Goal: Task Accomplishment & Management: Manage account settings

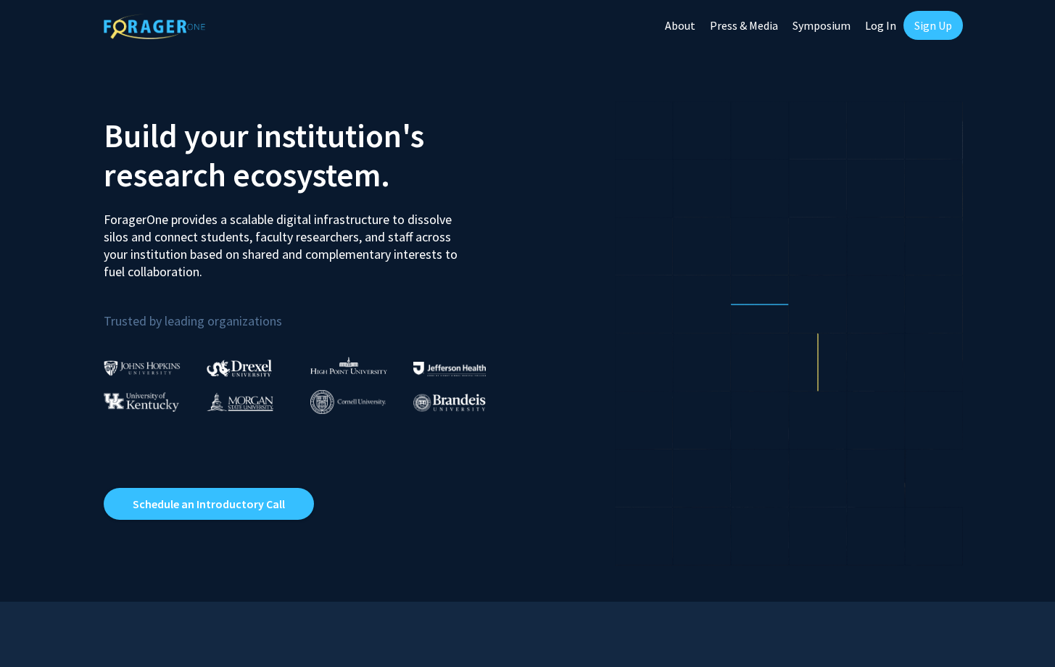
click at [886, 35] on link "Log In" at bounding box center [881, 25] width 46 height 51
select select
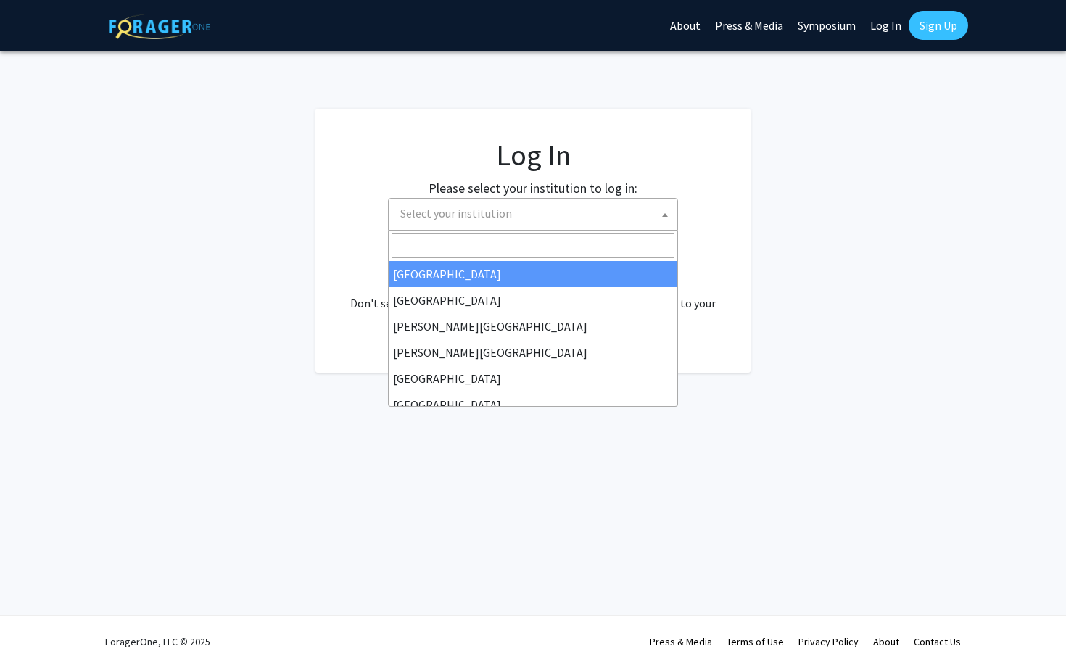
click at [590, 210] on span "Select your institution" at bounding box center [536, 214] width 283 height 30
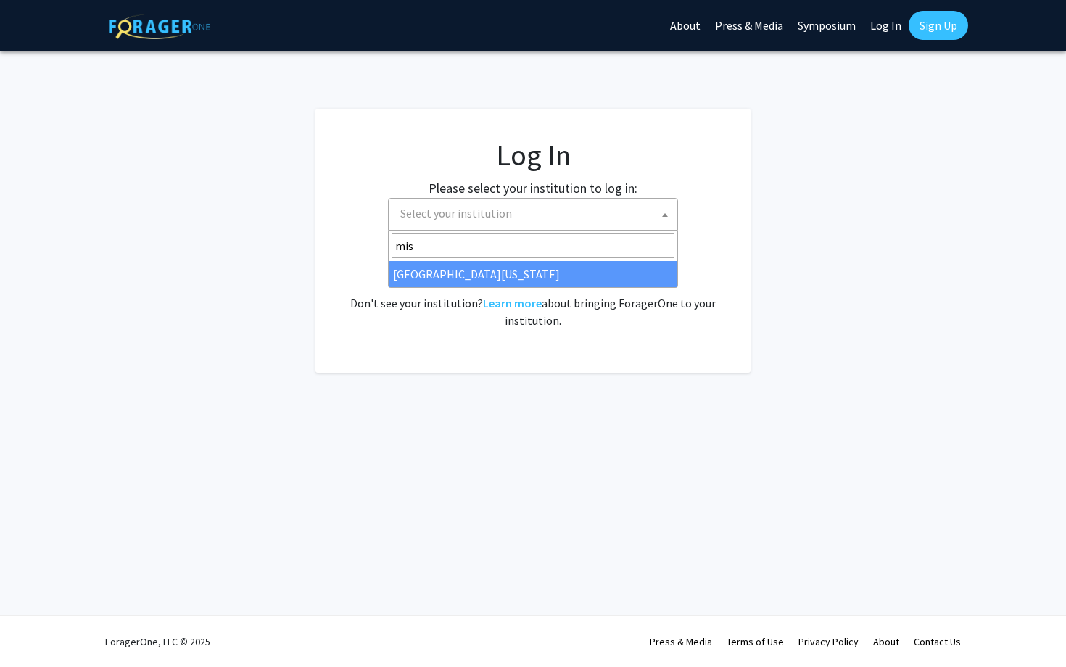
type input "mis"
select select "33"
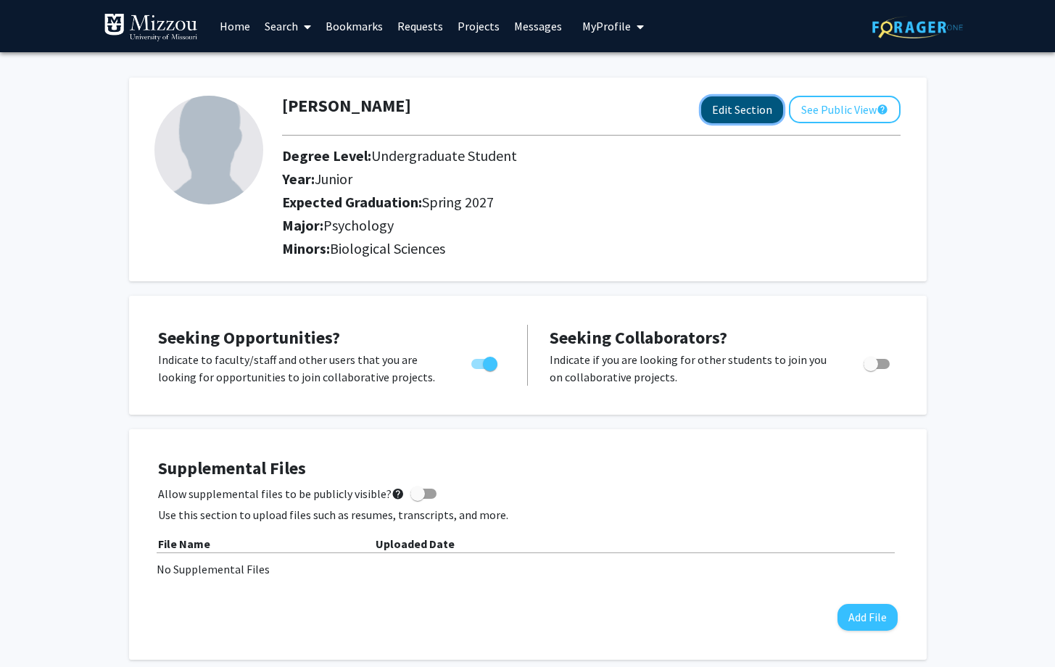
click at [735, 102] on button "Edit Section" at bounding box center [742, 109] width 82 height 27
select select "junior"
select select "37: spring_2027"
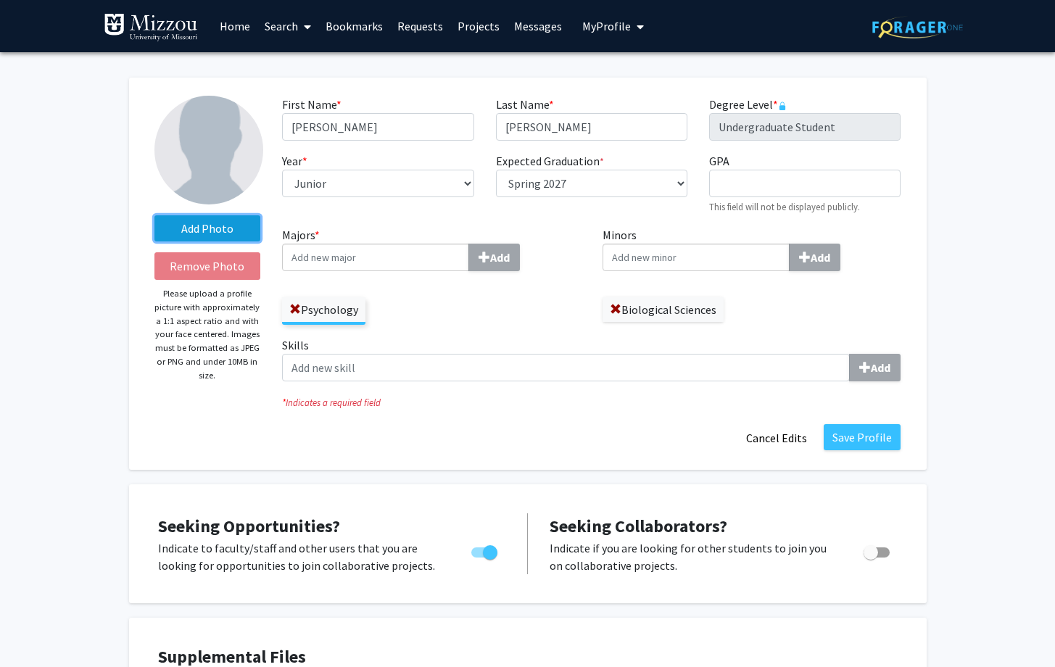
click at [178, 235] on label "Add Photo" at bounding box center [207, 228] width 107 height 26
click at [0, 0] on input "Add Photo" at bounding box center [0, 0] width 0 height 0
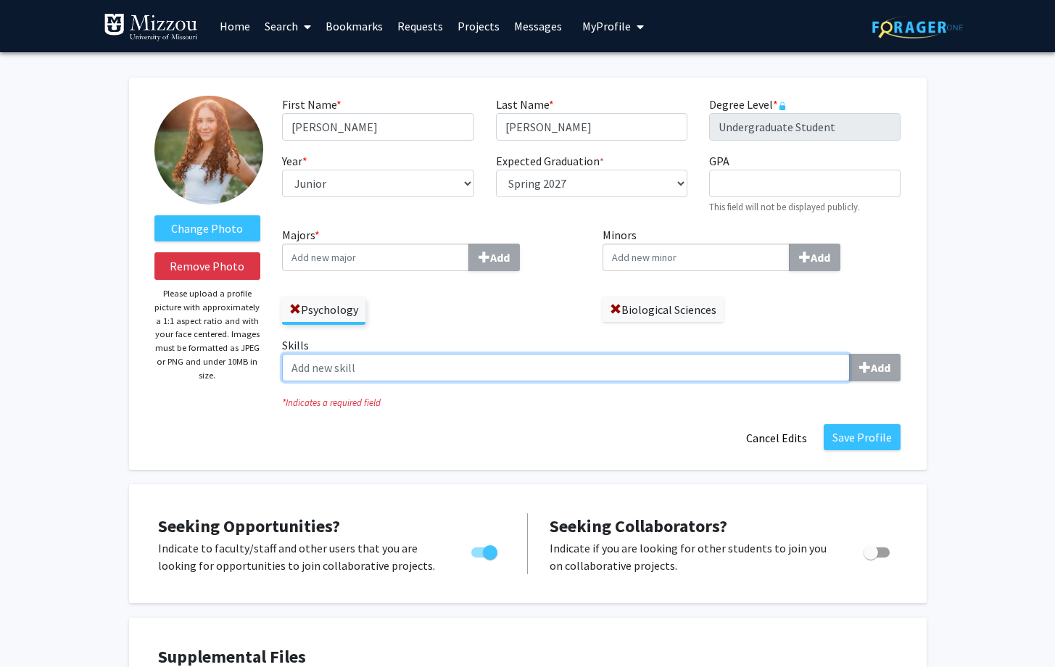
click at [382, 371] on input "Skills Add" at bounding box center [566, 368] width 568 height 28
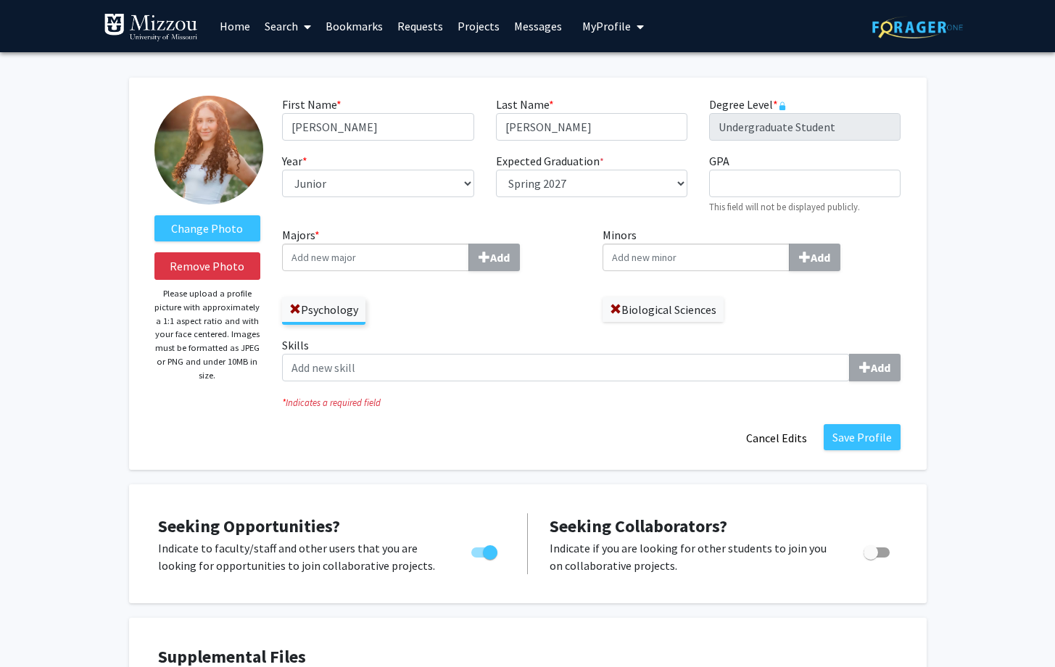
click at [382, 418] on fg-title-edit "First Name * required [PERSON_NAME] Last Name * required [PERSON_NAME] Degree L…" at bounding box center [591, 274] width 619 height 356
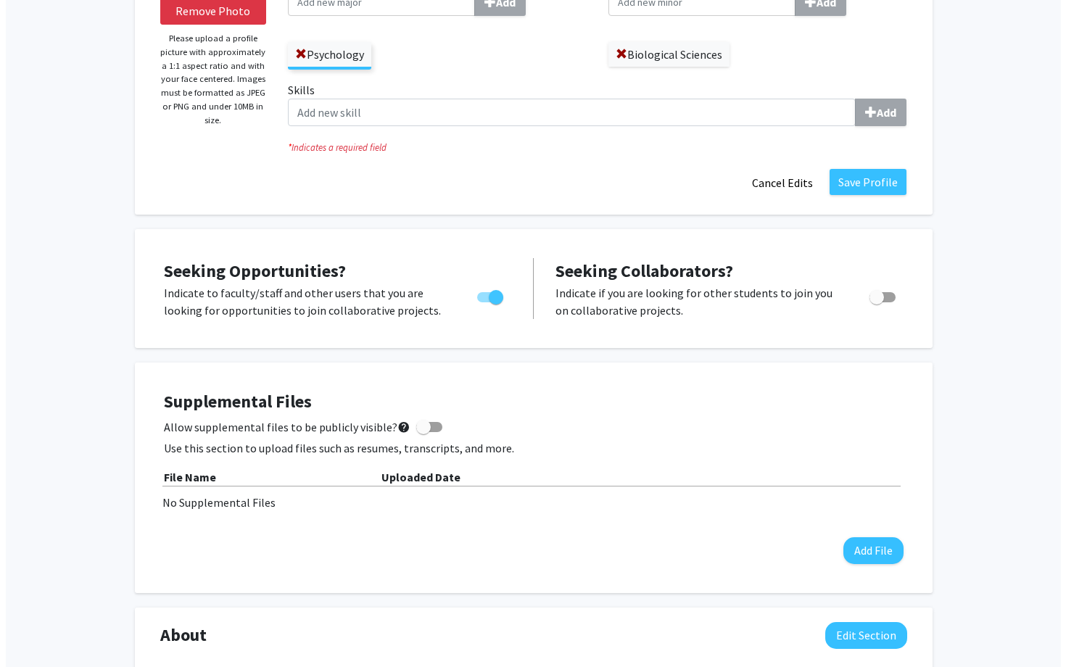
scroll to position [257, 0]
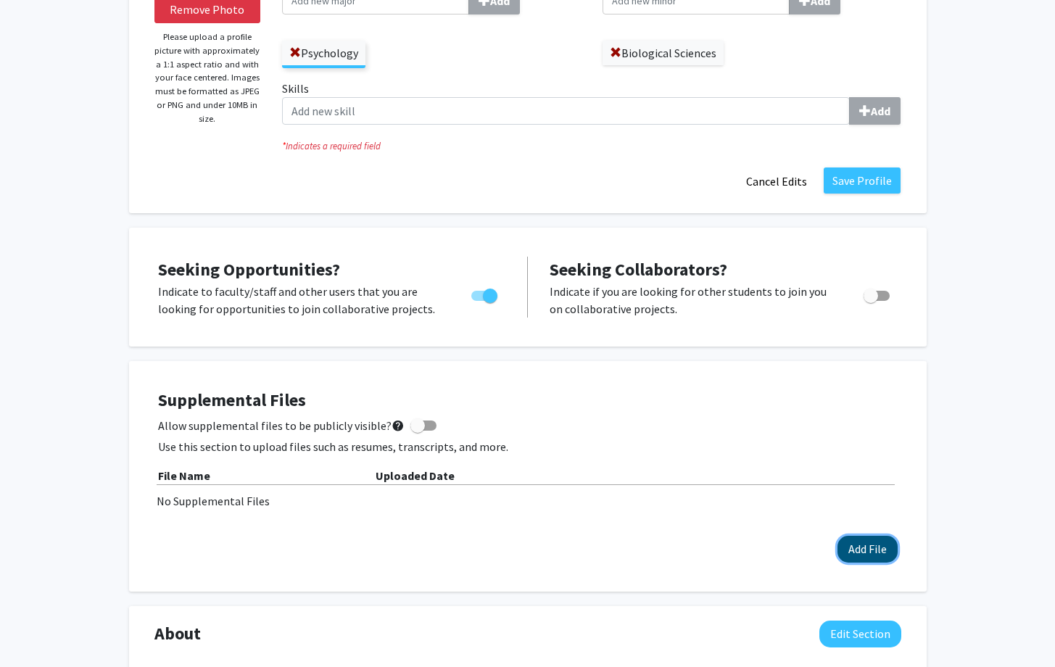
click at [844, 552] on button "Add File" at bounding box center [868, 549] width 60 height 27
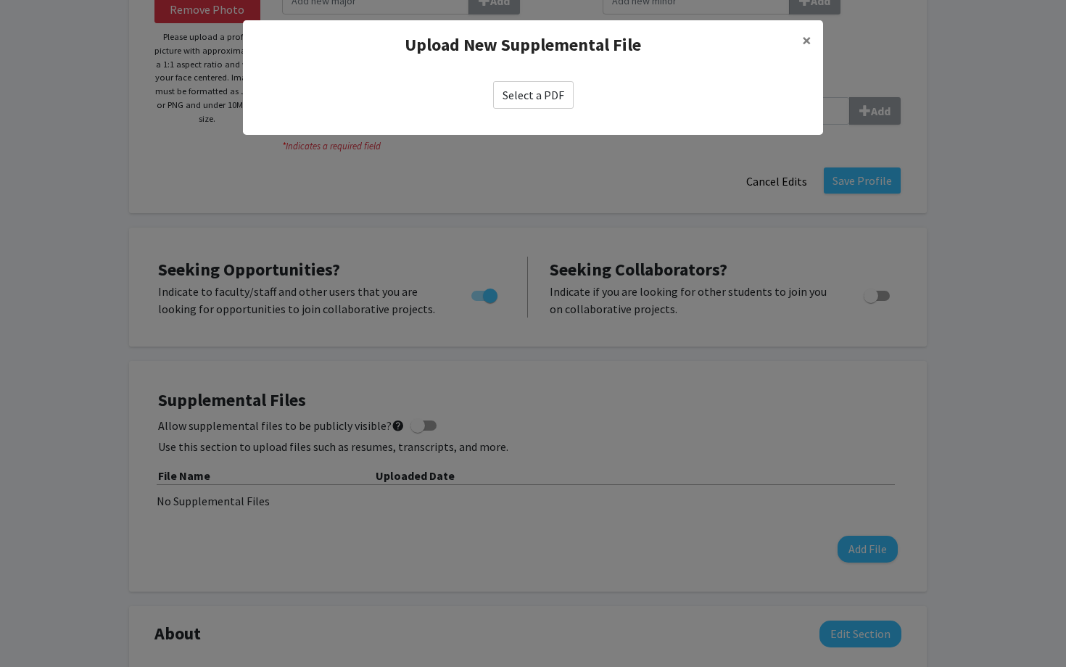
click at [519, 91] on label "Select a PDF" at bounding box center [533, 95] width 81 height 28
click at [0, 0] on input "Select a PDF" at bounding box center [0, 0] width 0 height 0
click at [520, 96] on label "Select a PDF" at bounding box center [533, 95] width 81 height 28
click at [0, 0] on input "Select a PDF" at bounding box center [0, 0] width 0 height 0
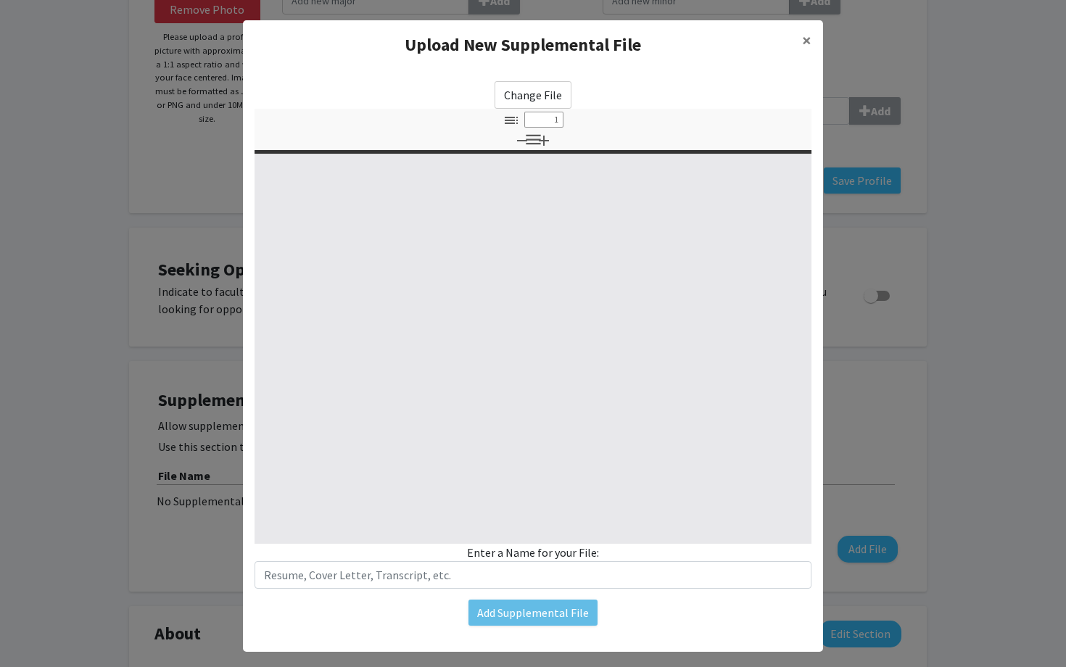
select select "custom"
type input "0"
select select "custom"
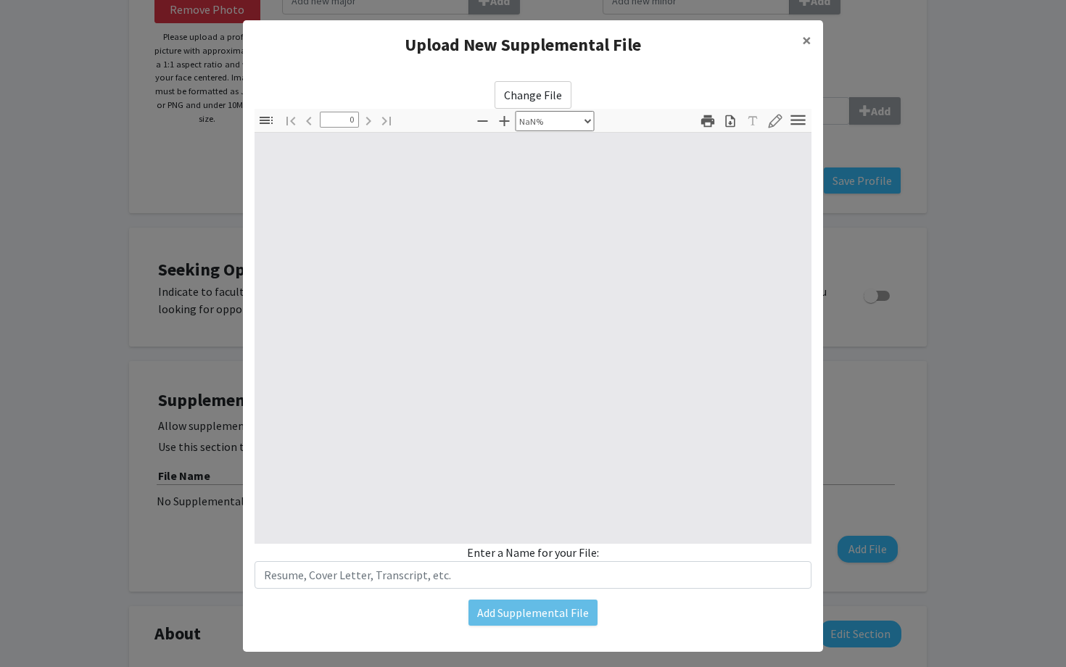
type input "1"
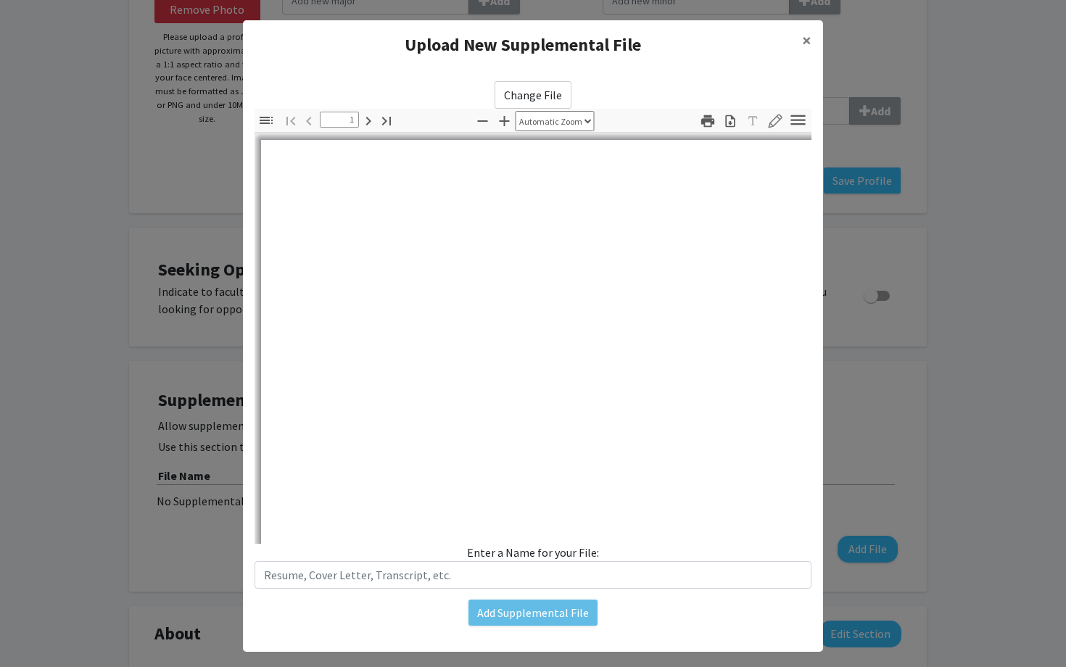
select select "auto"
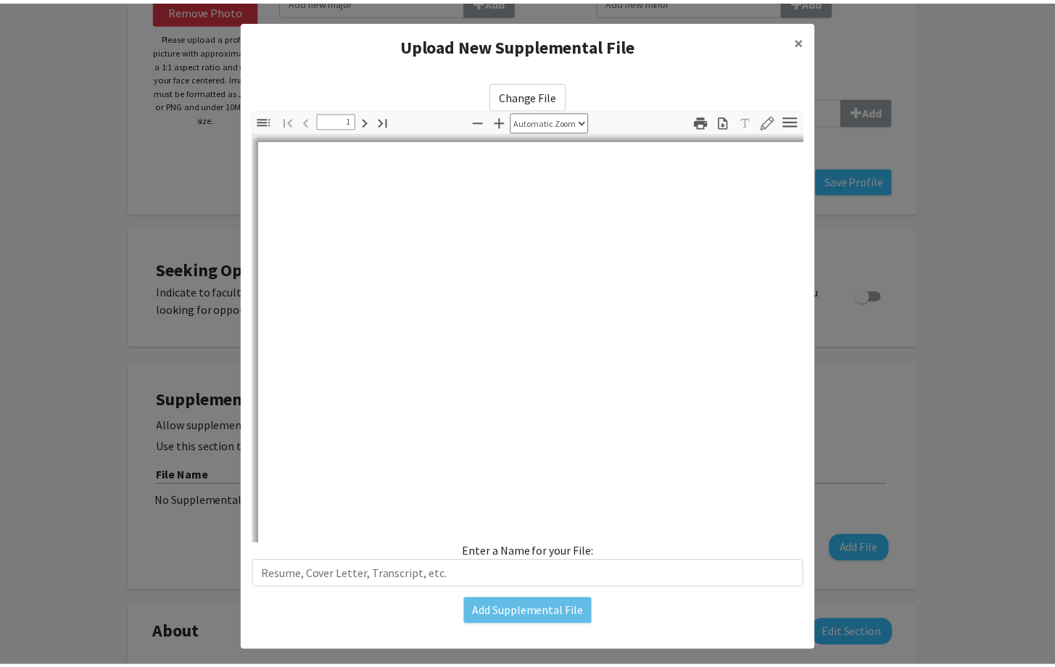
scroll to position [0, 0]
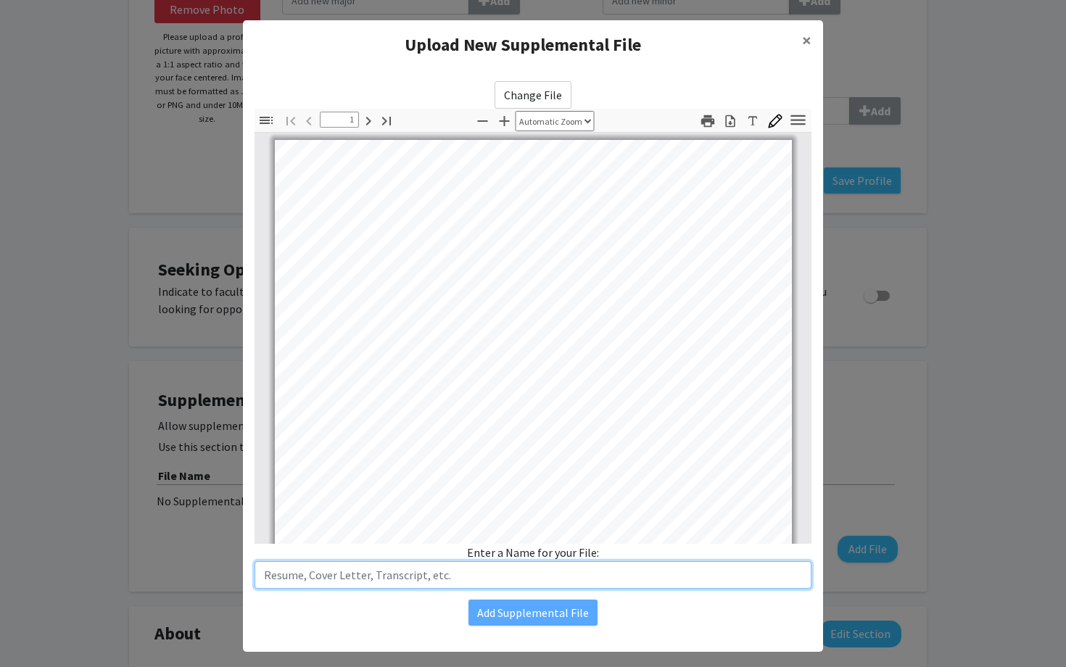
click at [642, 571] on input "text" at bounding box center [533, 575] width 557 height 28
type input "T"
type input "Student Academic Profile"
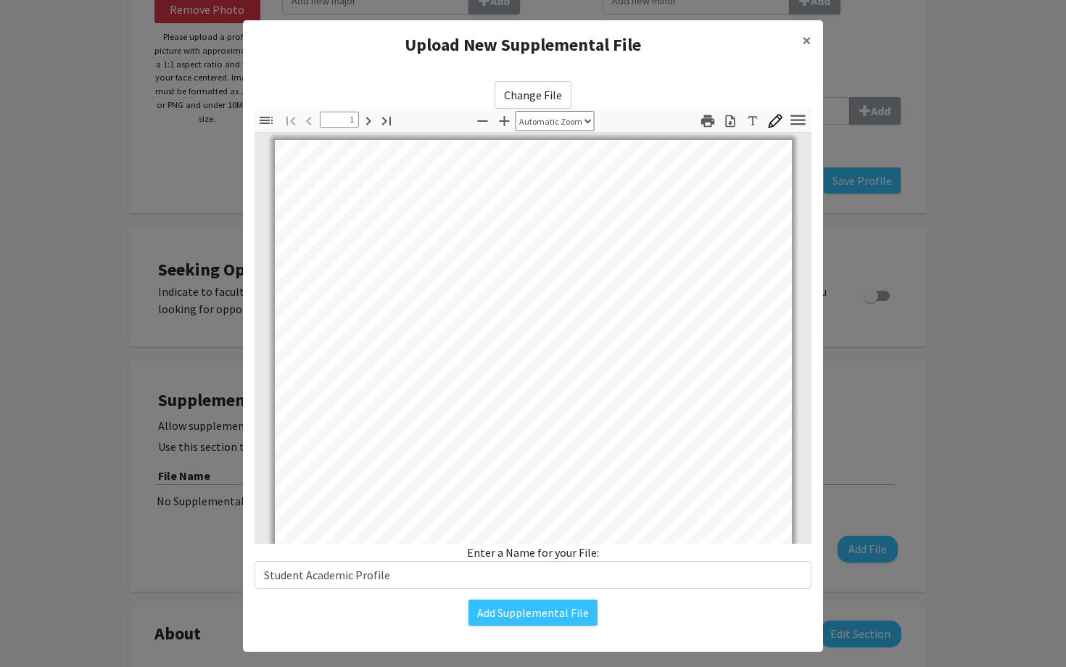
click at [543, 627] on div "Change File Thumbnails Document Outline Attachments Layers Current Outline Item…" at bounding box center [533, 354] width 580 height 568
click at [550, 617] on button "Add Supplemental File" at bounding box center [533, 613] width 129 height 26
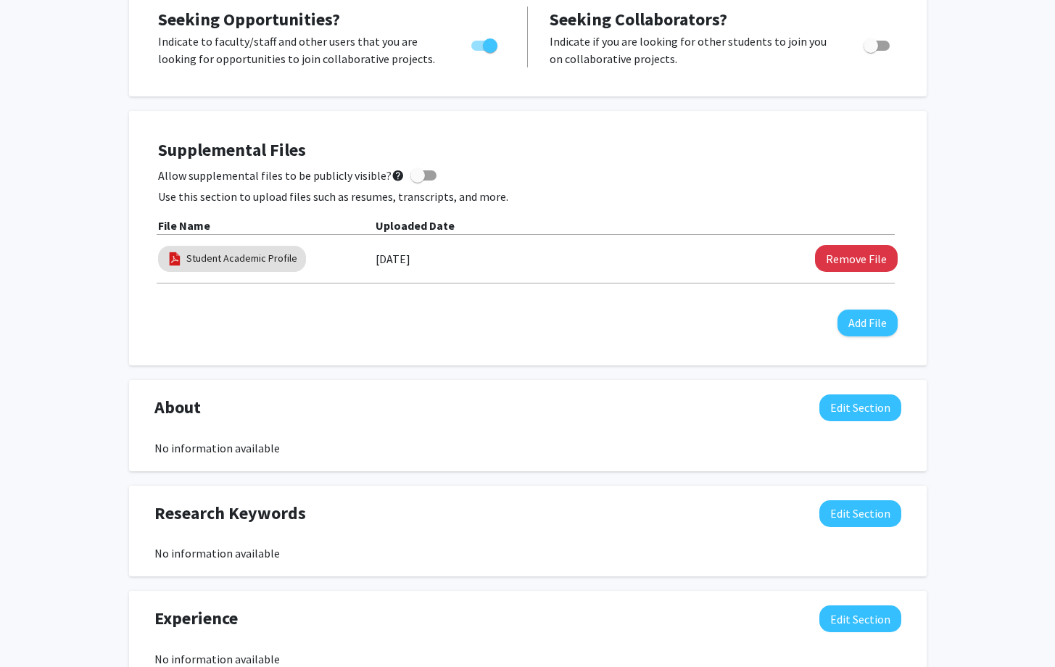
scroll to position [508, 0]
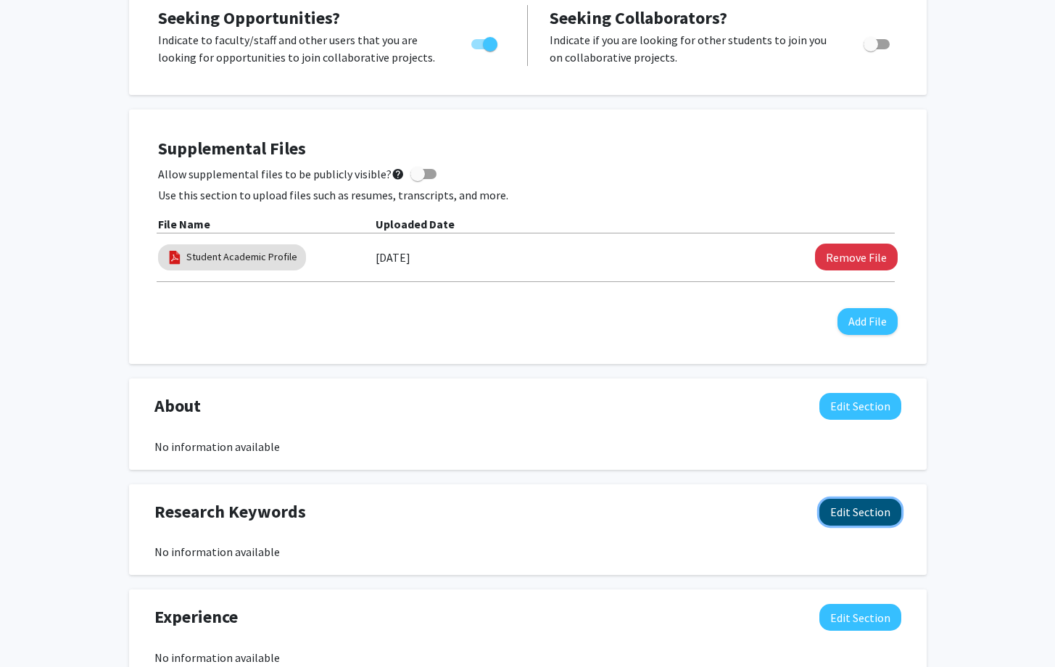
click at [865, 508] on button "Edit Section" at bounding box center [861, 512] width 82 height 27
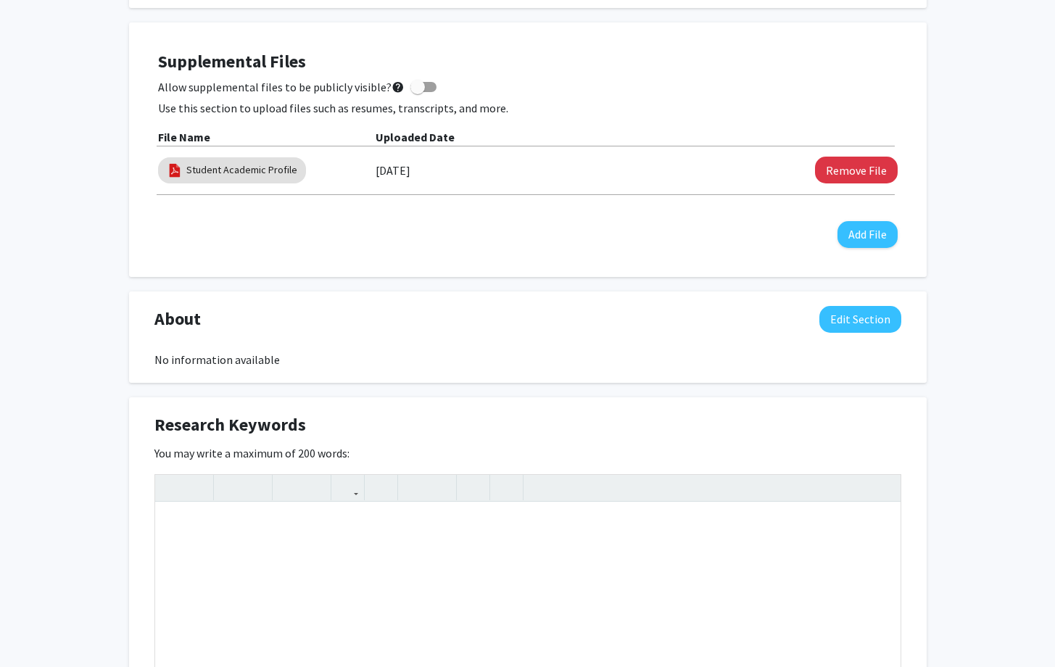
scroll to position [622, 0]
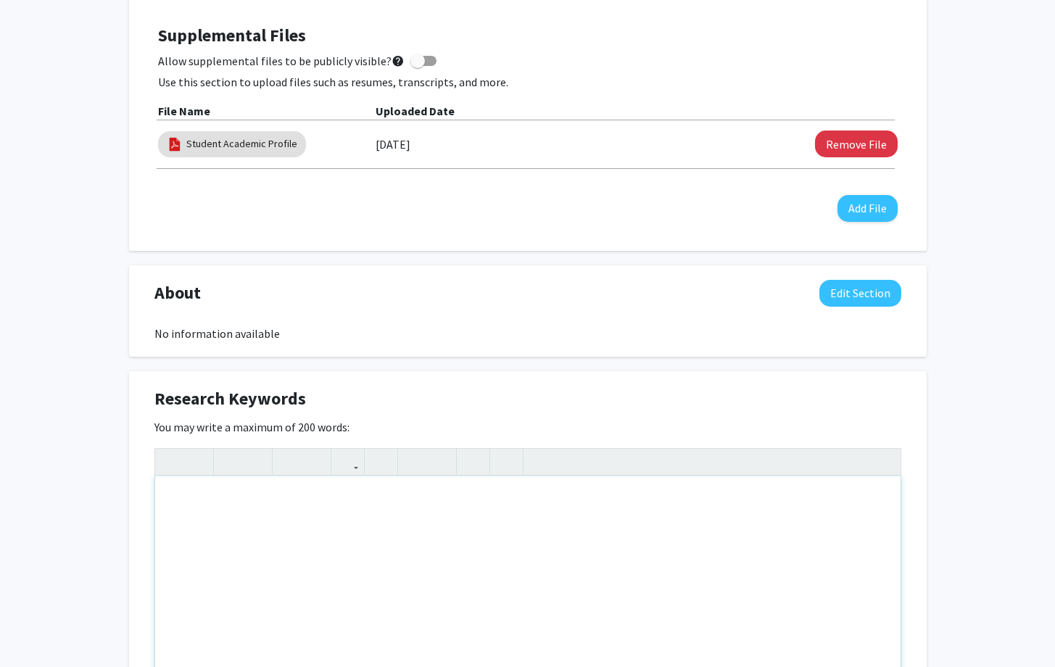
click at [574, 503] on div "Note to users with screen readers: Please deactivate our accessibility plugin f…" at bounding box center [528, 586] width 746 height 218
type textarea "Psychology, adolescents, family, relationships, interaction, sociology"
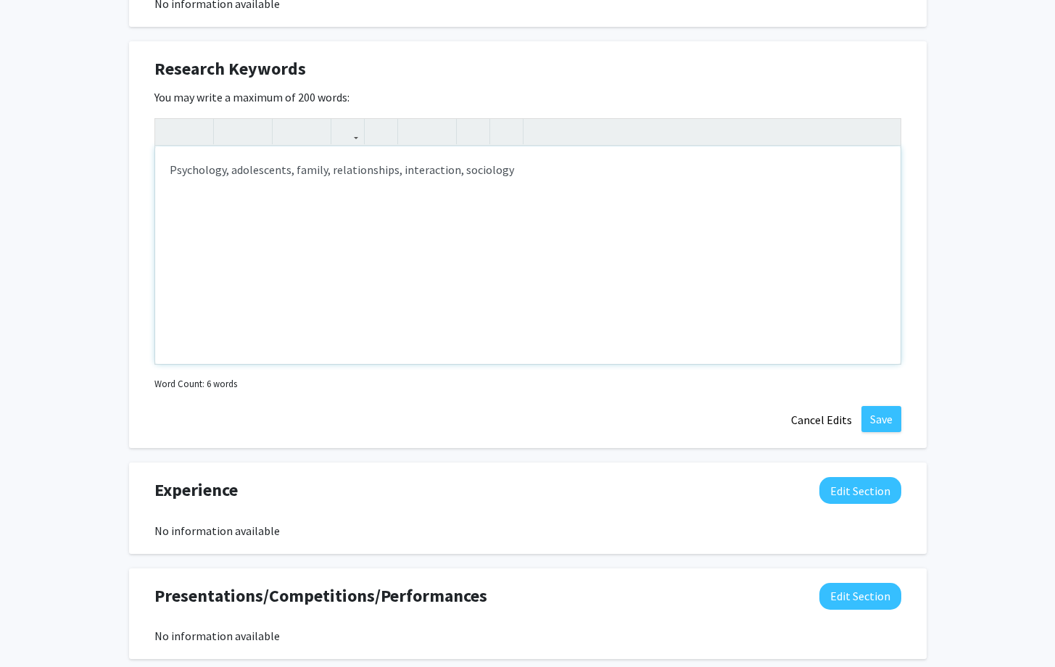
scroll to position [1134, 0]
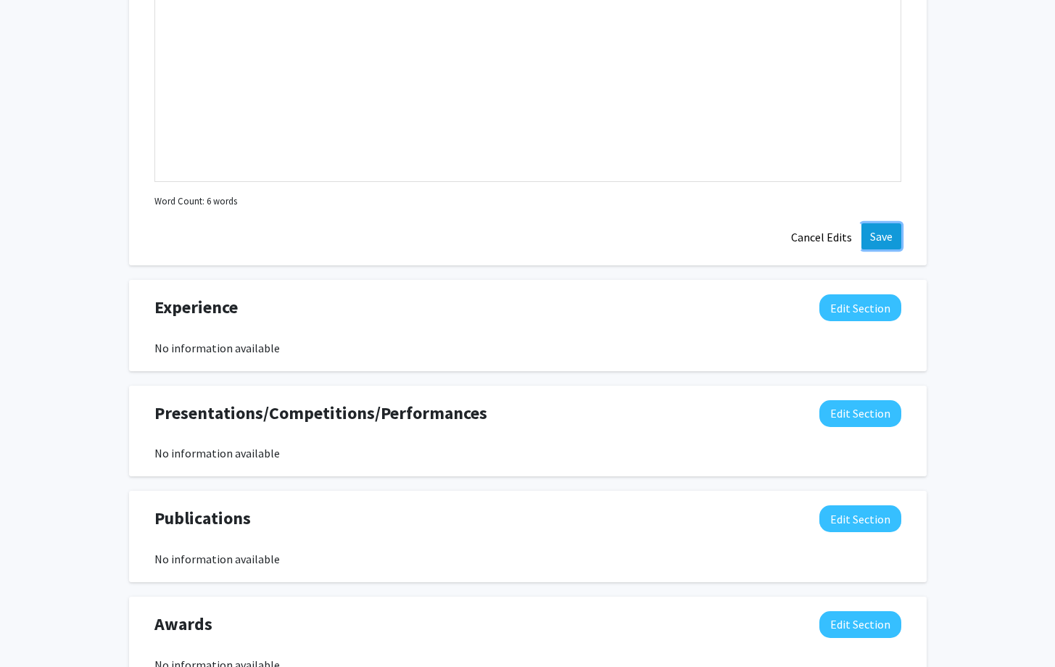
click at [876, 231] on button "Save" at bounding box center [882, 236] width 40 height 26
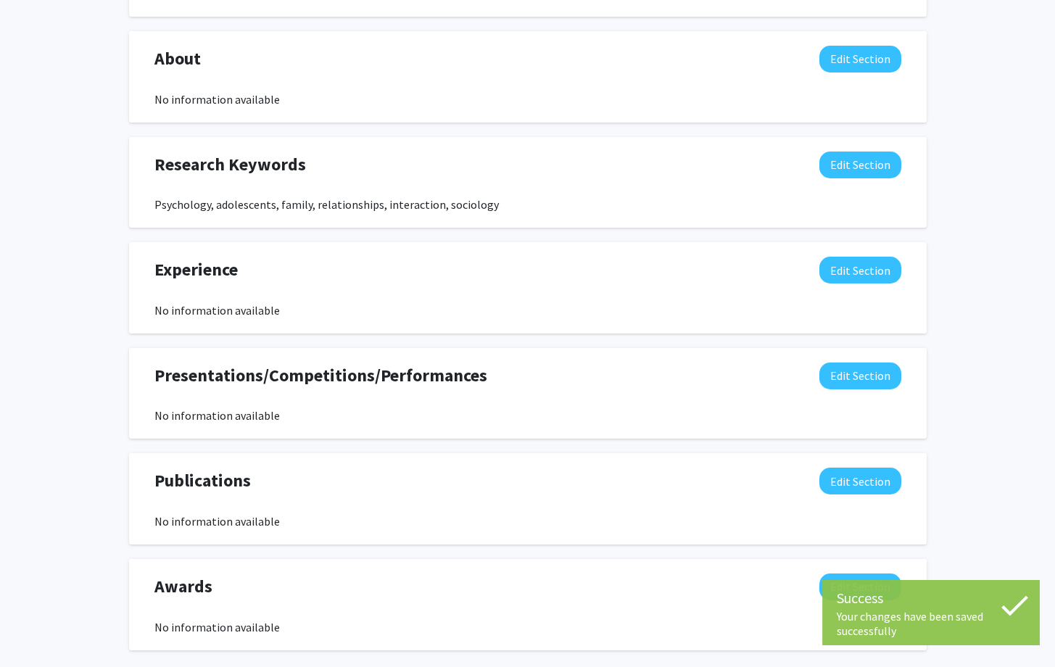
scroll to position [857, 0]
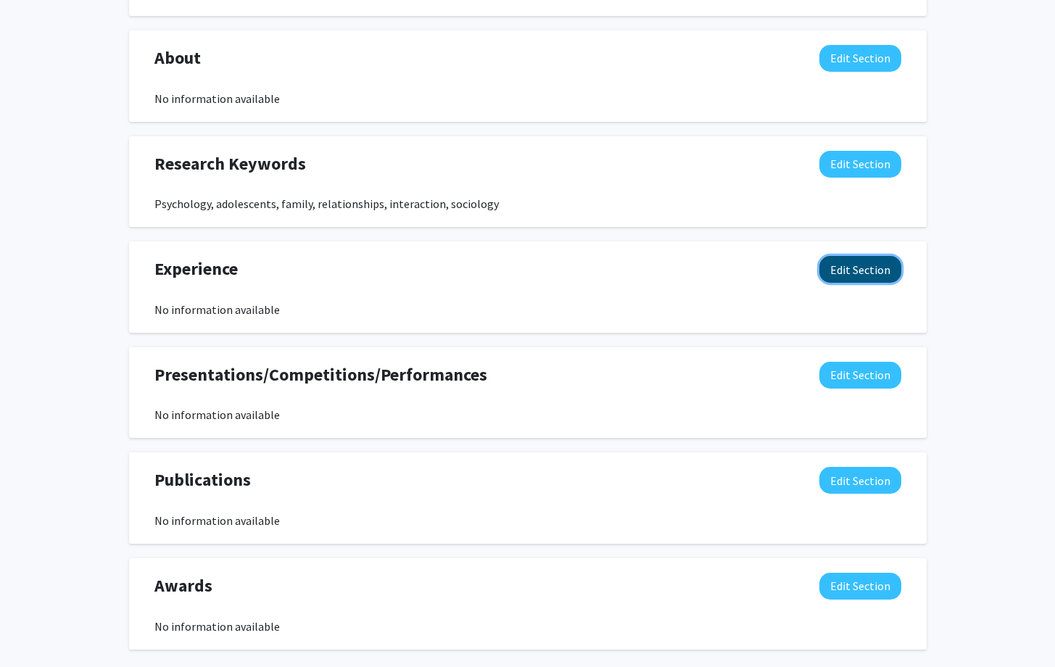
click at [840, 259] on button "Edit Section" at bounding box center [861, 269] width 82 height 27
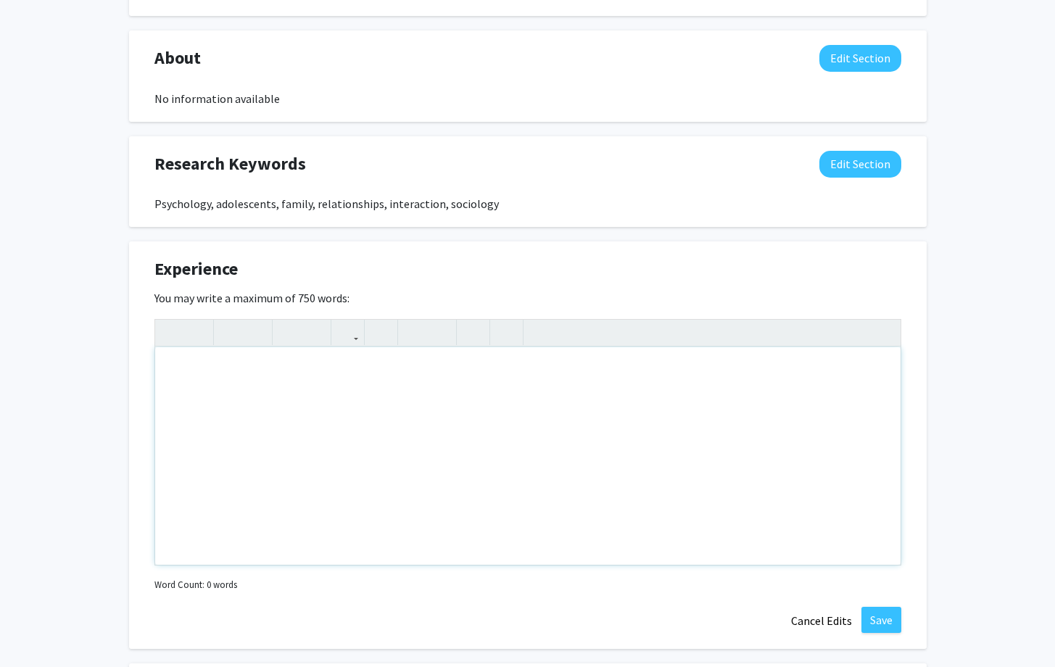
click at [368, 383] on div "Note to users with screen readers: Please deactivate our accessibility plugin f…" at bounding box center [528, 456] width 746 height 218
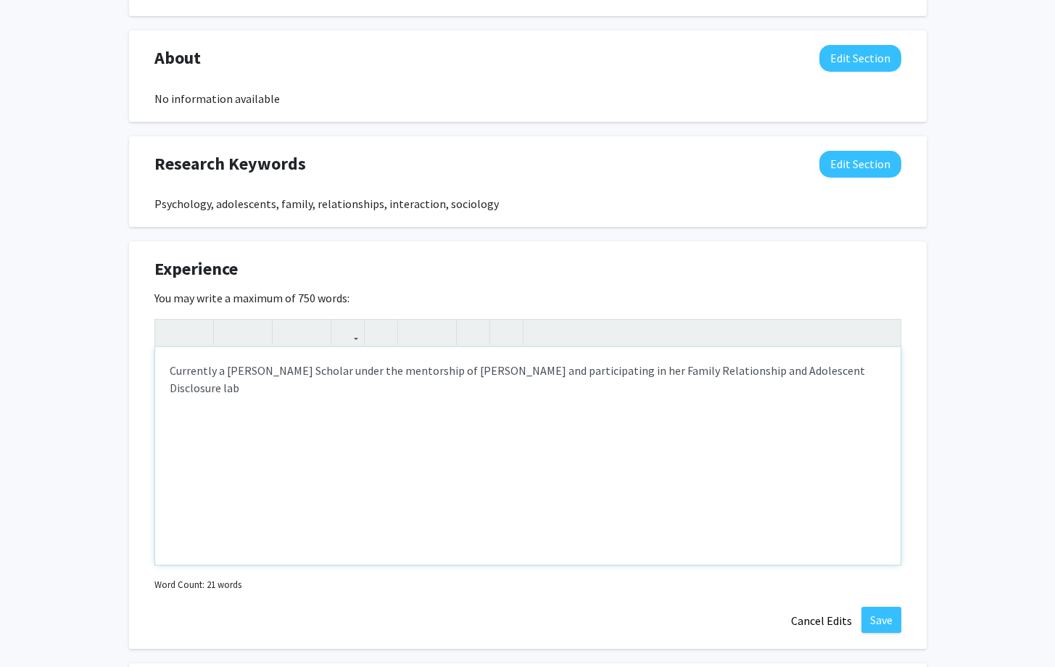
click at [862, 373] on div "Currently a [PERSON_NAME] Scholar under the mentorship of [PERSON_NAME] and par…" at bounding box center [528, 456] width 746 height 218
click at [664, 398] on div "Currently a [PERSON_NAME] Scholar under the mentorship of [PERSON_NAME] and par…" at bounding box center [528, 456] width 746 height 218
click at [414, 381] on div "Currently a [PERSON_NAME] Scholar under the mentorship of [PERSON_NAME] and par…" at bounding box center [528, 456] width 746 height 218
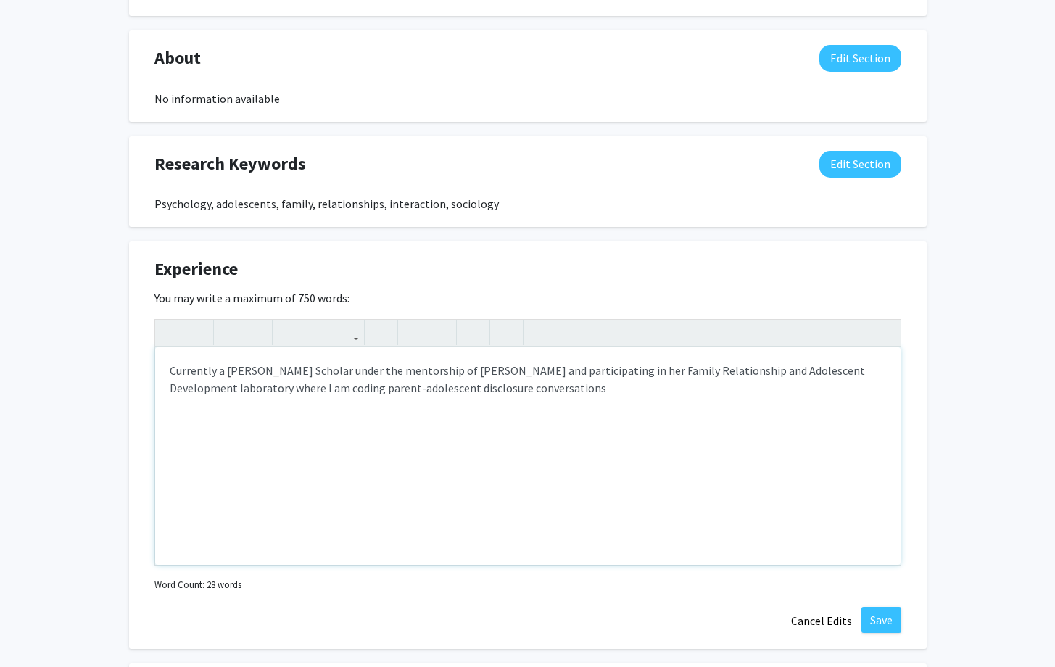
click at [337, 390] on div "Currently a [PERSON_NAME] Scholar under the mentorship of [PERSON_NAME] and par…" at bounding box center [528, 456] width 746 height 218
click at [635, 400] on div "Currently a [PERSON_NAME] Scholar under the mentorship of [PERSON_NAME] and par…" at bounding box center [528, 456] width 746 height 218
click at [612, 390] on div "Currently a [PERSON_NAME] Scholar under the mentorship of [PERSON_NAME] and par…" at bounding box center [528, 456] width 746 height 218
click at [847, 389] on div "Currently a [PERSON_NAME] Scholar under the mentorship of [PERSON_NAME] and par…" at bounding box center [528, 456] width 746 height 218
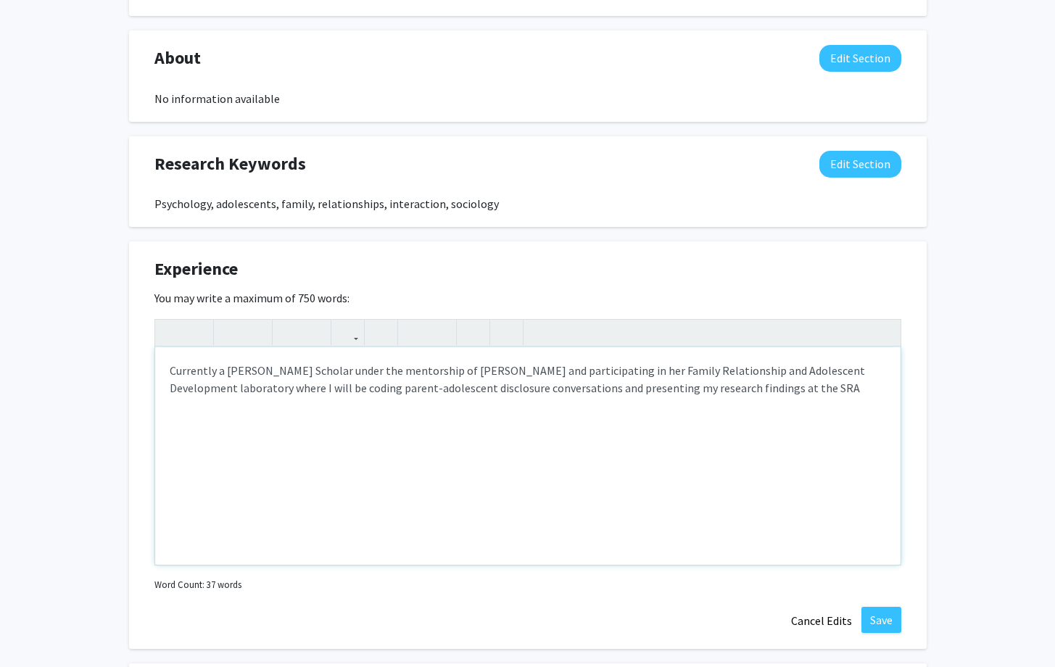
drag, startPoint x: 826, startPoint y: 390, endPoint x: 838, endPoint y: 390, distance: 12.3
click at [838, 390] on div "Currently a [PERSON_NAME] Scholar under the mentorship of [PERSON_NAME] and par…" at bounding box center [528, 456] width 746 height 218
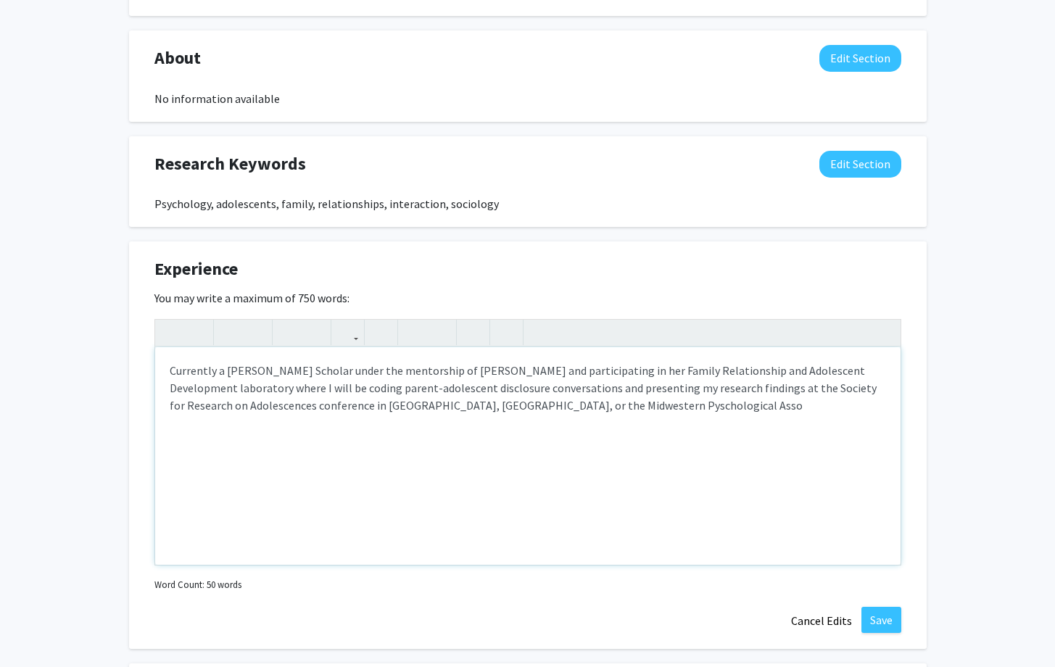
click at [571, 408] on div "Currently a [PERSON_NAME] Scholar under the mentorship of [PERSON_NAME] and par…" at bounding box center [528, 456] width 746 height 218
click at [658, 408] on div "Currently a [PERSON_NAME] Scholar under the mentorship of [PERSON_NAME] and par…" at bounding box center [528, 456] width 746 height 218
click at [588, 400] on div "Currently a [PERSON_NAME] Scholar under the mentorship of [PERSON_NAME] and par…" at bounding box center [528, 456] width 746 height 218
click at [696, 411] on div "Currently a [PERSON_NAME] Scholar under the mentorship of [PERSON_NAME] and par…" at bounding box center [528, 456] width 746 height 218
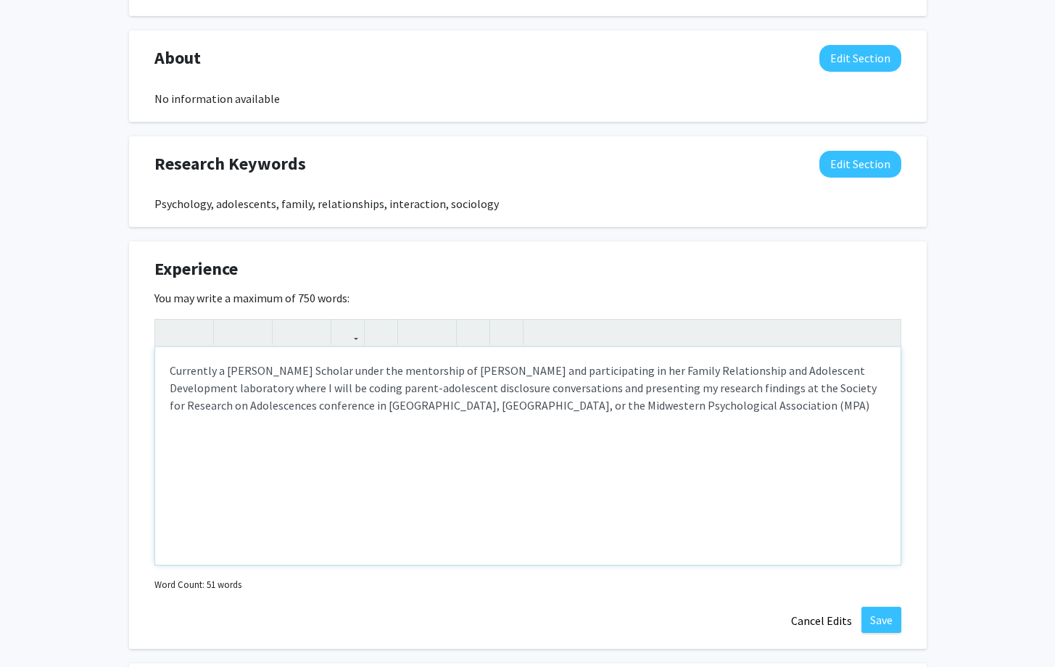
click at [296, 400] on div "Currently a [PERSON_NAME] Scholar under the mentorship of [PERSON_NAME] and par…" at bounding box center [528, 456] width 746 height 218
click at [811, 409] on div "Currently a [PERSON_NAME] Scholar under the mentorship of [PERSON_NAME] and par…" at bounding box center [528, 456] width 746 height 218
type textarea "Currently a [PERSON_NAME] Scholar under the mentorship of [PERSON_NAME] and par…"
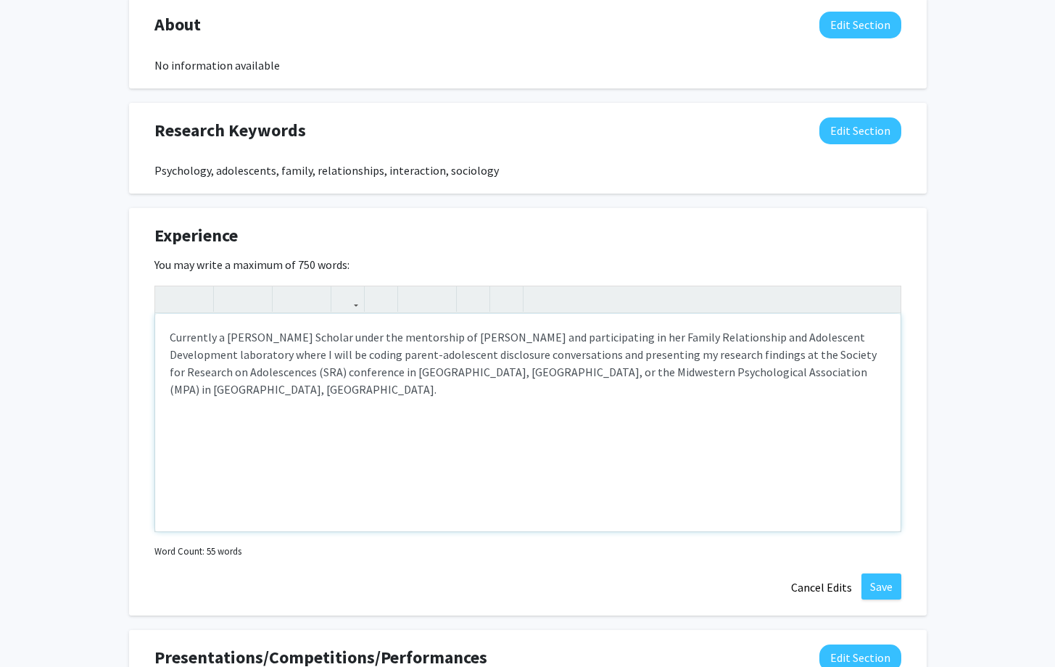
scroll to position [902, 0]
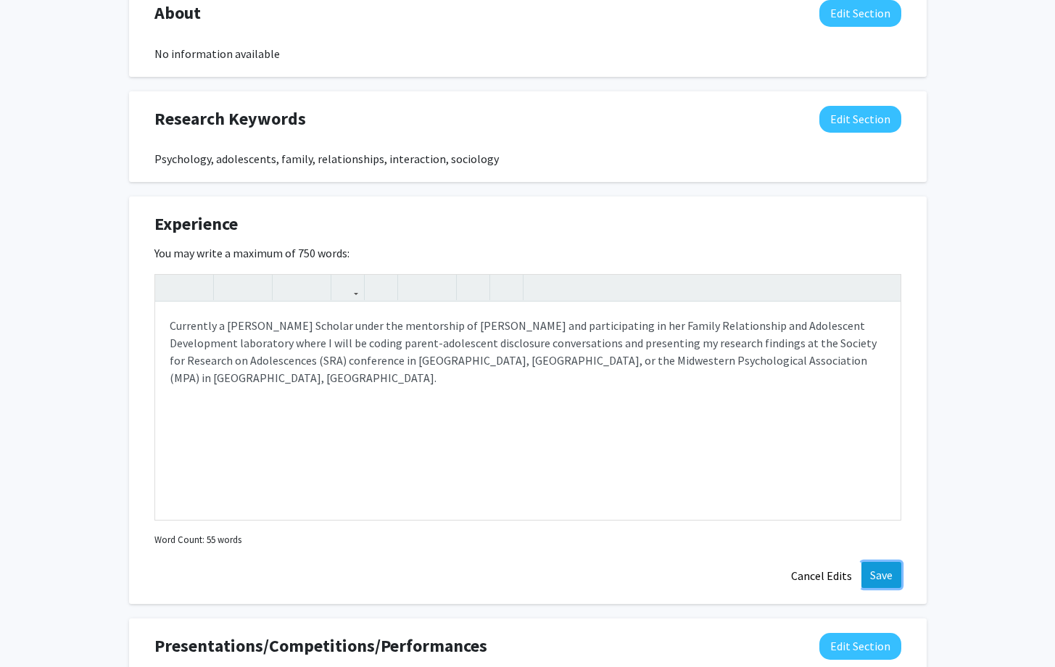
click at [870, 573] on button "Save" at bounding box center [882, 575] width 40 height 26
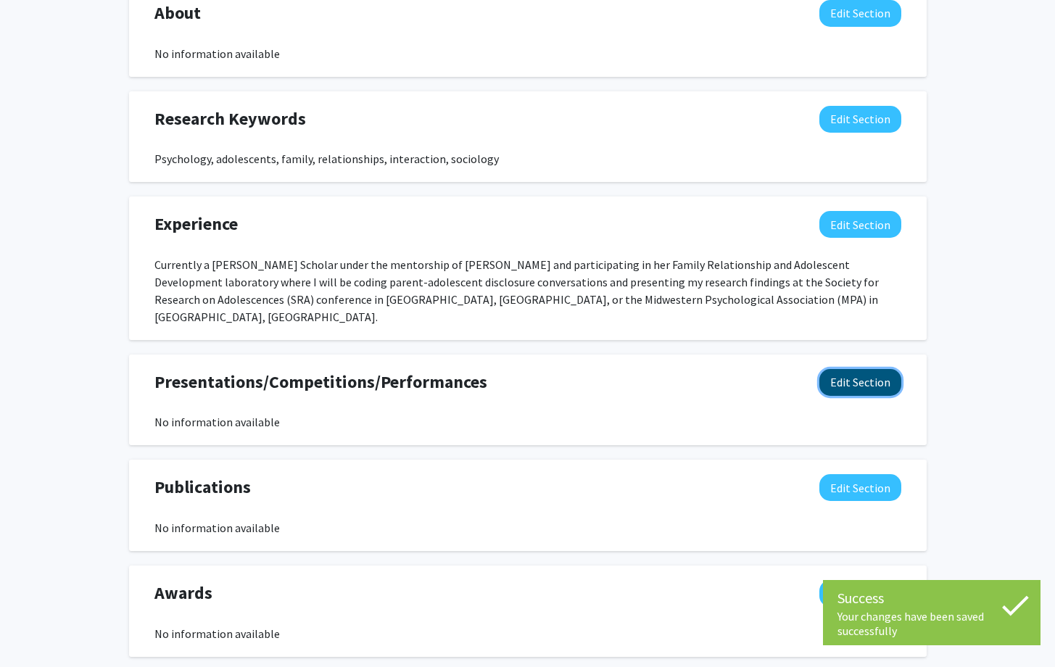
click at [854, 369] on button "Edit Section" at bounding box center [861, 382] width 82 height 27
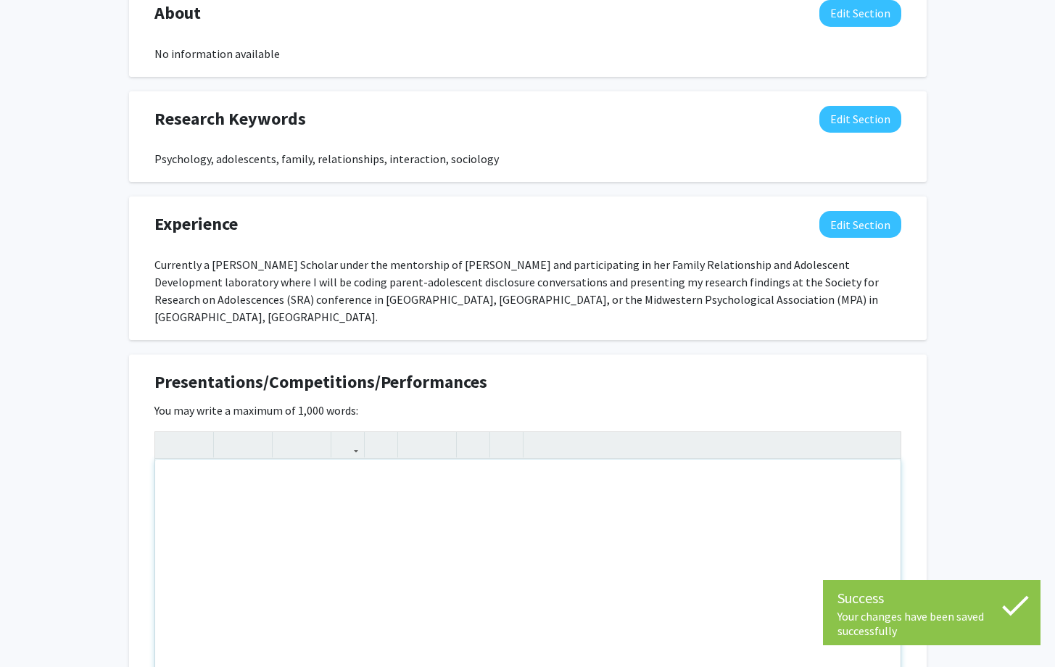
click at [533, 491] on div "Note to users with screen readers: Please deactivate our accessibility plugin f…" at bounding box center [528, 569] width 746 height 218
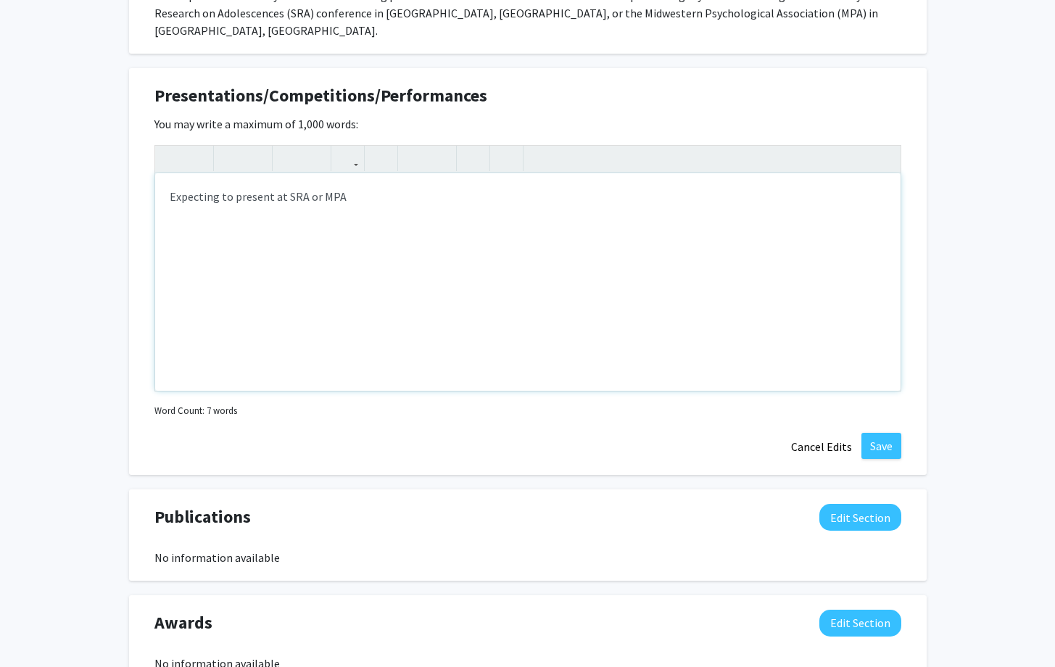
scroll to position [1228, 0]
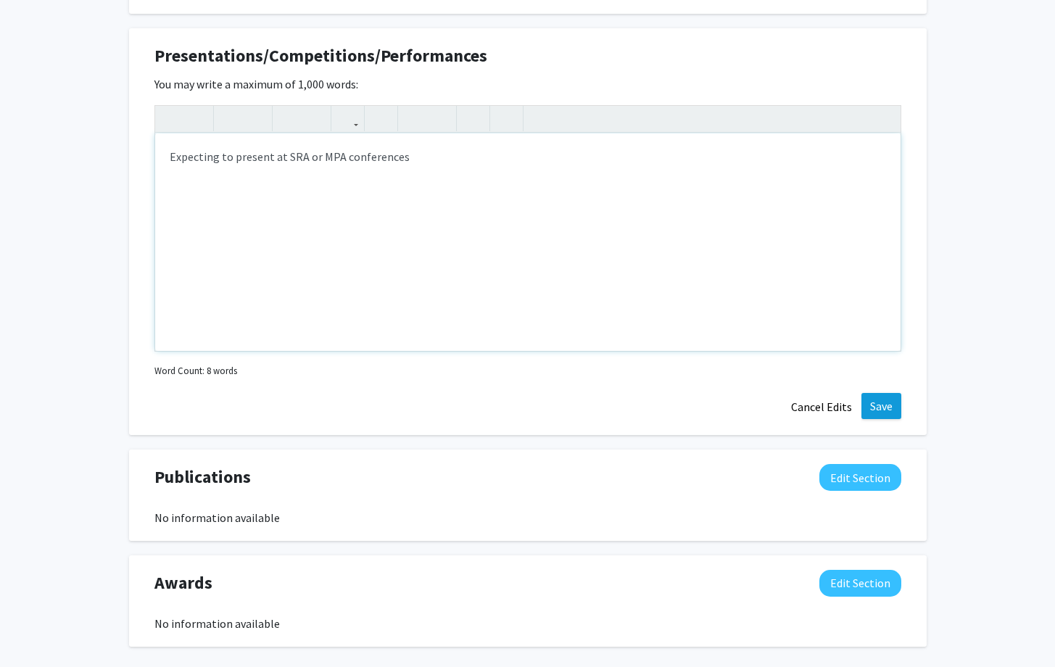
type textarea "Expecting to present at SRA or MPA conferences"
click at [890, 393] on button "Save" at bounding box center [882, 406] width 40 height 26
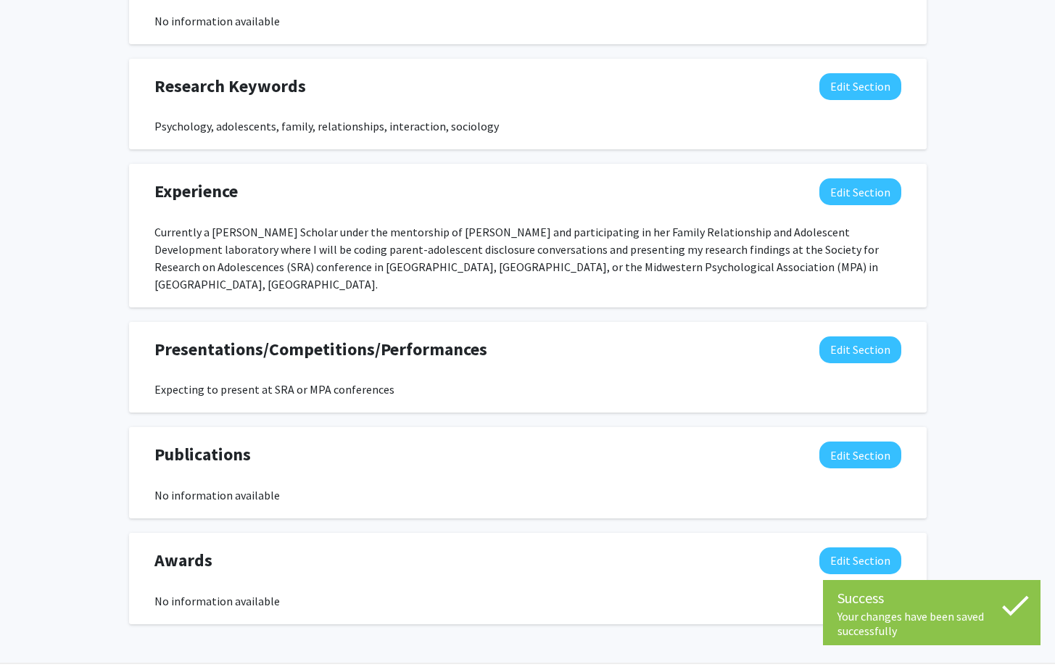
scroll to position [964, 0]
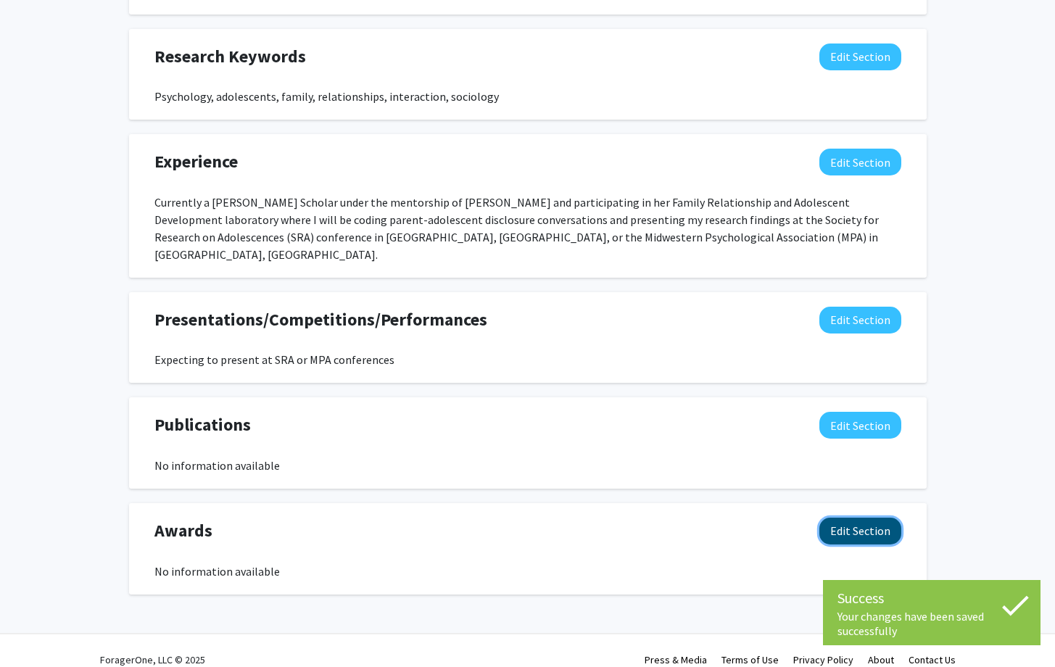
click at [854, 518] on button "Edit Section" at bounding box center [861, 531] width 82 height 27
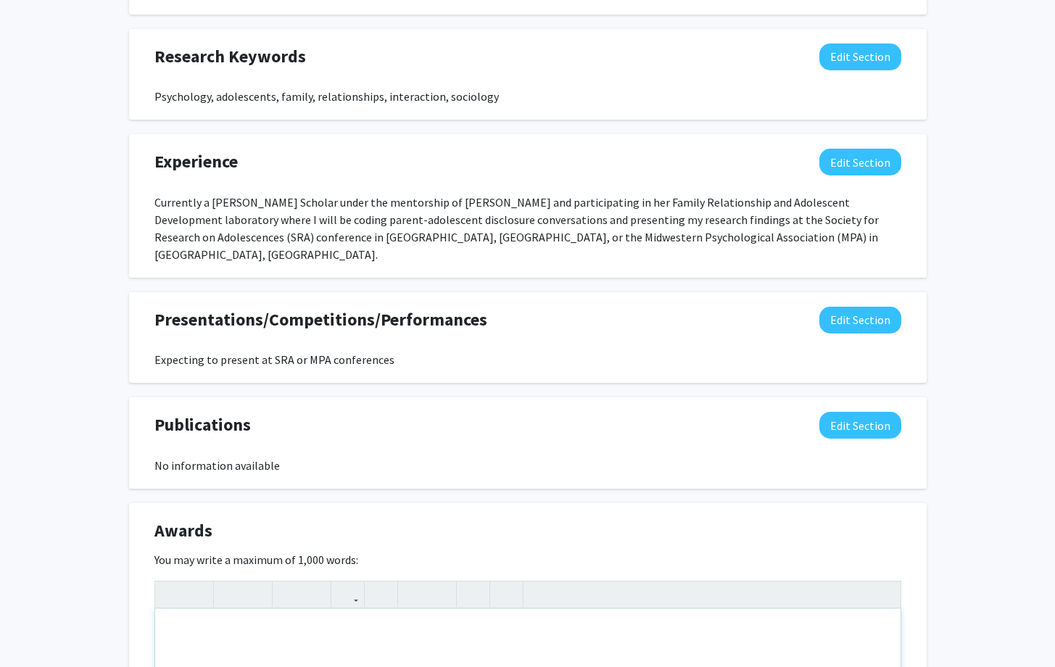
paste div "Note to users with screen readers: Please deactivate our accessibility plugin f…"
type textarea "<p>Diversity Scholarship Recipient | [GEOGRAPHIC_DATA][US_STATE] 2023-Present</…"
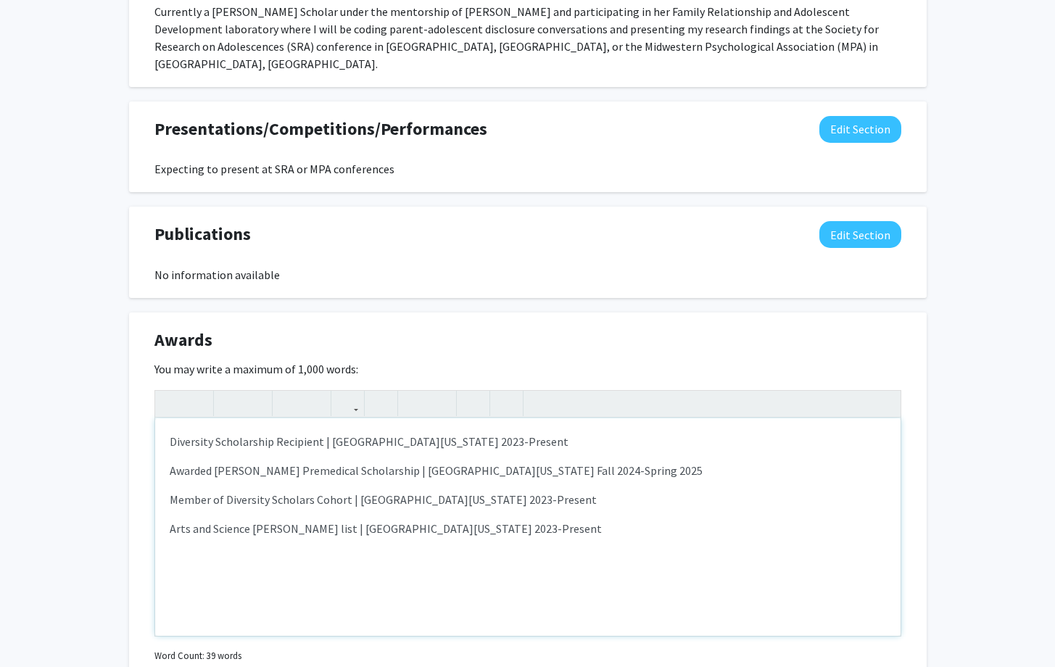
scroll to position [1158, 0]
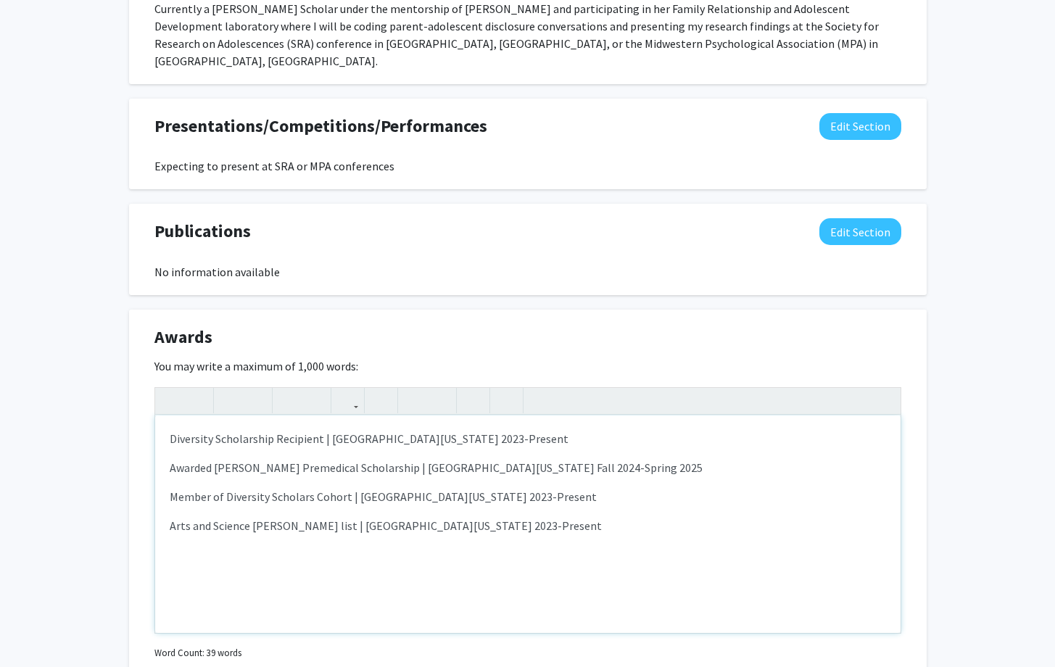
click at [307, 564] on p "Note to users with screen readers: Please deactivate our accessibility plugin f…" at bounding box center [528, 572] width 717 height 17
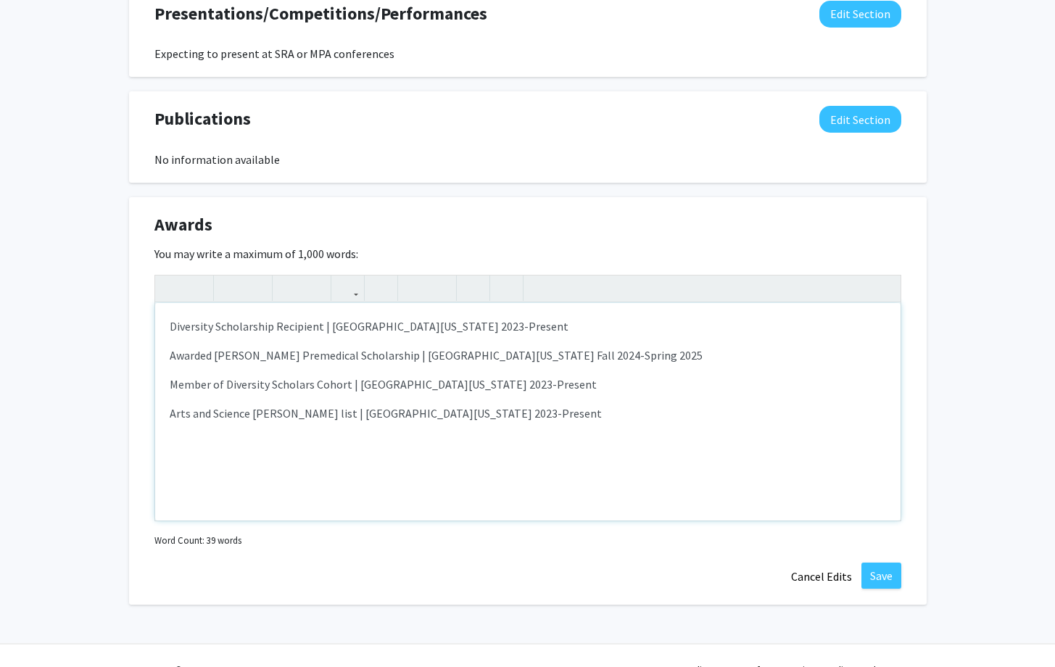
scroll to position [1277, 0]
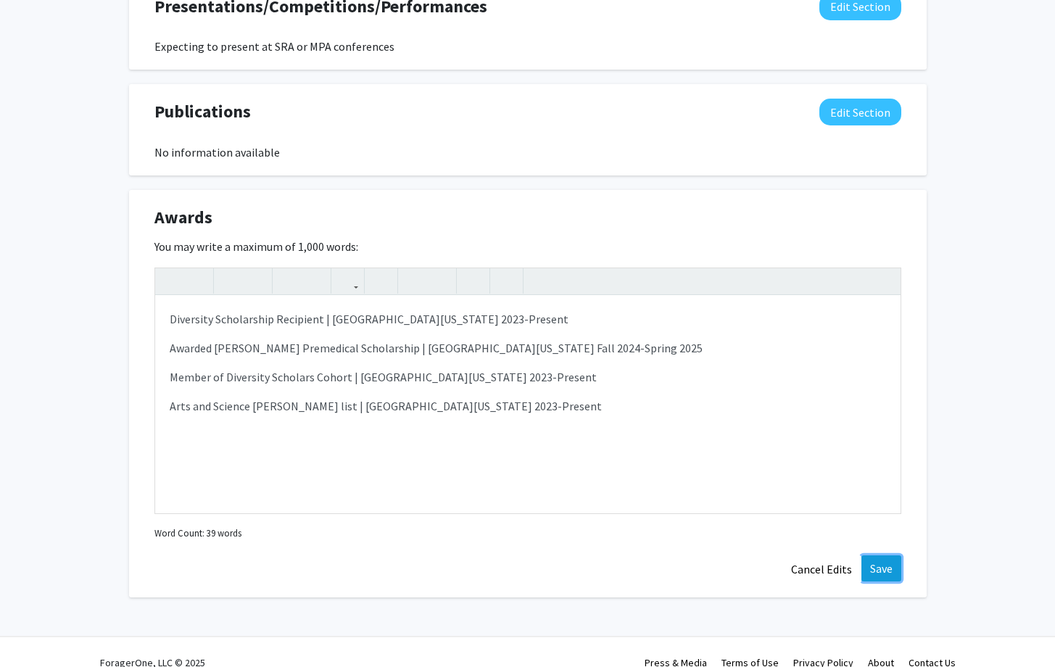
click at [895, 556] on button "Save" at bounding box center [882, 569] width 40 height 26
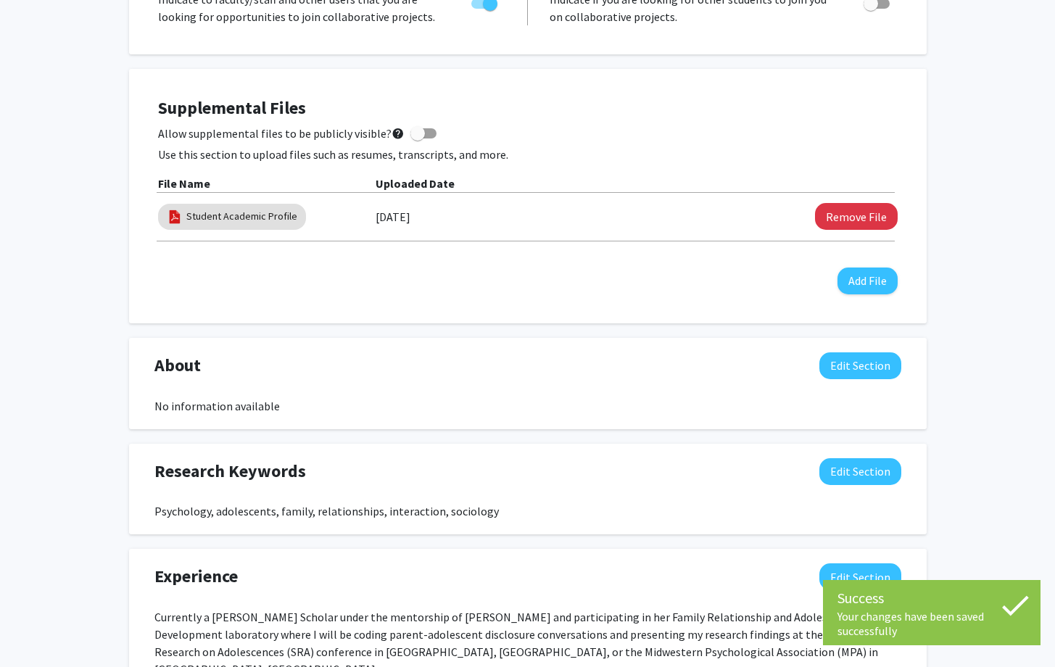
scroll to position [547, 0]
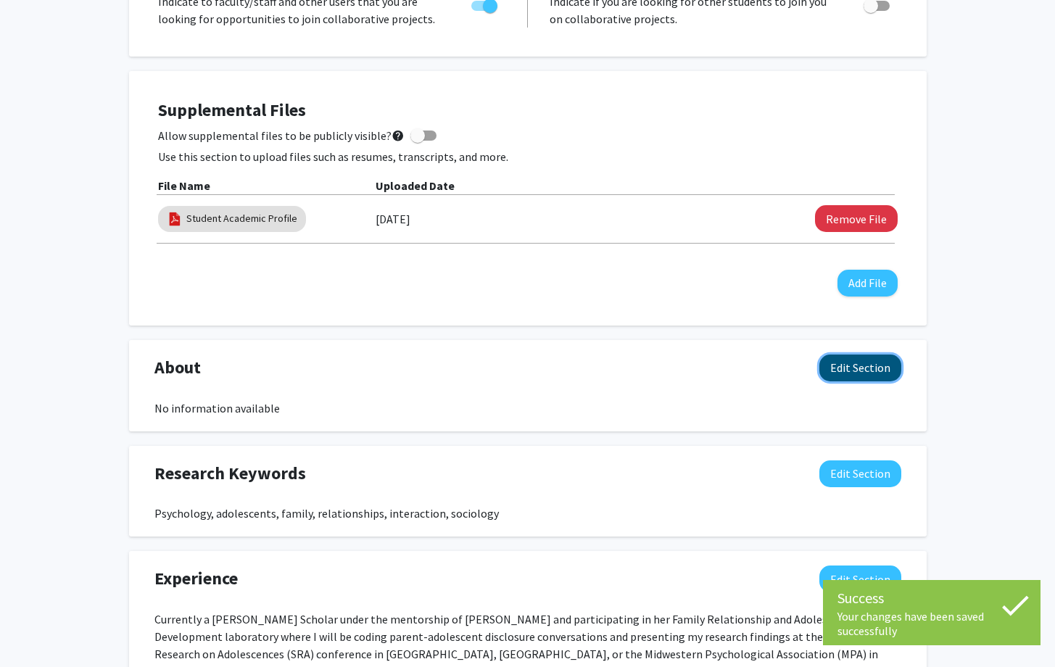
click at [847, 378] on button "Edit Section" at bounding box center [861, 368] width 82 height 27
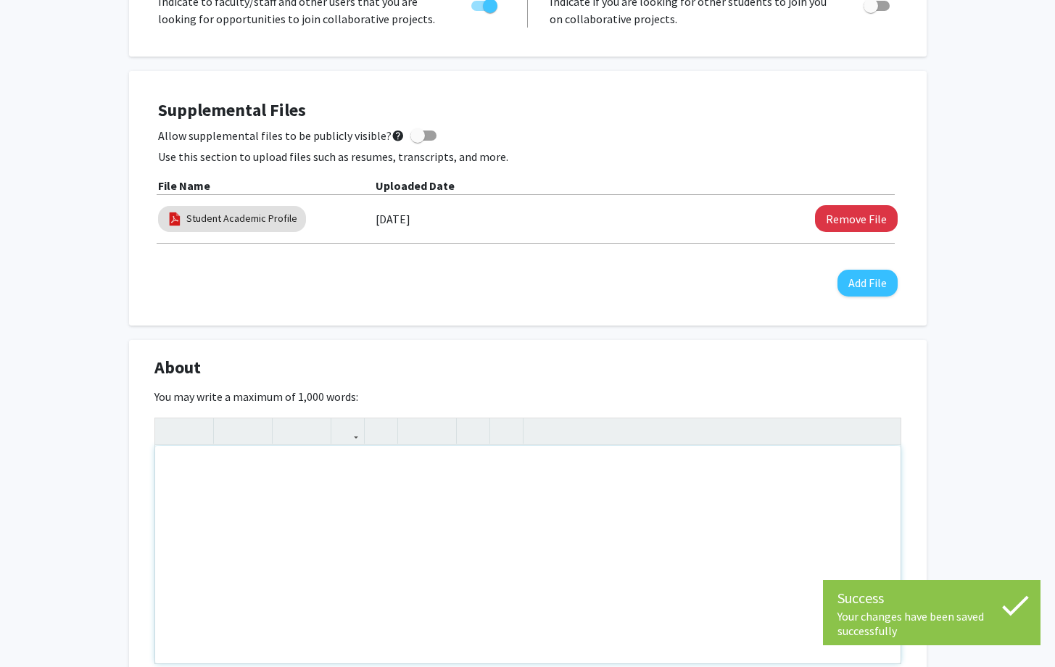
click at [480, 487] on div "Note to users with screen readers: Please deactivate our accessibility plugin f…" at bounding box center [528, 555] width 746 height 218
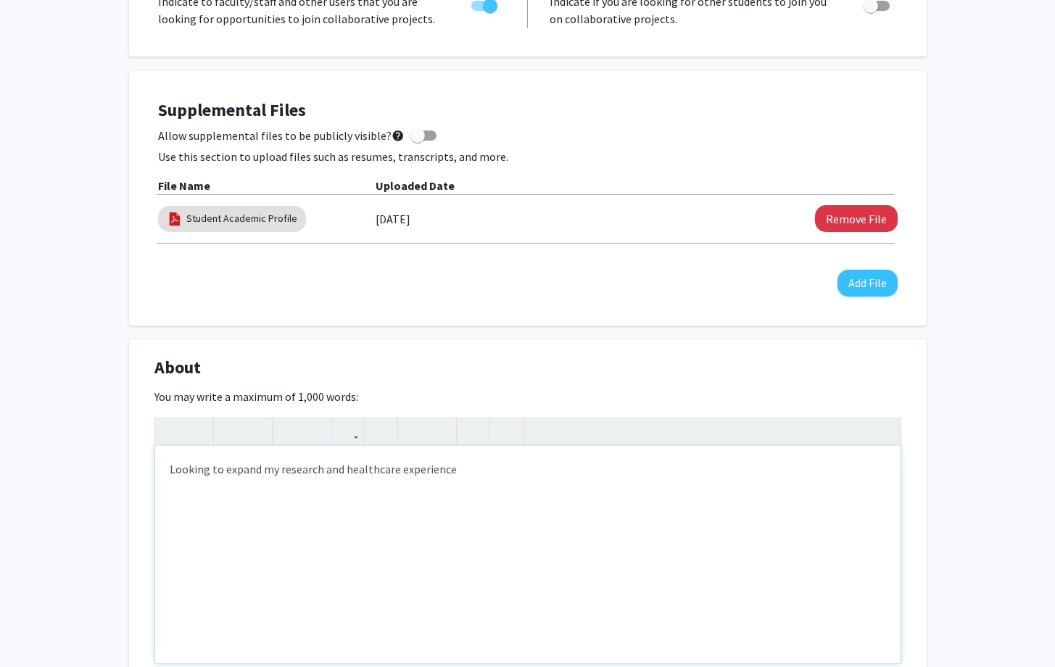
click at [280, 461] on div "Looking to expand my research and healthcare experience" at bounding box center [528, 555] width 746 height 218
click at [582, 471] on div "Looking to expand my undergraduate research and healthcare experience" at bounding box center [528, 555] width 746 height 218
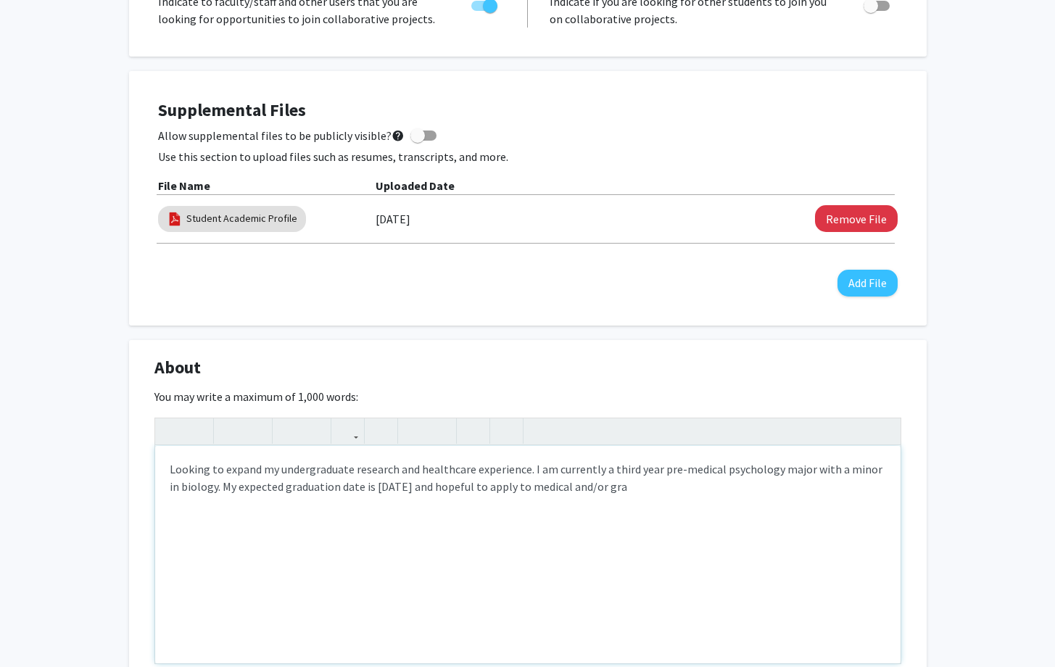
click at [565, 490] on div "Looking to expand my undergraduate research and healthcare experience. I am cur…" at bounding box center [528, 555] width 746 height 218
click at [643, 490] on div "Looking to expand my undergraduate research and healthcare experience. I am cur…" at bounding box center [528, 555] width 746 height 218
click at [638, 489] on div "Looking to expand my undergraduate research and healthcare experience. I am cur…" at bounding box center [528, 555] width 746 height 218
click at [638, 487] on div "Looking to expand my undergraduate research and healthcare experience. I am cur…" at bounding box center [528, 555] width 746 height 218
click at [633, 486] on div "Looking to expand my undergraduate research and healthcare experience. I am cur…" at bounding box center [528, 555] width 746 height 218
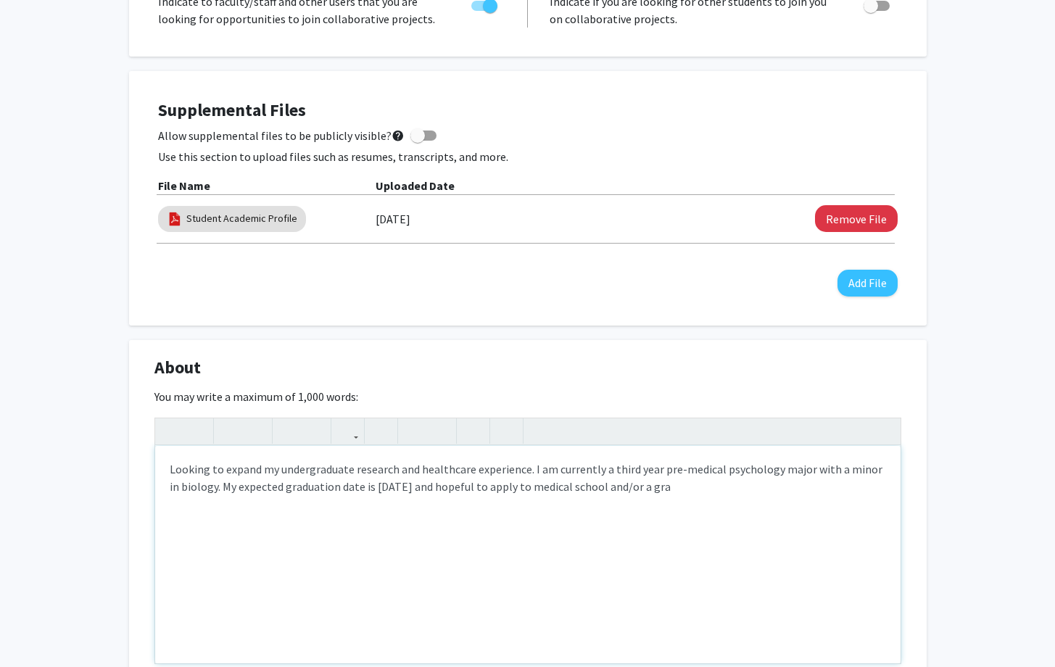
click at [687, 492] on div "Looking to expand my undergraduate research and healthcare experience. I am cur…" at bounding box center [528, 555] width 746 height 218
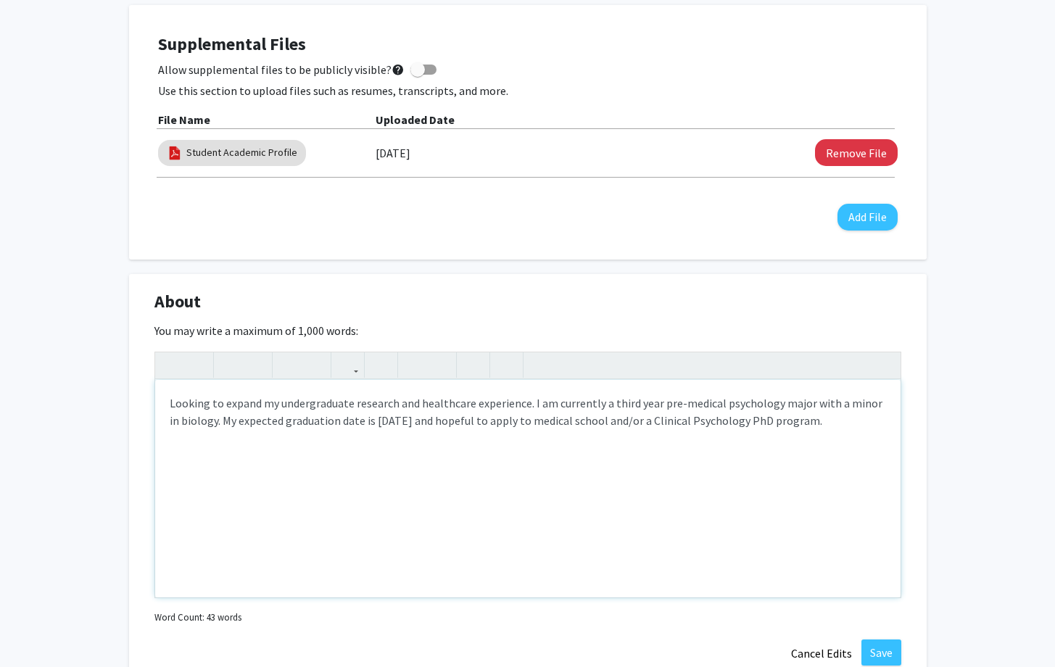
scroll to position [614, 0]
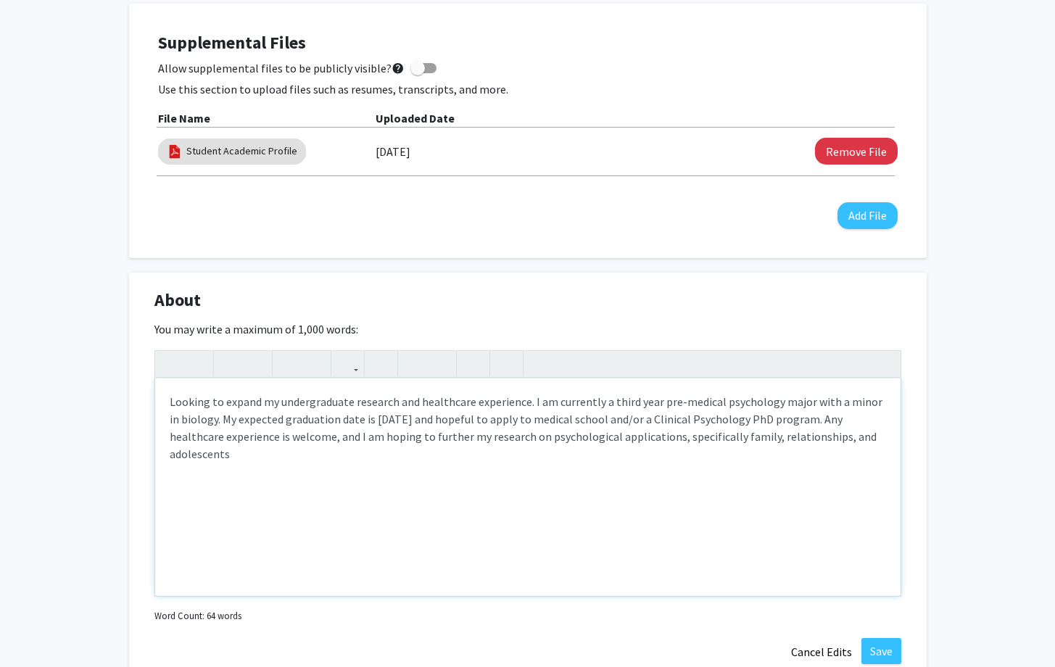
type textarea "Looking to expand my undergraduate research and healthcare experience. I am cur…"
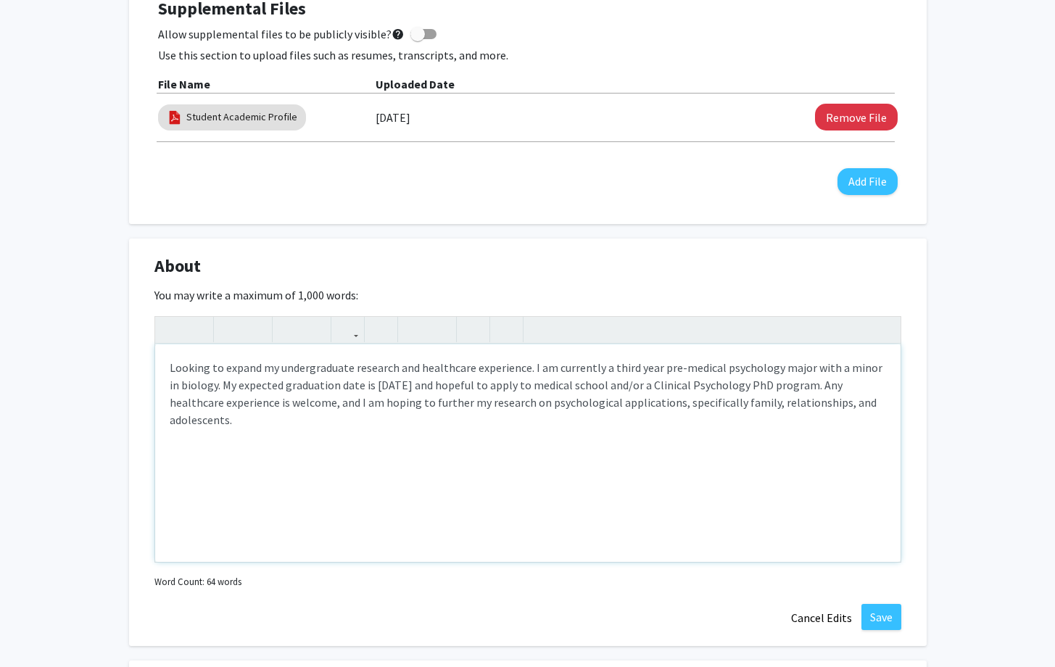
scroll to position [656, 0]
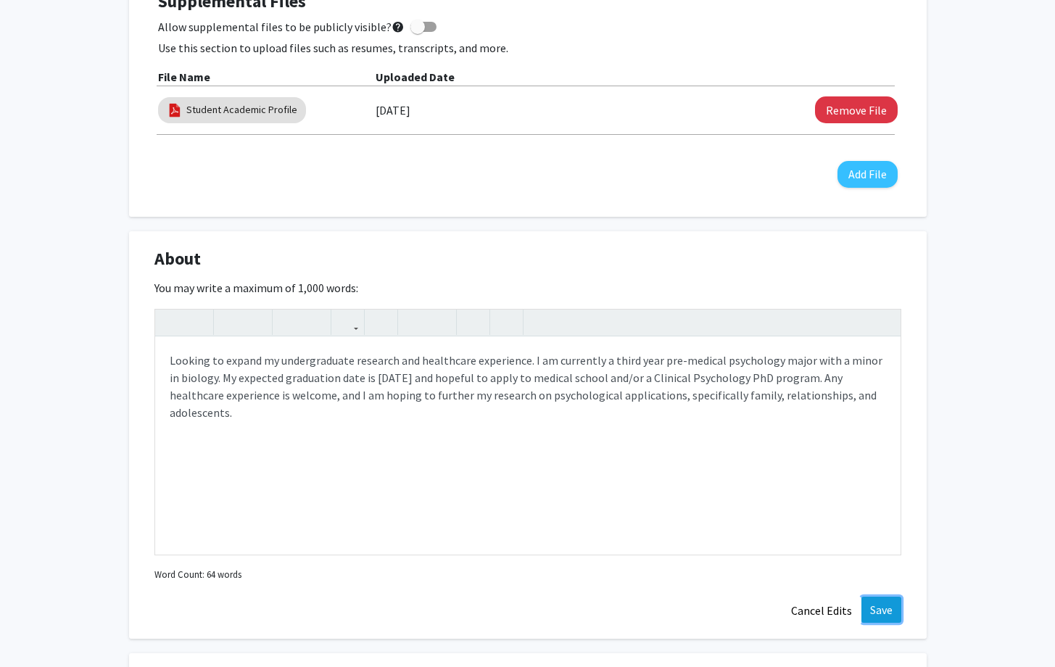
click at [897, 620] on button "Save" at bounding box center [882, 610] width 40 height 26
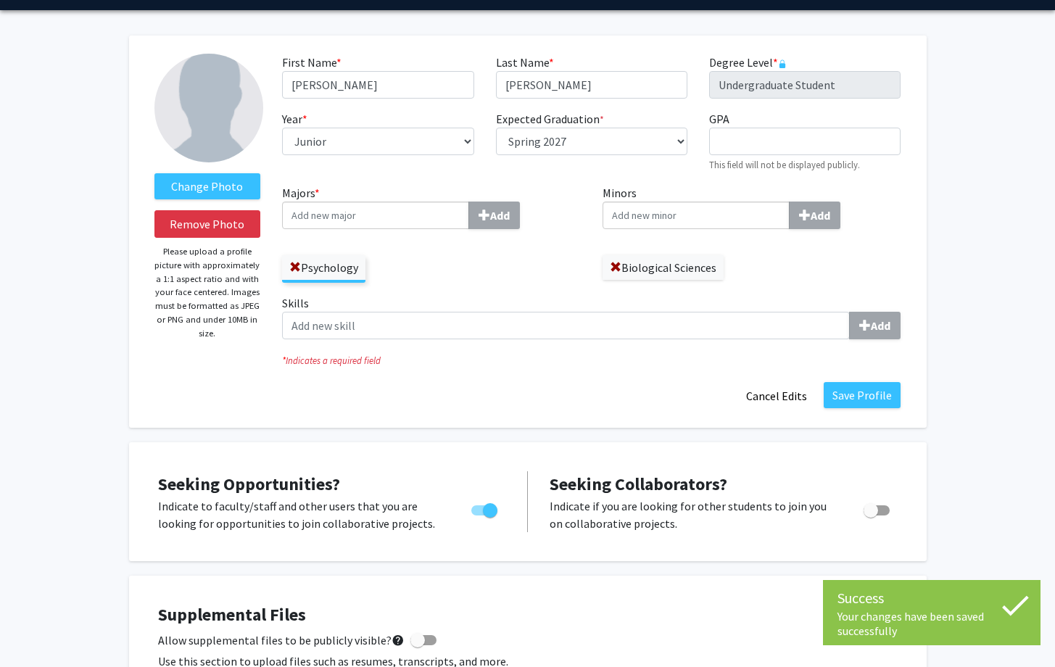
scroll to position [0, 0]
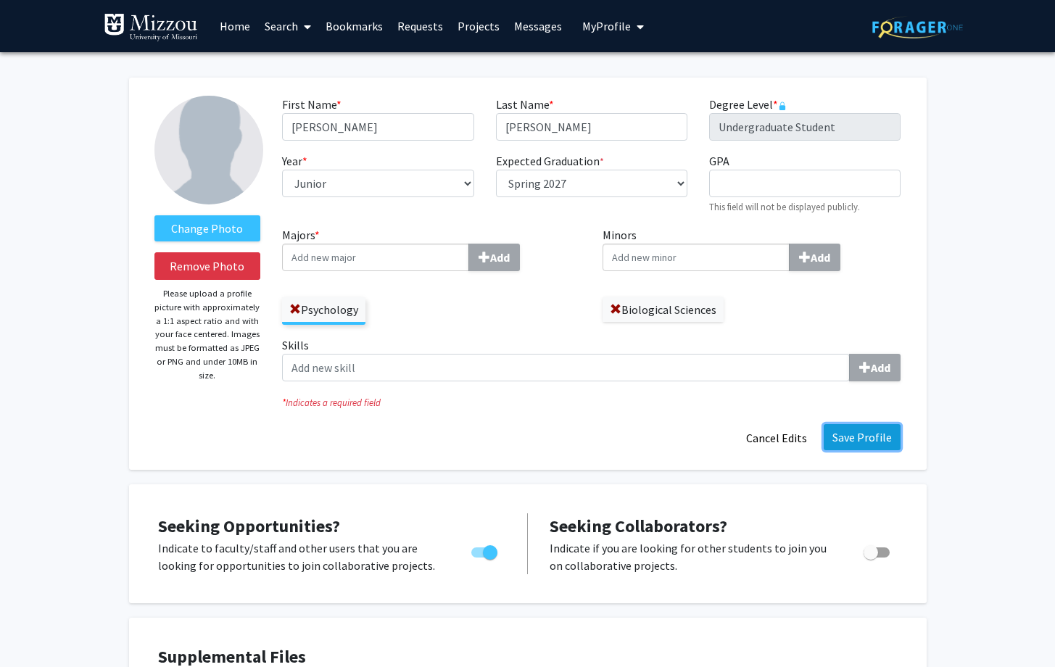
click at [869, 435] on button "Save Profile" at bounding box center [862, 437] width 77 height 26
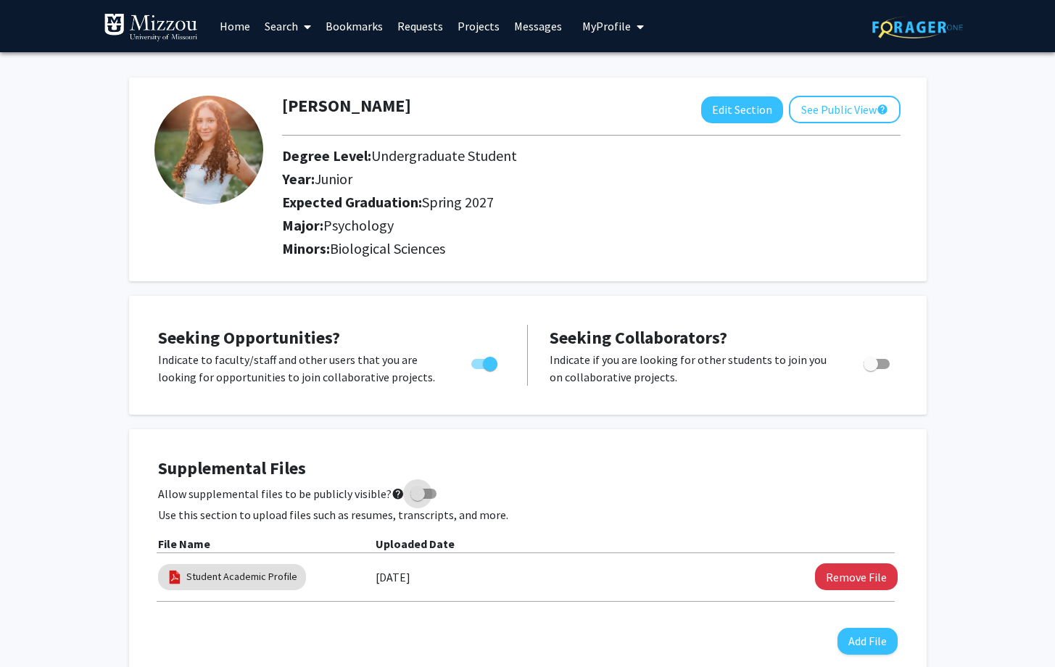
click at [412, 498] on span at bounding box center [418, 494] width 15 height 15
click at [417, 499] on input "Allow supplemental files to be publicly visible? help" at bounding box center [417, 499] width 1 height 1
checkbox input "true"
click at [289, 21] on link "Search" at bounding box center [287, 26] width 61 height 51
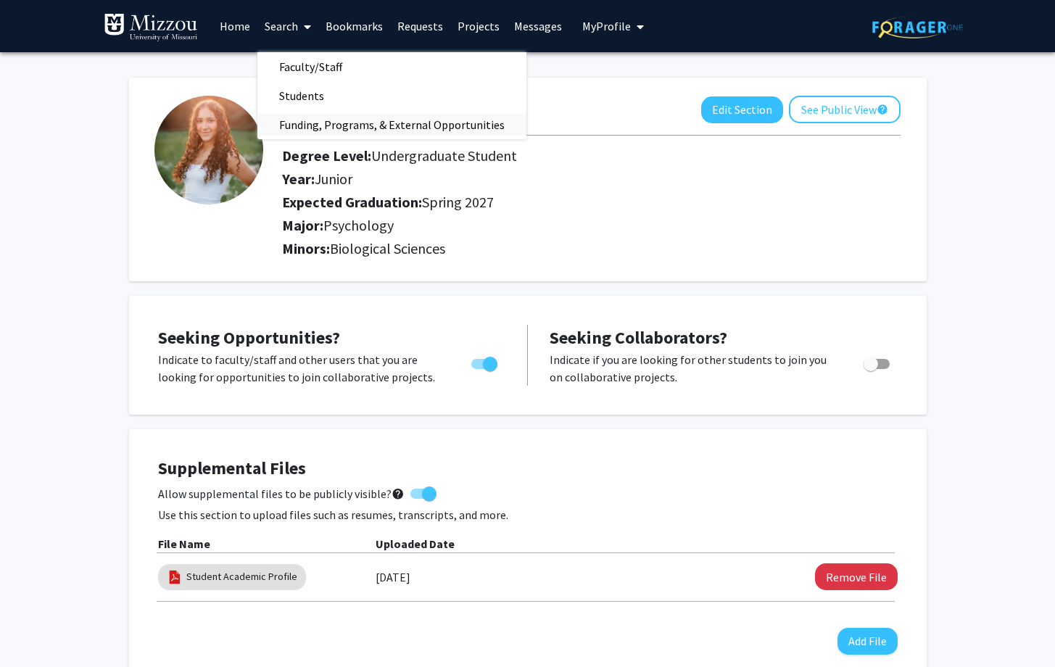
click at [289, 128] on span "Funding, Programs, & External Opportunities" at bounding box center [391, 124] width 269 height 29
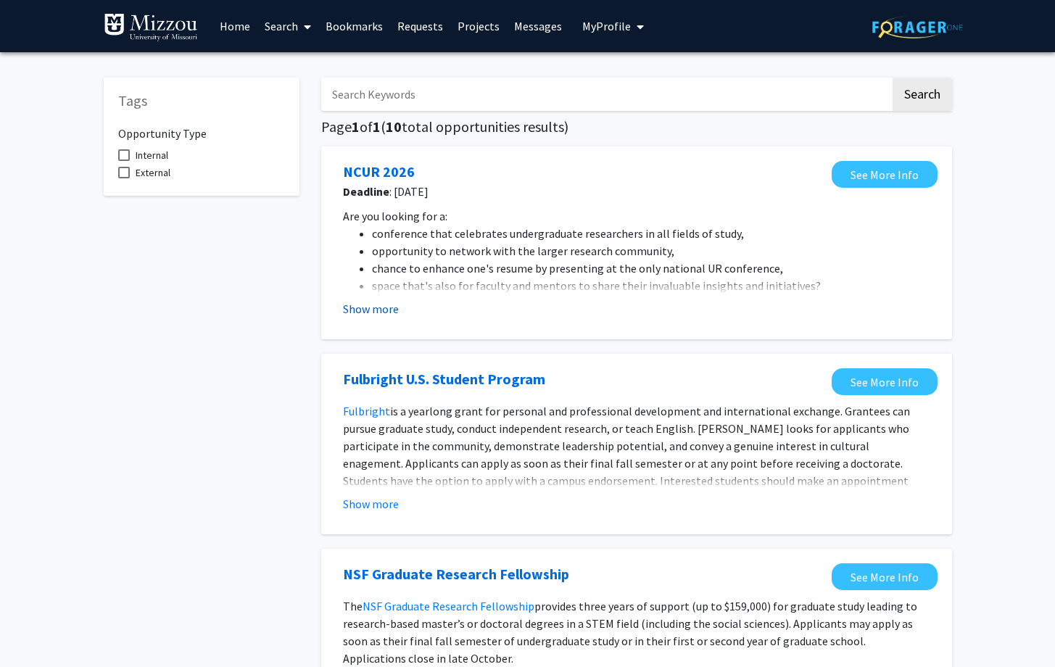
click at [374, 310] on button "Show more" at bounding box center [371, 308] width 56 height 17
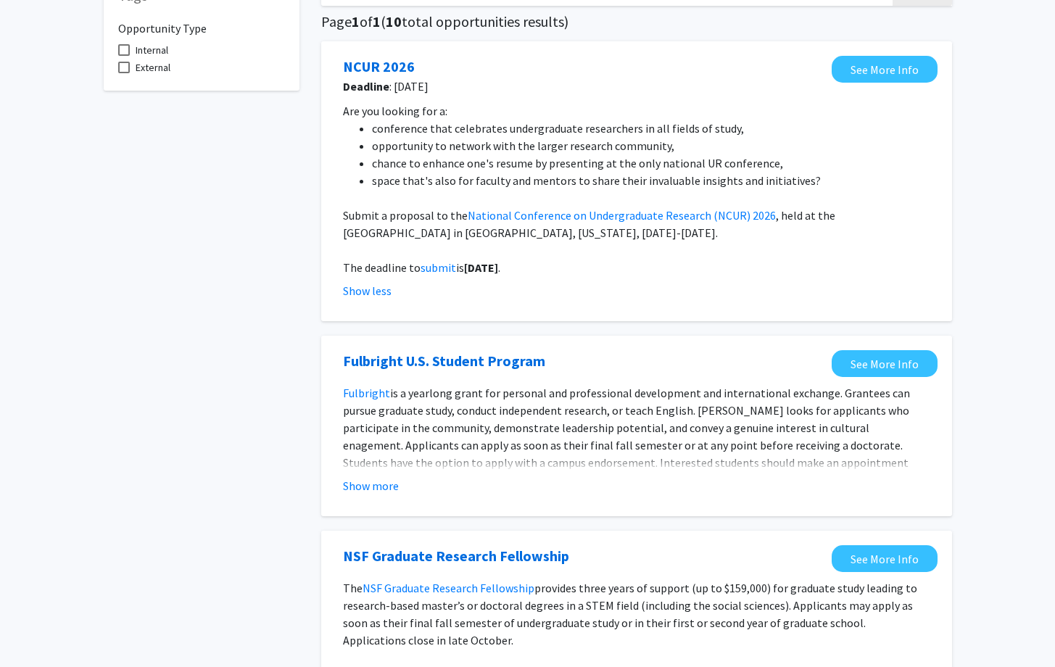
scroll to position [115, 0]
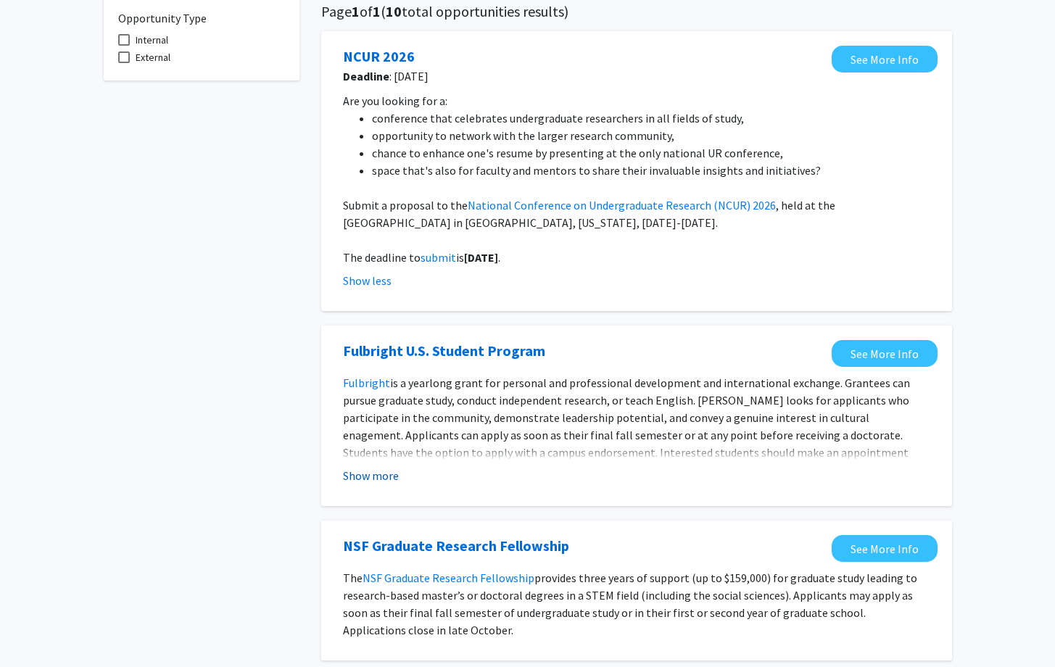
click at [362, 471] on button "Show more" at bounding box center [371, 475] width 56 height 17
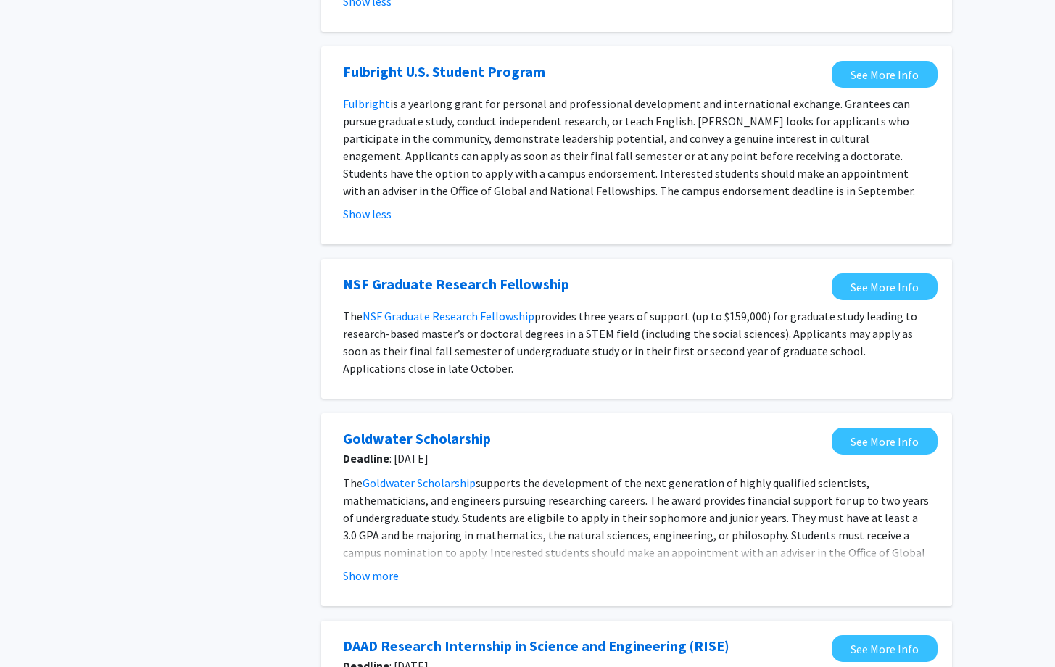
scroll to position [395, 0]
click at [358, 572] on button "Show more" at bounding box center [371, 574] width 56 height 17
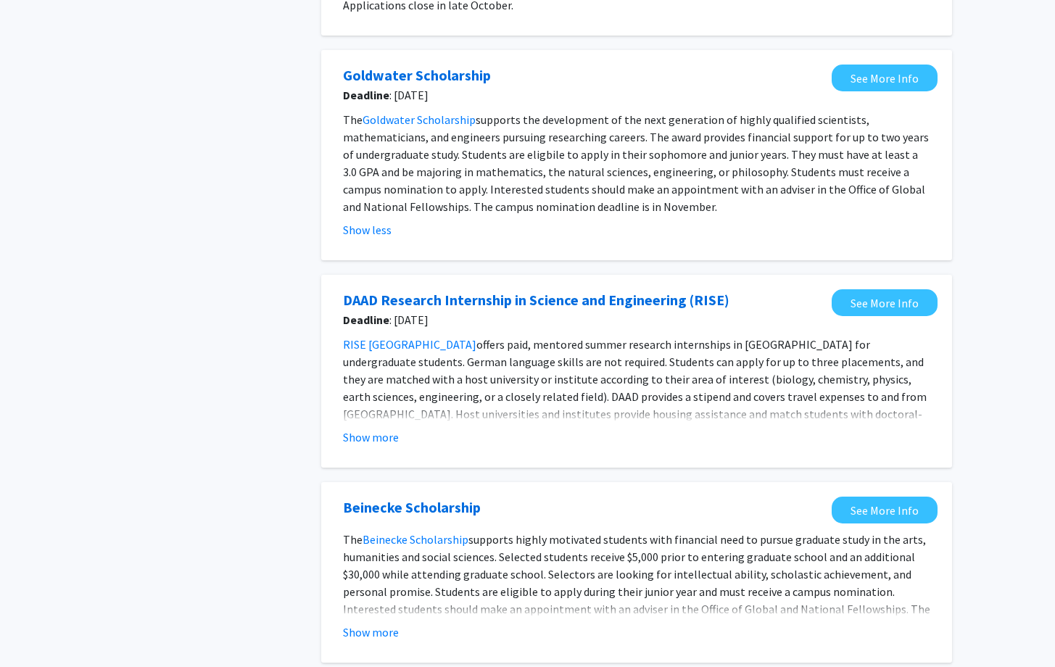
scroll to position [763, 0]
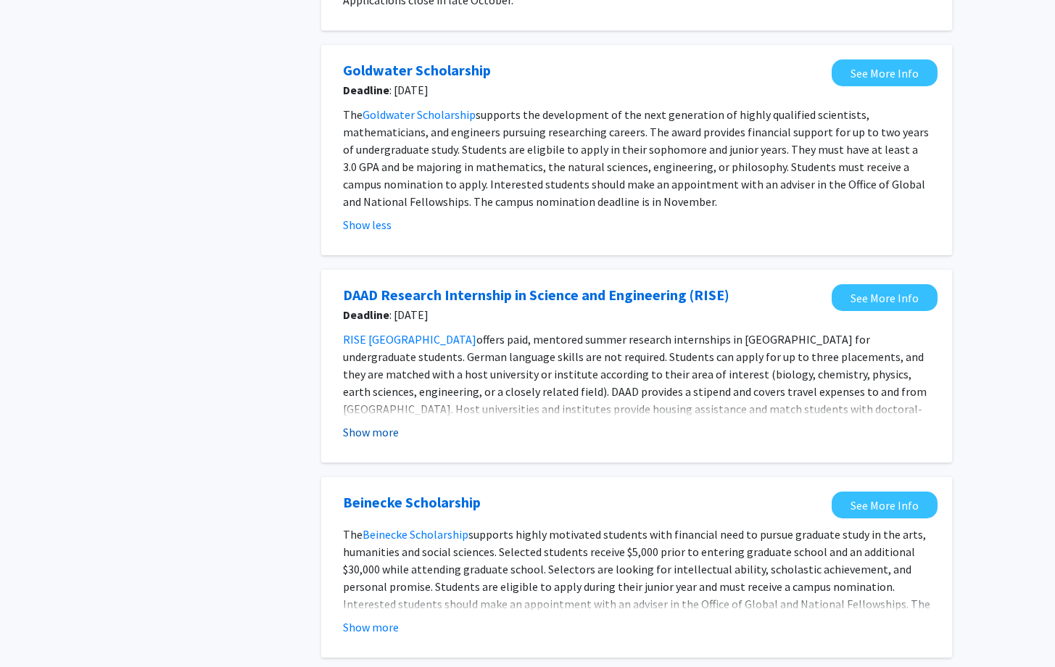
click at [387, 427] on button "Show more" at bounding box center [371, 432] width 56 height 17
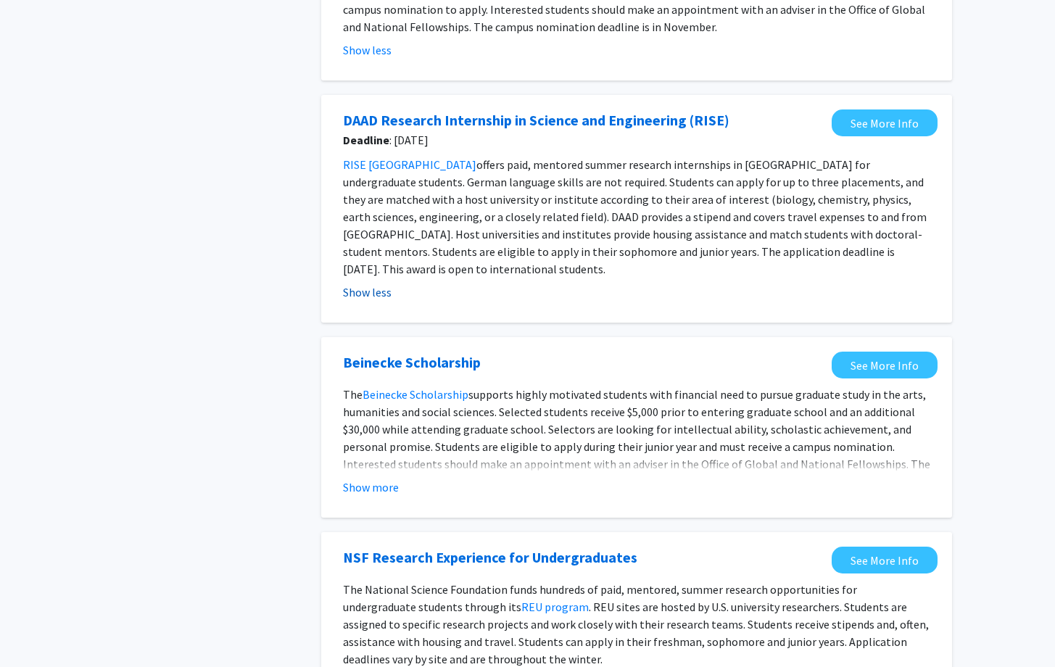
scroll to position [941, 0]
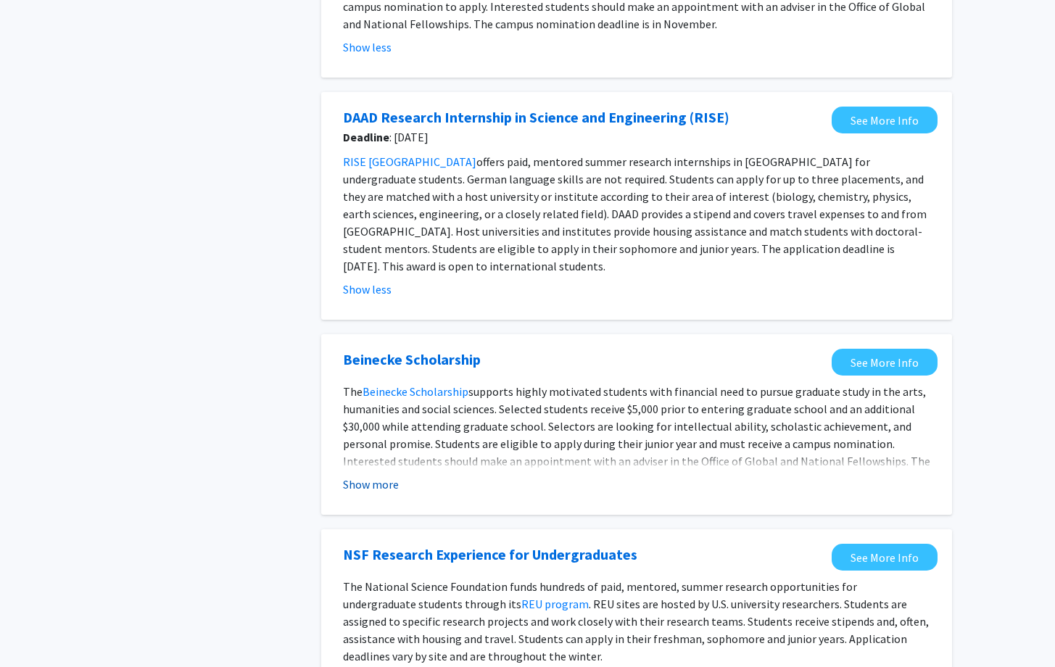
click at [366, 476] on button "Show more" at bounding box center [371, 484] width 56 height 17
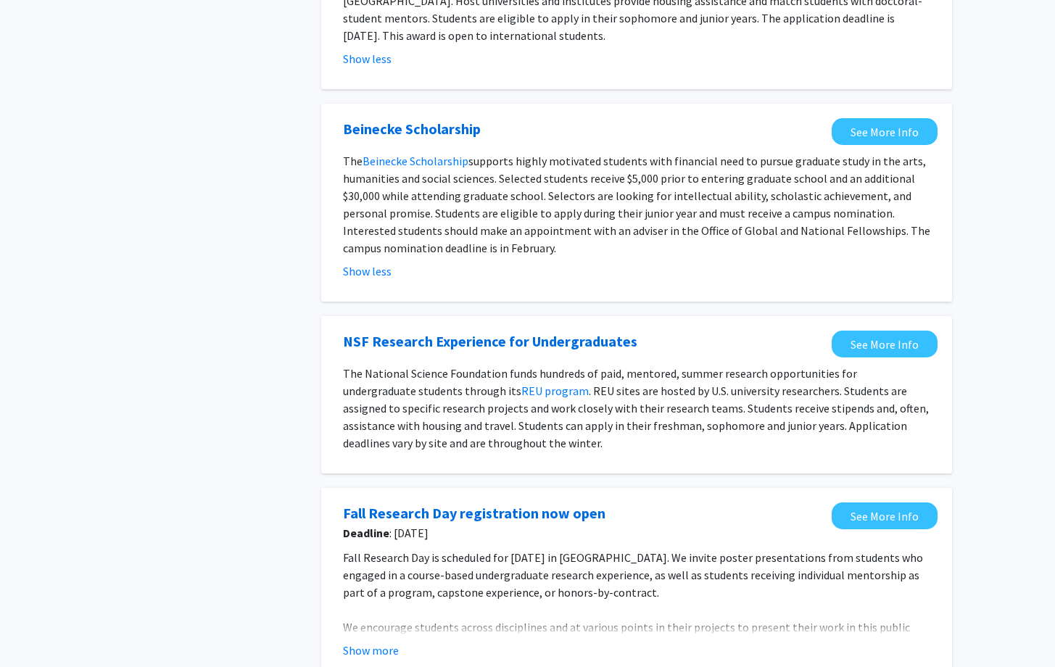
scroll to position [1174, 0]
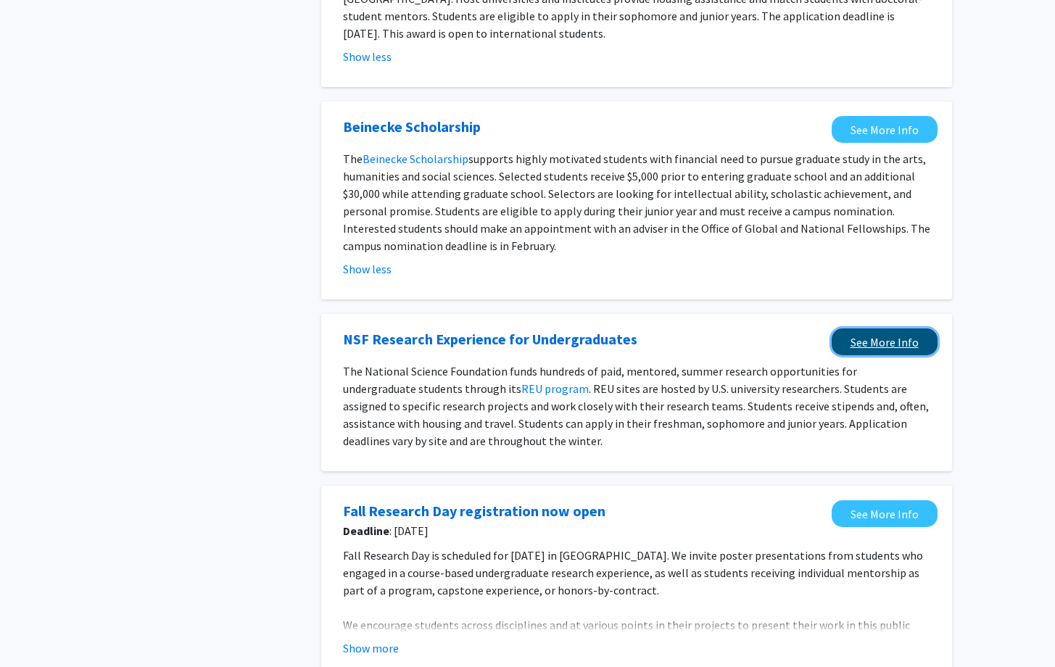
click at [867, 329] on link "See More Info" at bounding box center [885, 342] width 106 height 27
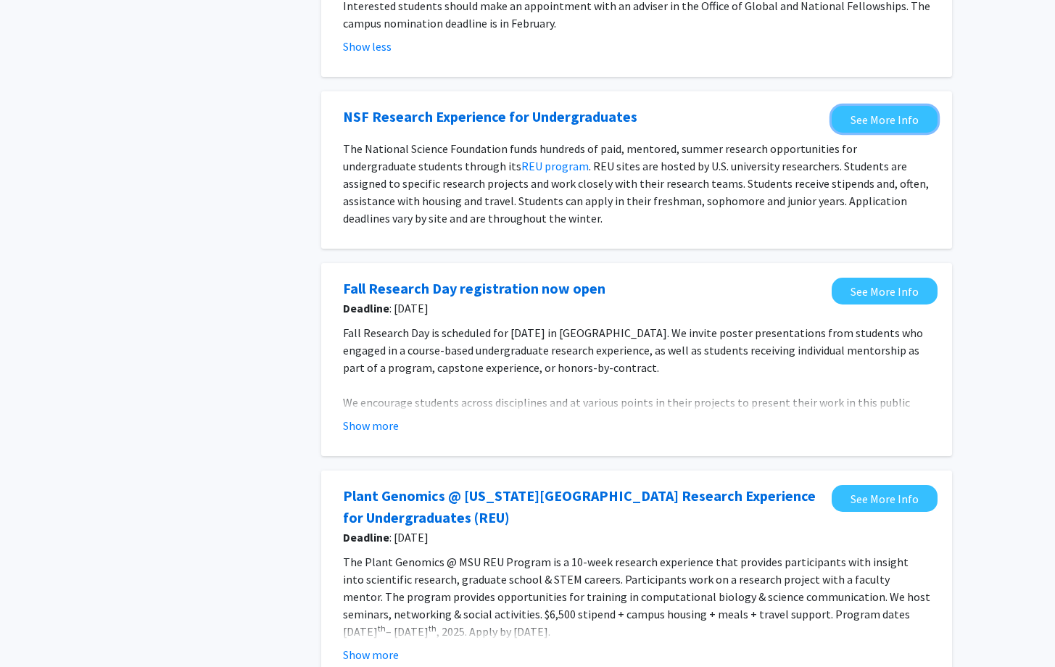
scroll to position [1399, 0]
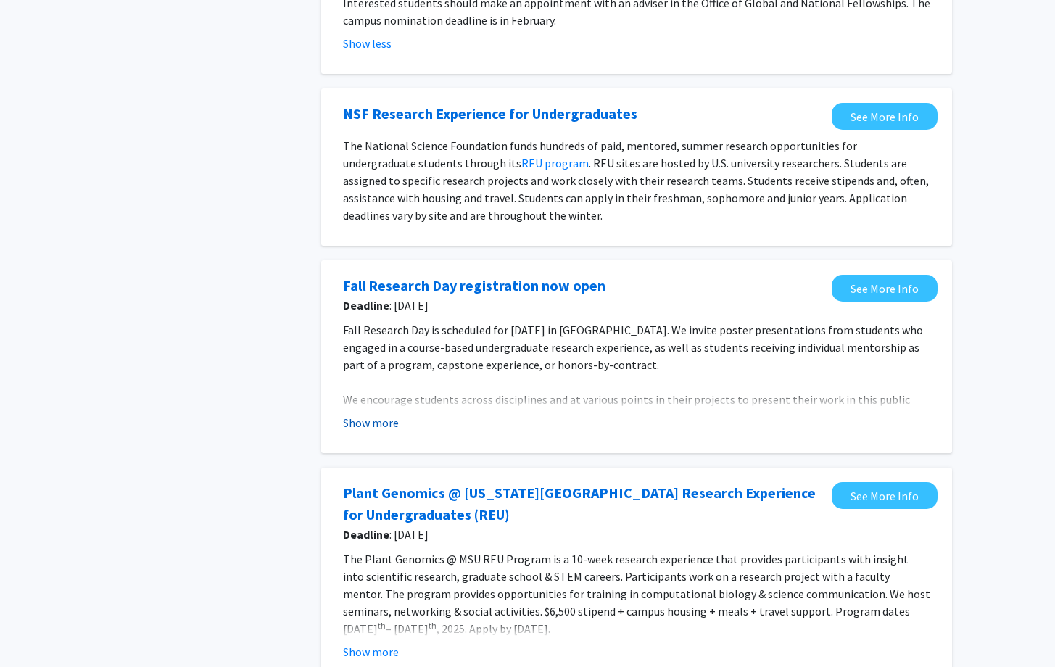
click at [364, 414] on button "Show more" at bounding box center [371, 422] width 56 height 17
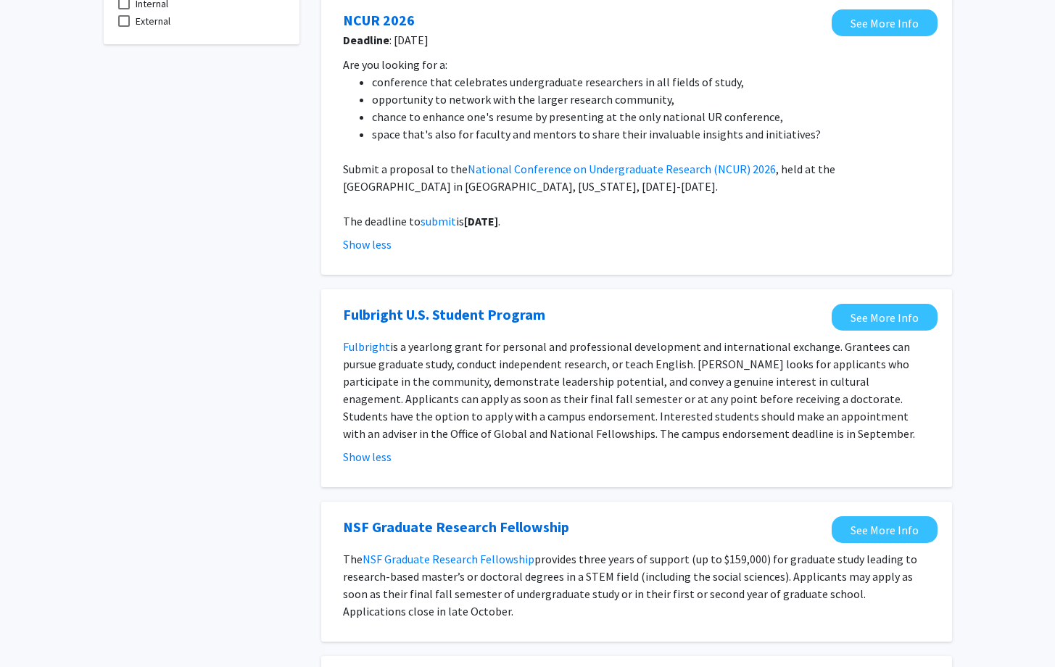
scroll to position [0, 0]
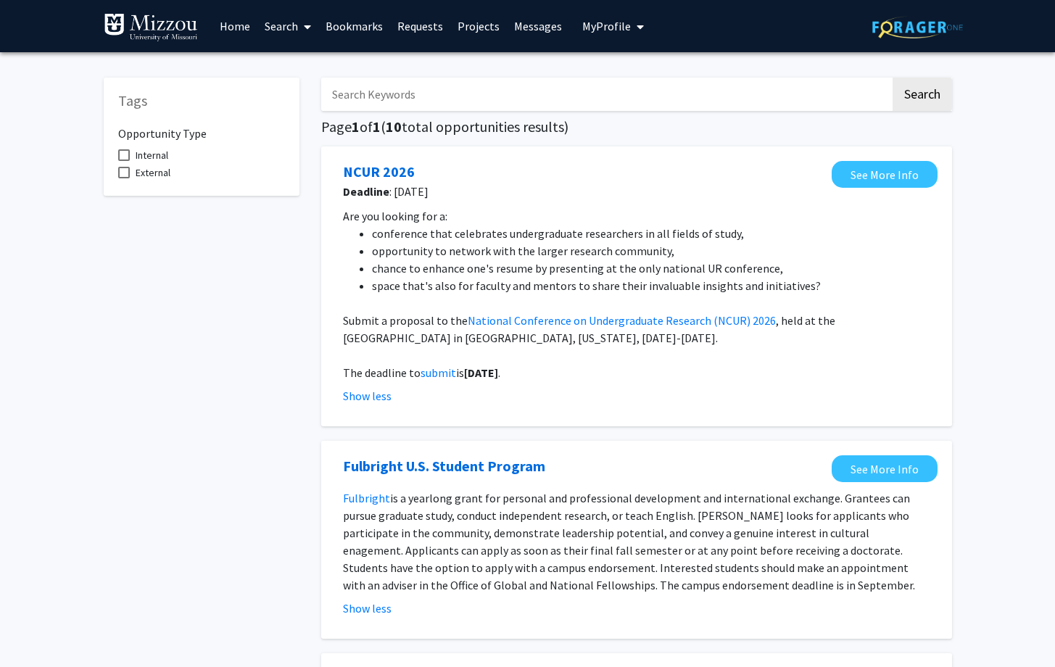
click at [234, 28] on link "Home" at bounding box center [235, 26] width 45 height 51
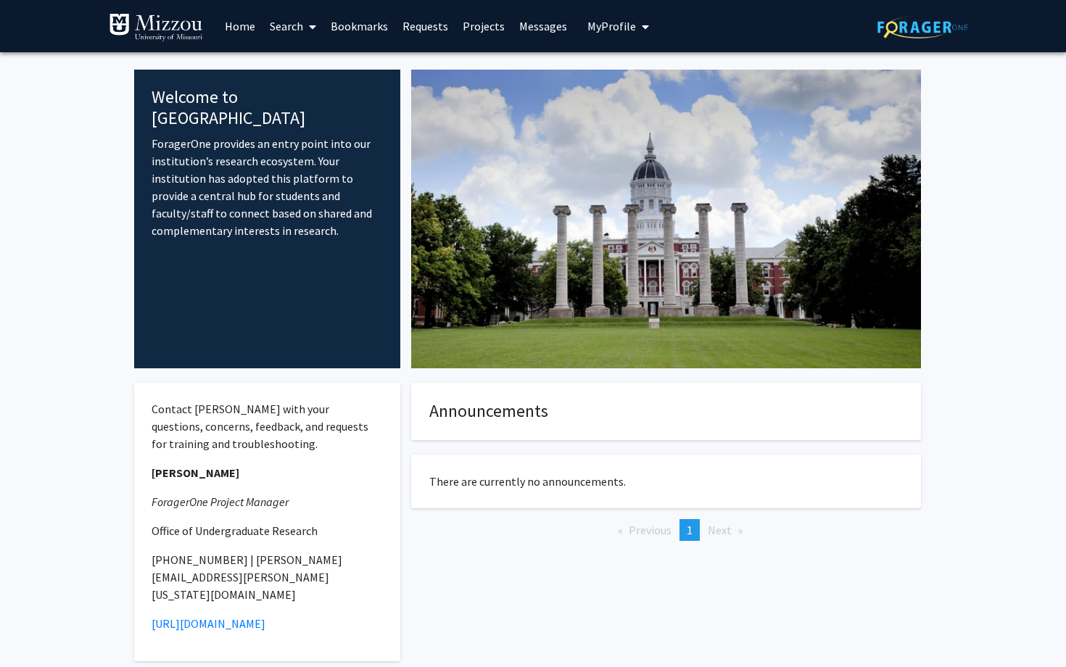
click at [295, 34] on link "Search" at bounding box center [293, 26] width 61 height 51
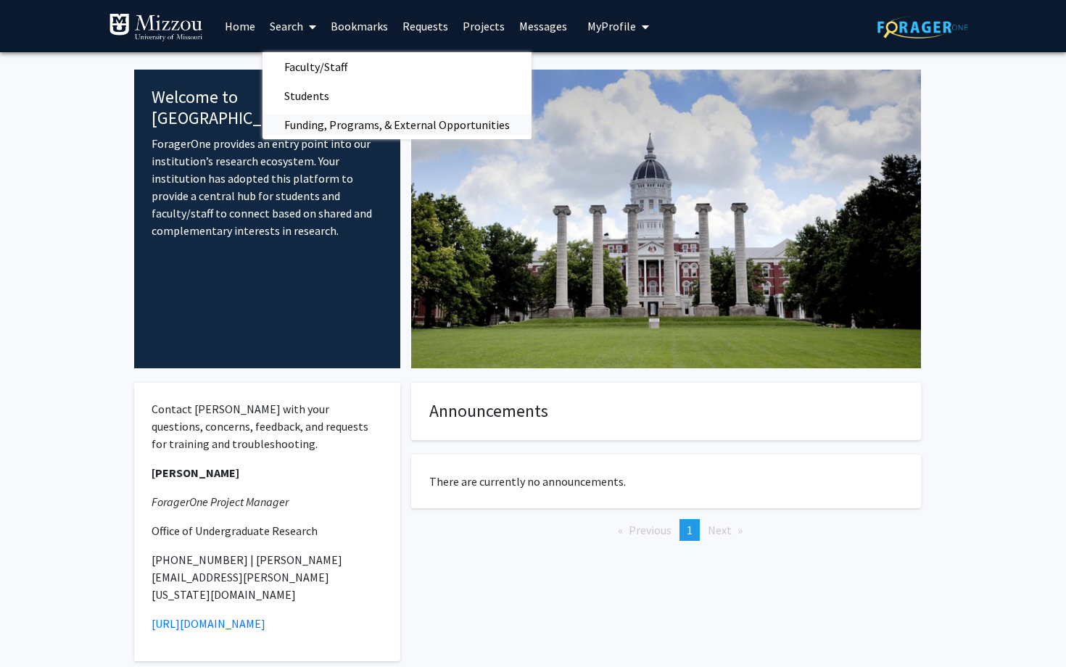
click at [341, 127] on span "Funding, Programs, & External Opportunities" at bounding box center [397, 124] width 269 height 29
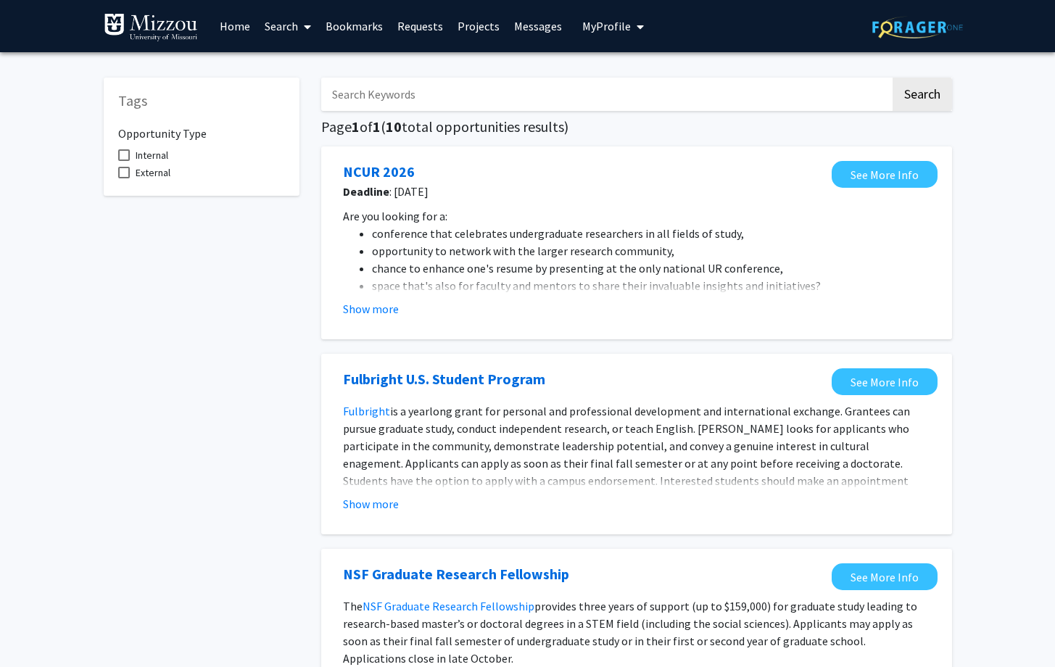
click at [275, 22] on link "Search" at bounding box center [287, 26] width 61 height 51
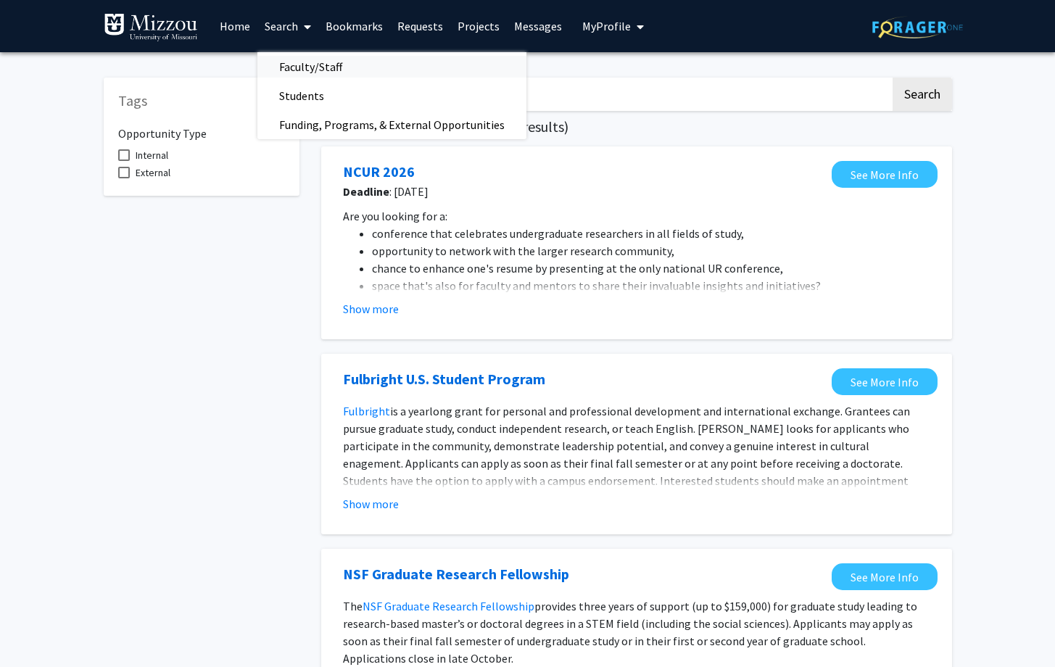
click at [297, 71] on span "Faculty/Staff" at bounding box center [310, 66] width 107 height 29
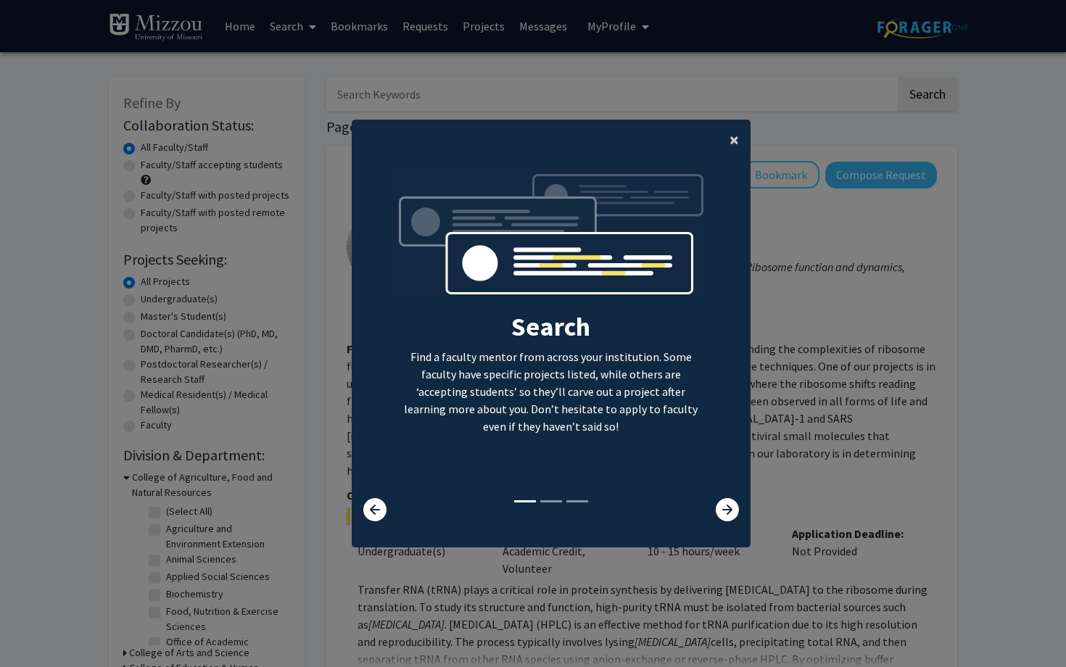
click at [732, 139] on span "×" at bounding box center [734, 139] width 9 height 22
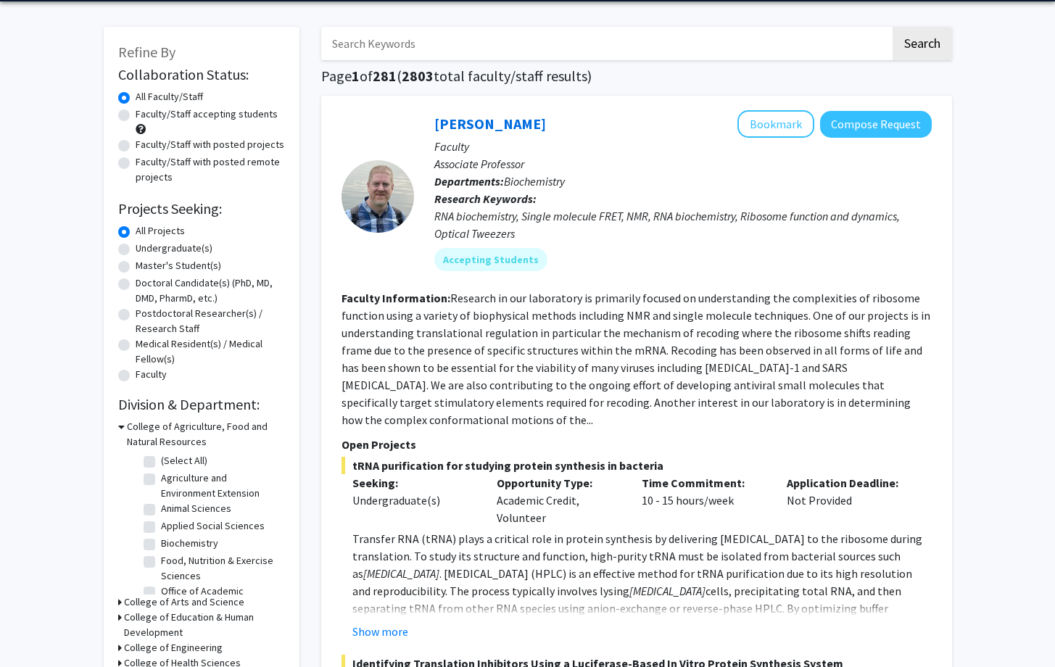
scroll to position [38, 0]
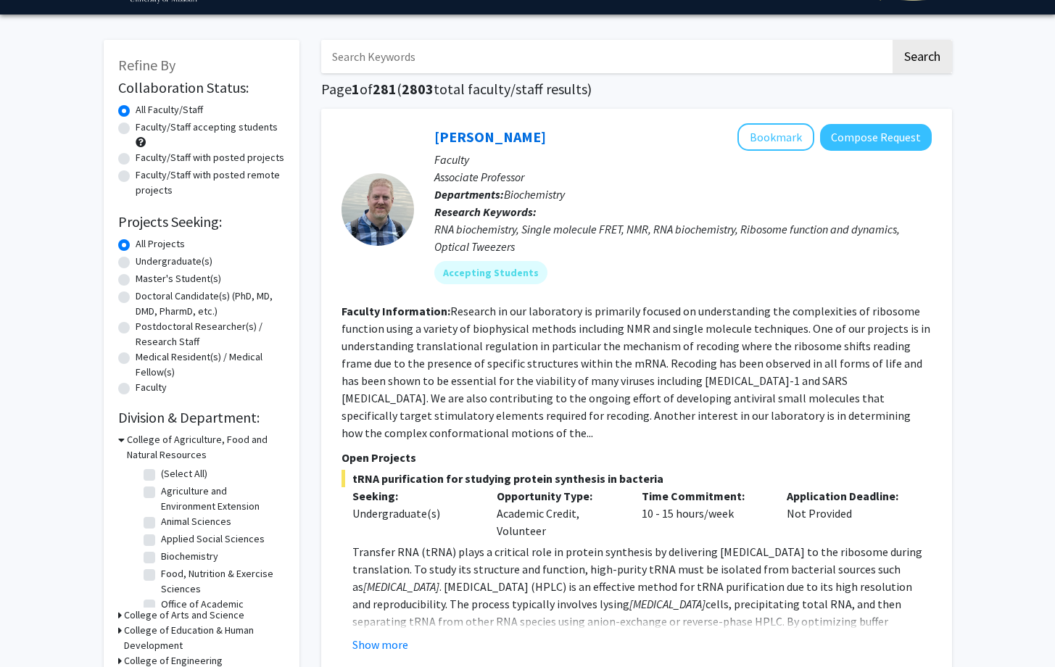
click at [174, 260] on label "Undergraduate(s)" at bounding box center [174, 261] width 77 height 15
click at [145, 260] on input "Undergraduate(s)" at bounding box center [140, 258] width 9 height 9
radio input "true"
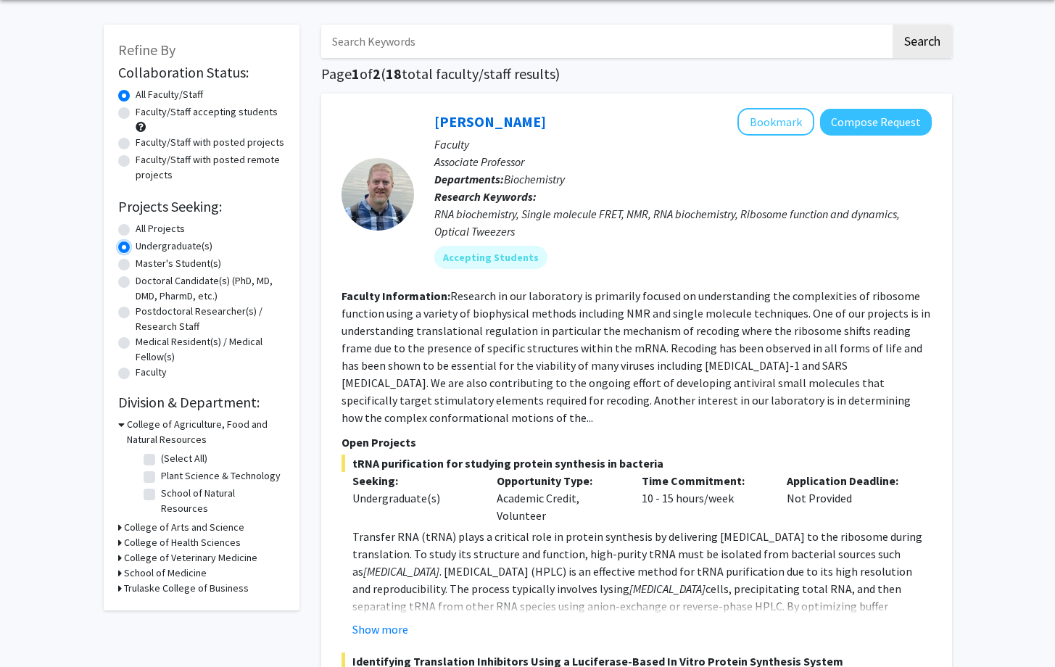
scroll to position [54, 0]
click at [147, 424] on h3 "College of Agriculture, Food and Natural Resources" at bounding box center [206, 431] width 158 height 30
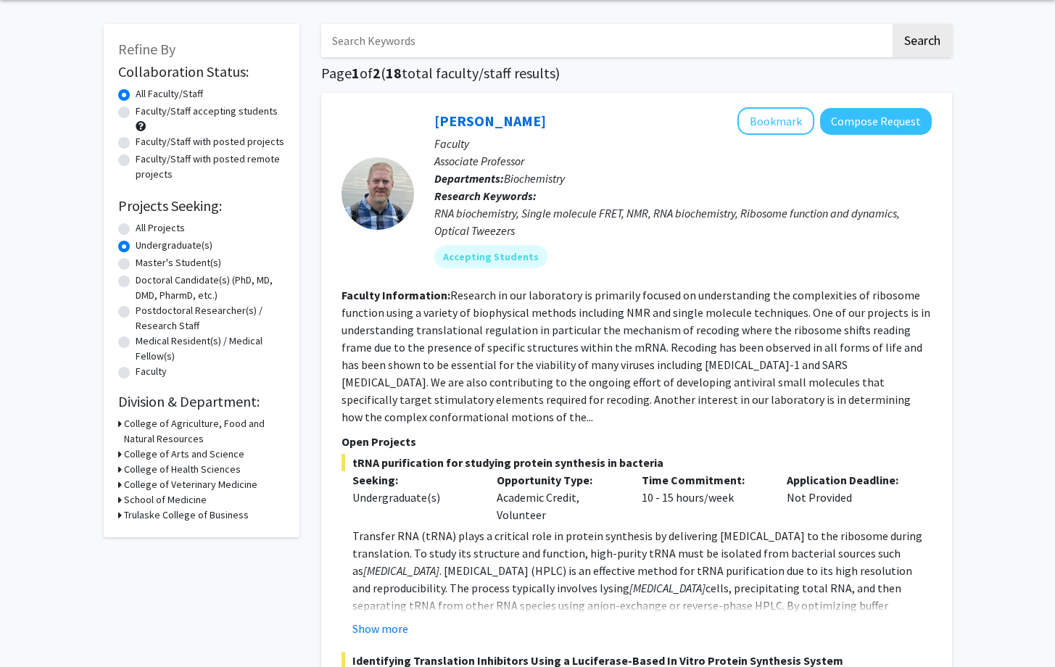
click at [152, 457] on h3 "College of Arts and Science" at bounding box center [184, 454] width 120 height 15
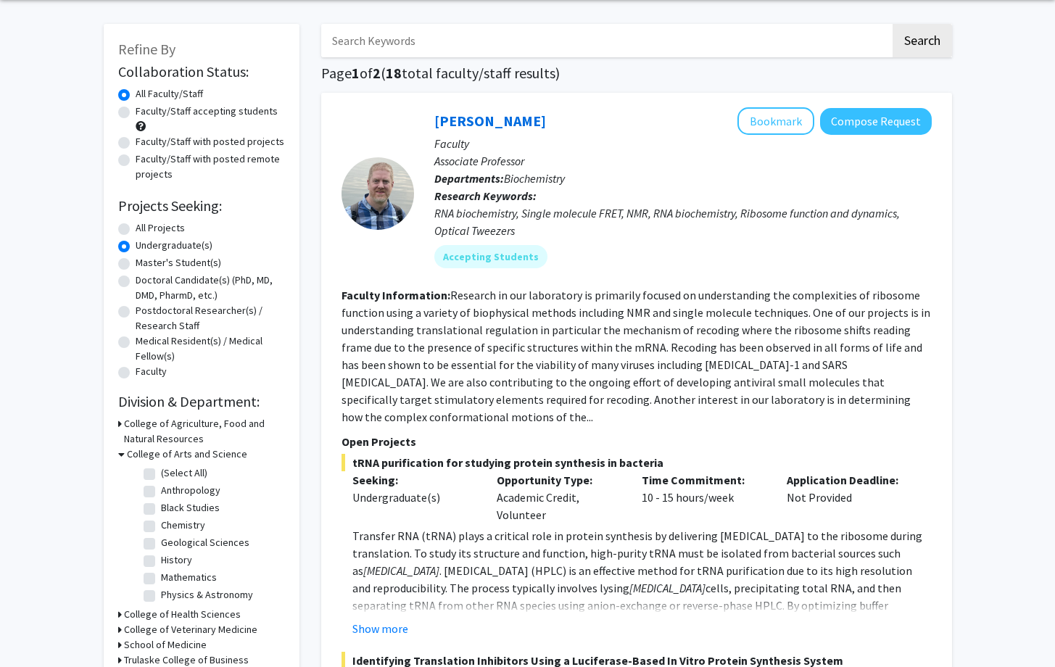
click at [176, 453] on h3 "College of Arts and Science" at bounding box center [187, 454] width 120 height 15
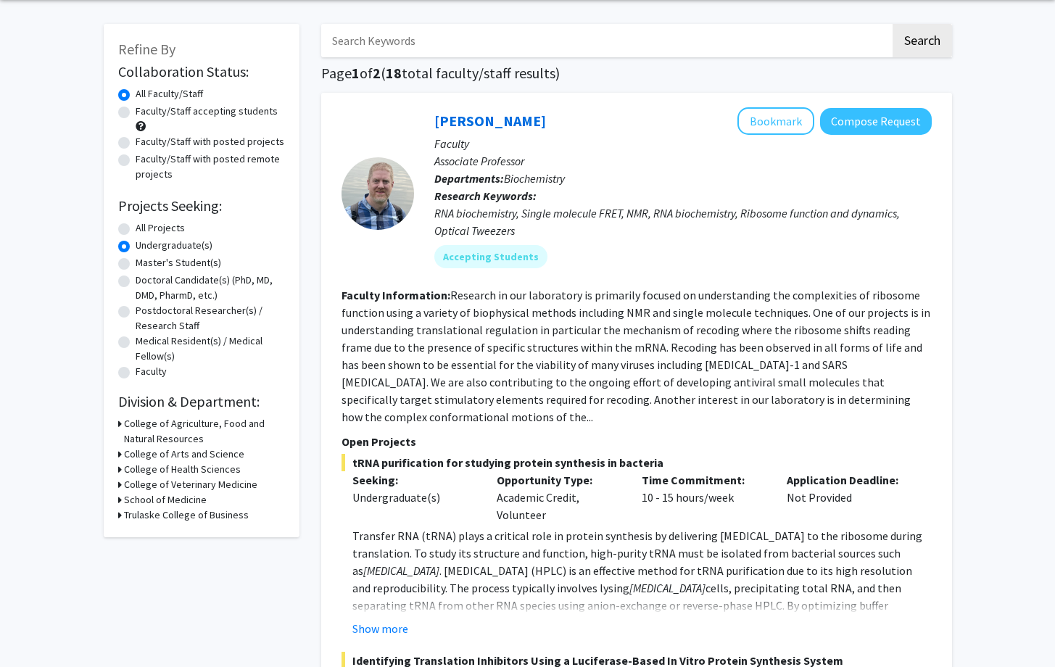
click at [184, 471] on h3 "College of Health Sciences" at bounding box center [182, 469] width 117 height 15
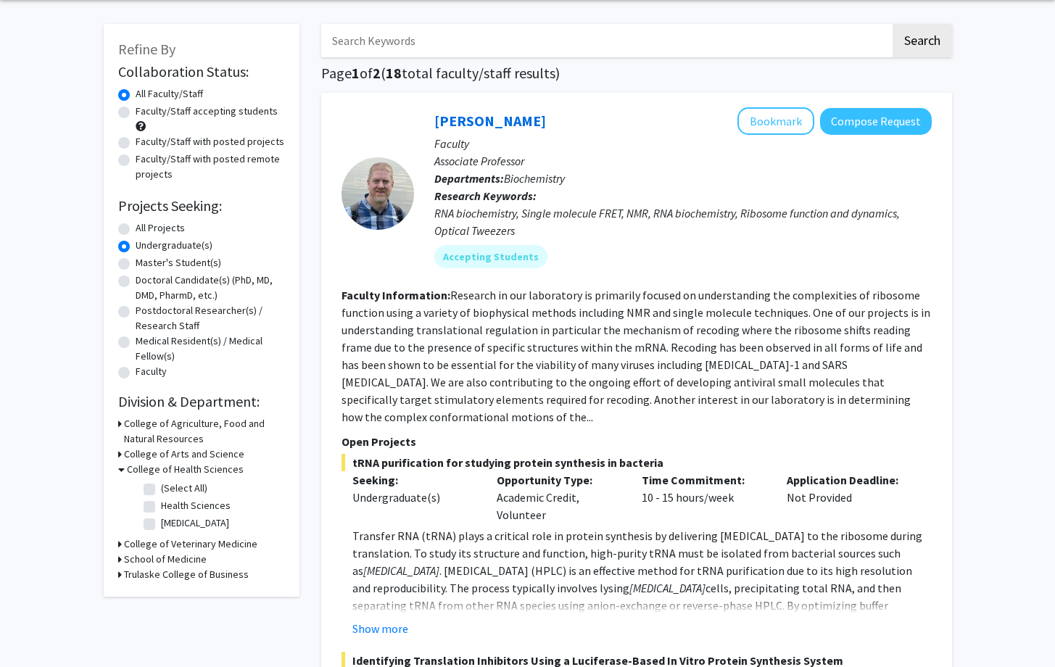
click at [161, 504] on label "Health Sciences" at bounding box center [196, 505] width 70 height 15
click at [161, 504] on input "Health Sciences" at bounding box center [165, 502] width 9 height 9
checkbox input "true"
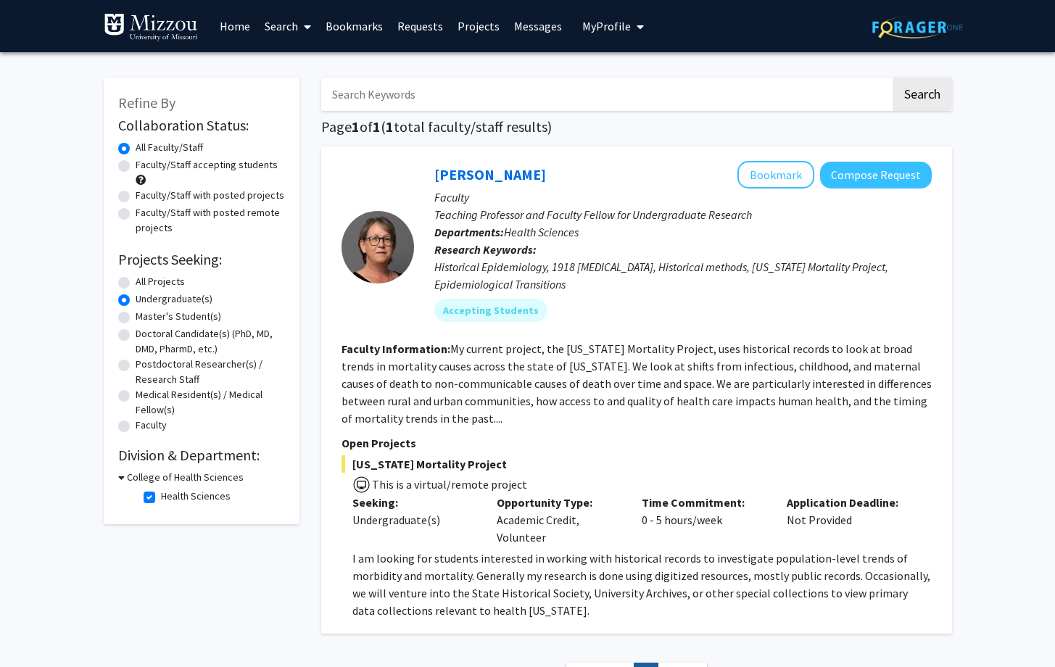
click at [165, 477] on h3 "College of Health Sciences" at bounding box center [185, 477] width 117 height 15
click at [165, 477] on h3 "College of Health Sciences" at bounding box center [182, 477] width 117 height 15
click at [161, 493] on label "Health Sciences" at bounding box center [196, 496] width 70 height 15
click at [161, 493] on input "Health Sciences" at bounding box center [165, 493] width 9 height 9
checkbox input "false"
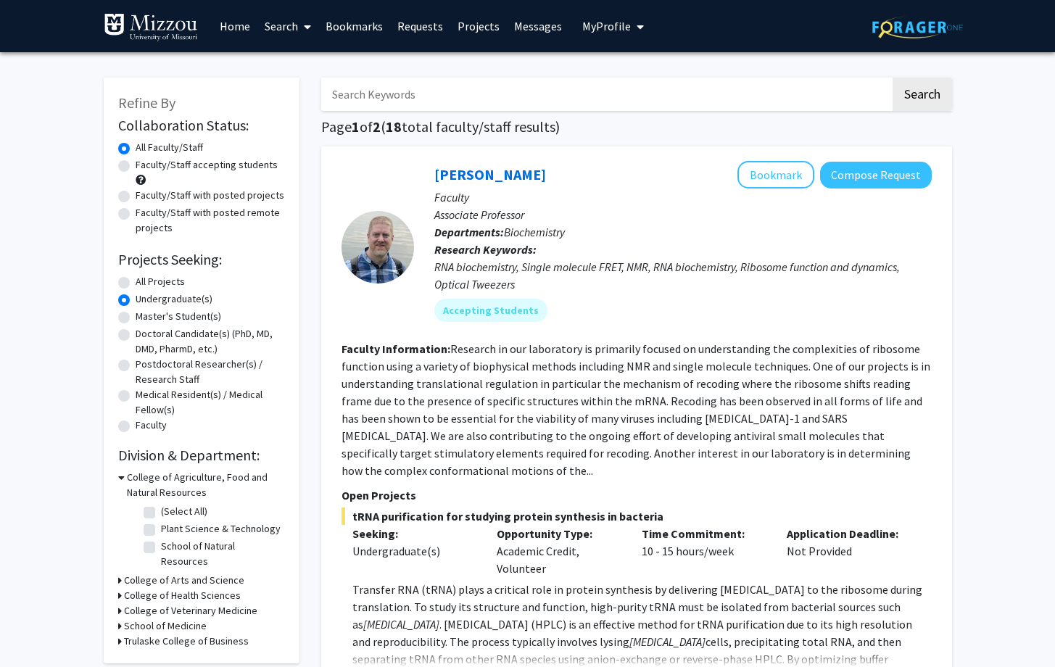
click at [171, 619] on h3 "School of Medicine" at bounding box center [165, 626] width 83 height 15
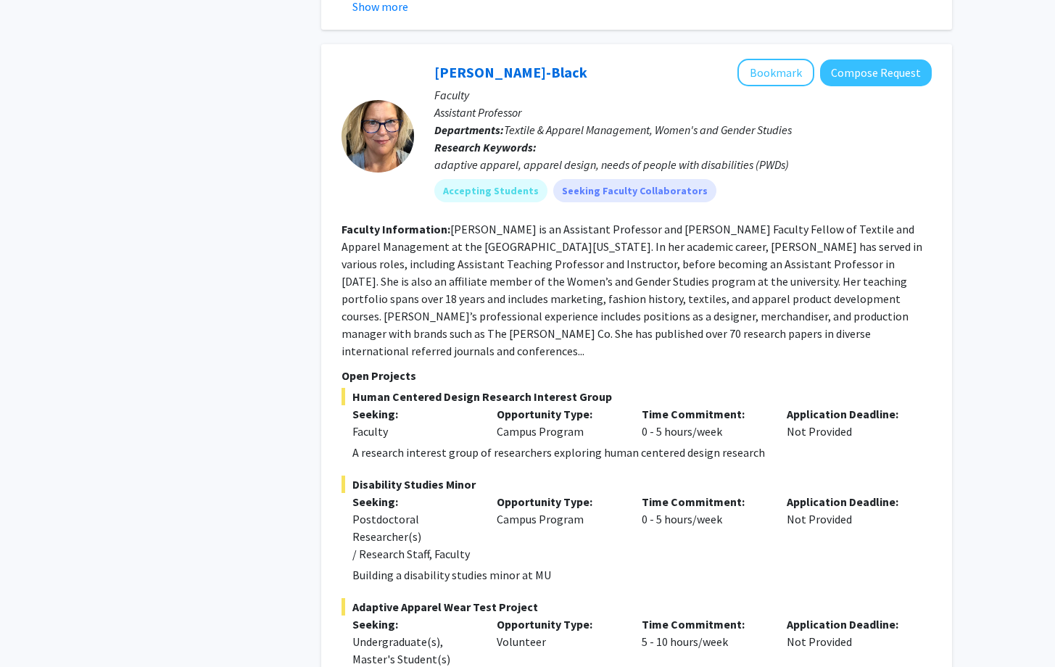
scroll to position [2045, 0]
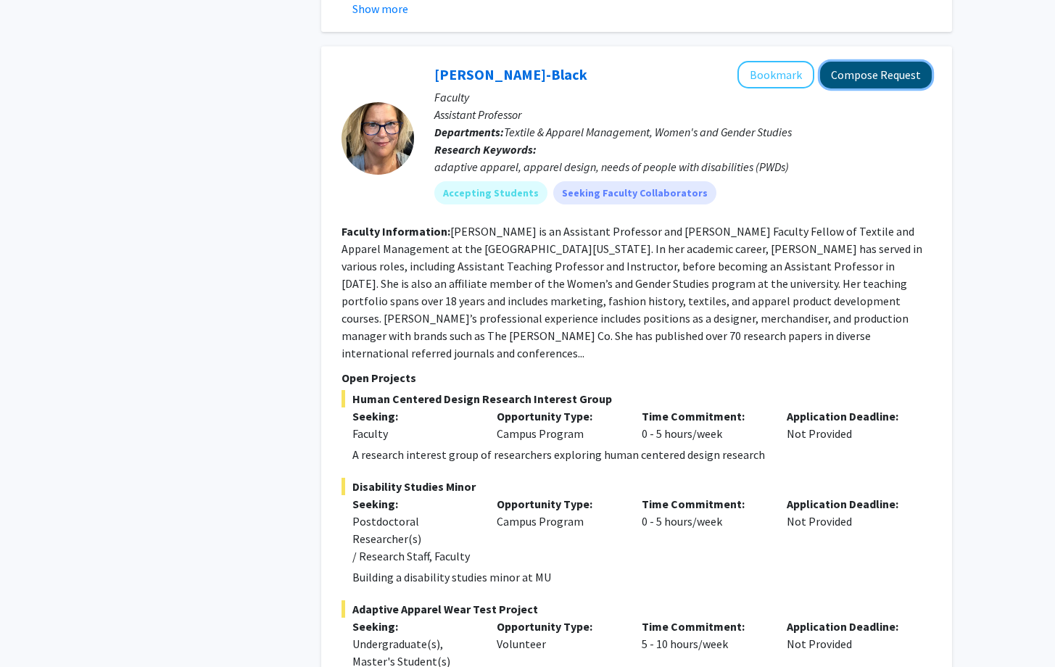
click at [870, 62] on button "Compose Request" at bounding box center [876, 75] width 112 height 27
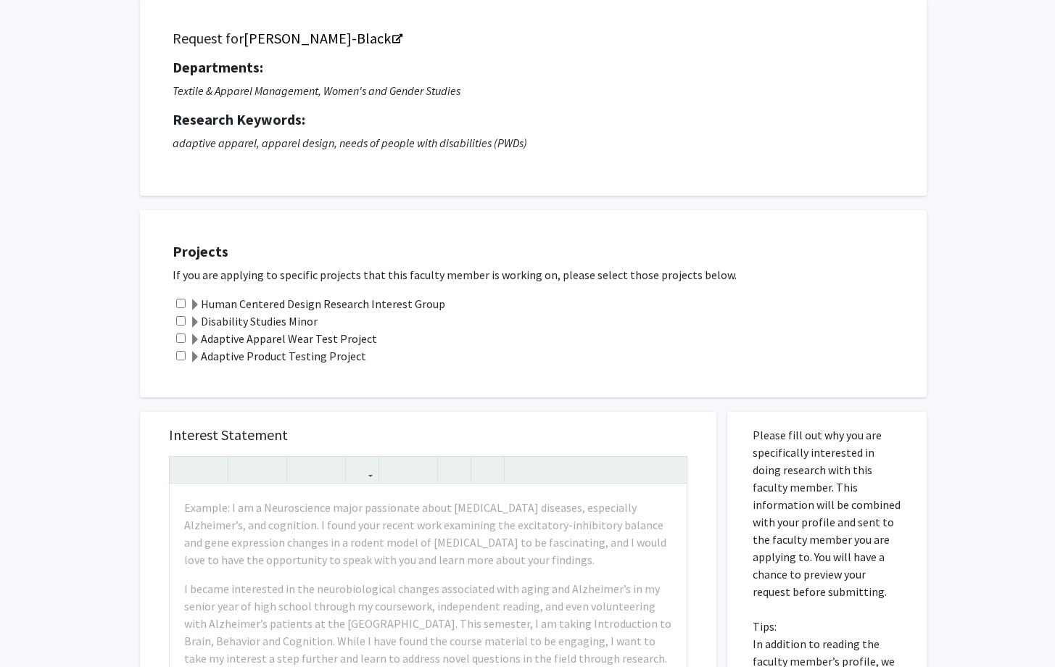
scroll to position [99, 0]
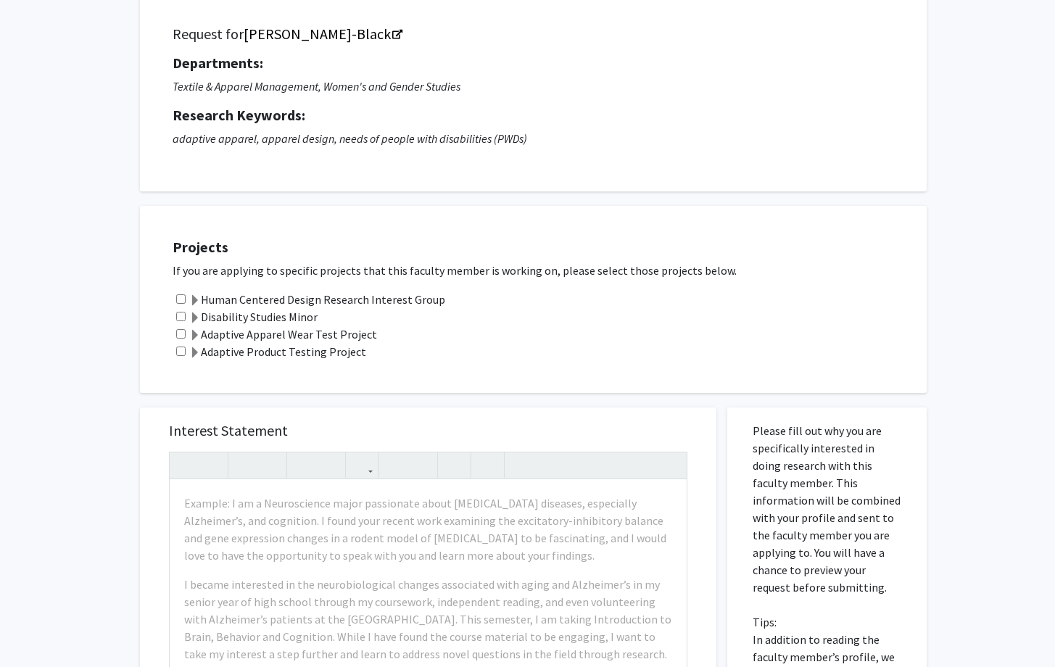
click at [181, 335] on input "checkbox" at bounding box center [180, 333] width 9 height 9
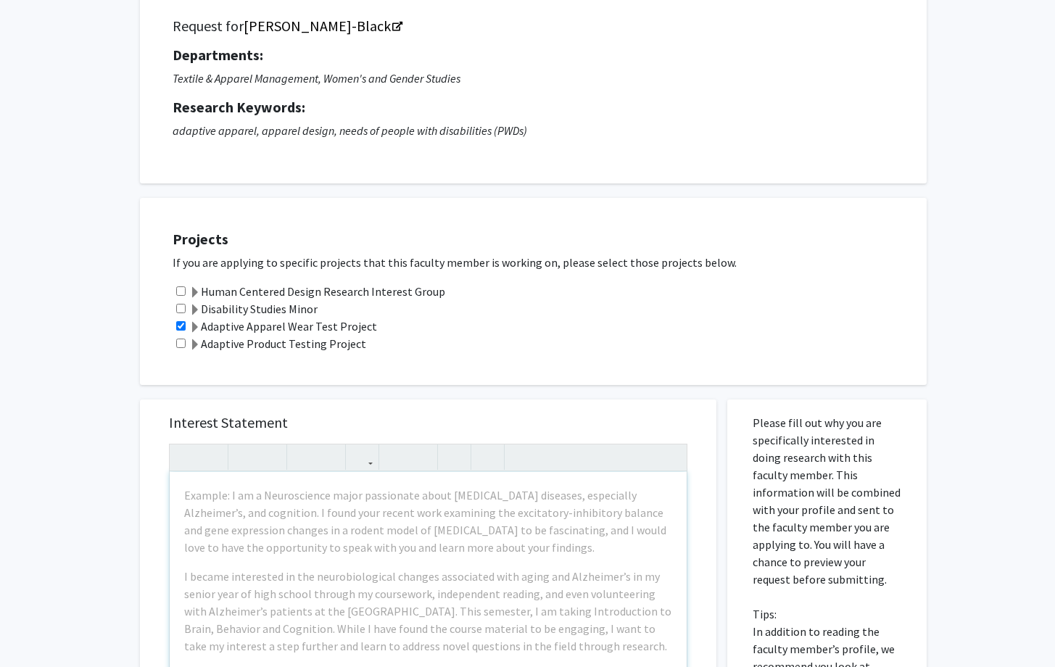
scroll to position [83, 0]
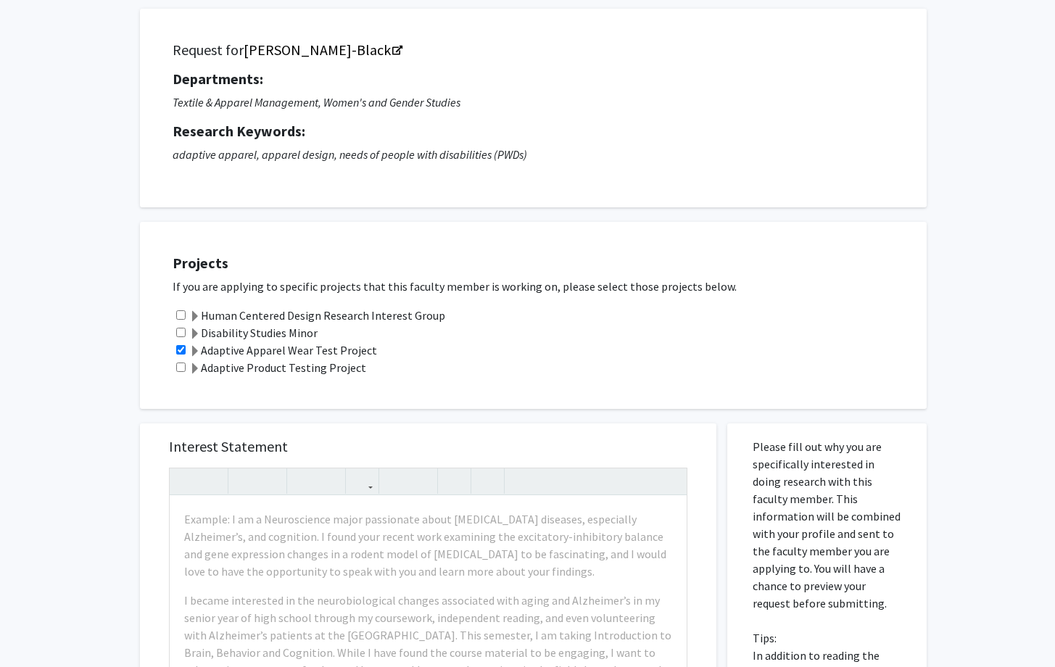
click at [178, 352] on input "checkbox" at bounding box center [180, 349] width 9 height 9
checkbox input "false"
click at [194, 351] on span at bounding box center [195, 352] width 12 height 12
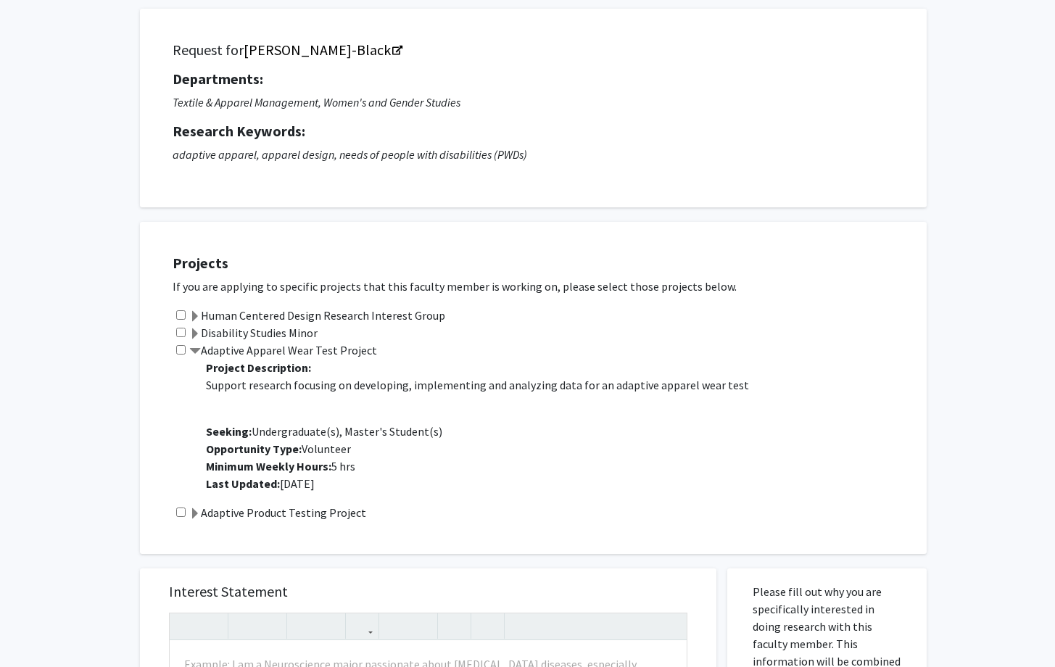
click at [233, 346] on label "Adaptive Apparel Wear Test Project" at bounding box center [283, 350] width 188 height 17
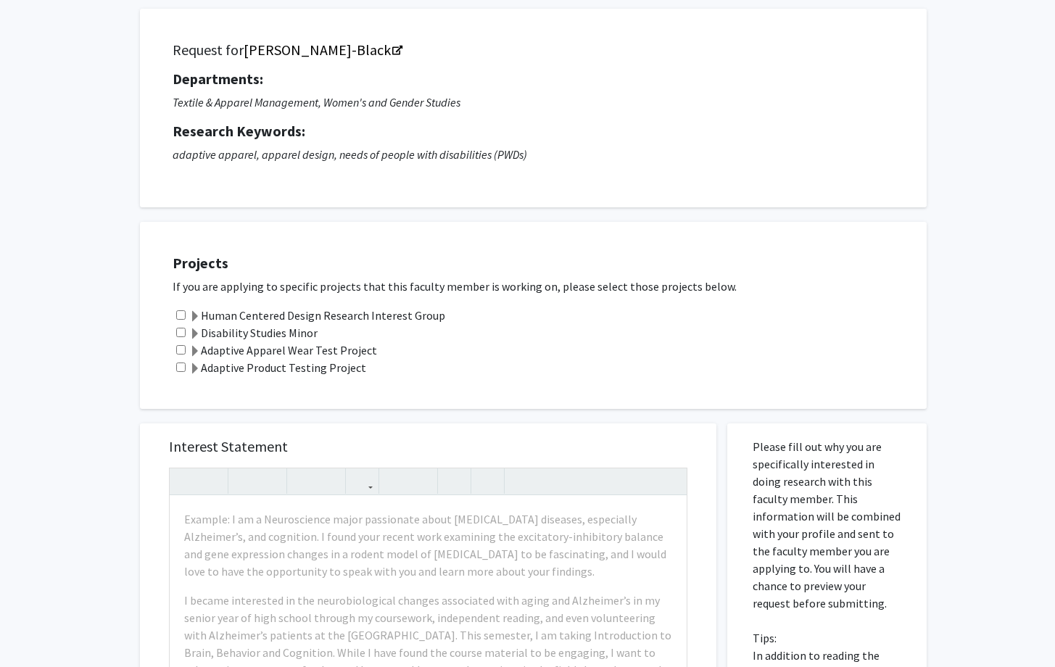
click at [250, 368] on label "Adaptive Product Testing Project" at bounding box center [277, 367] width 177 height 17
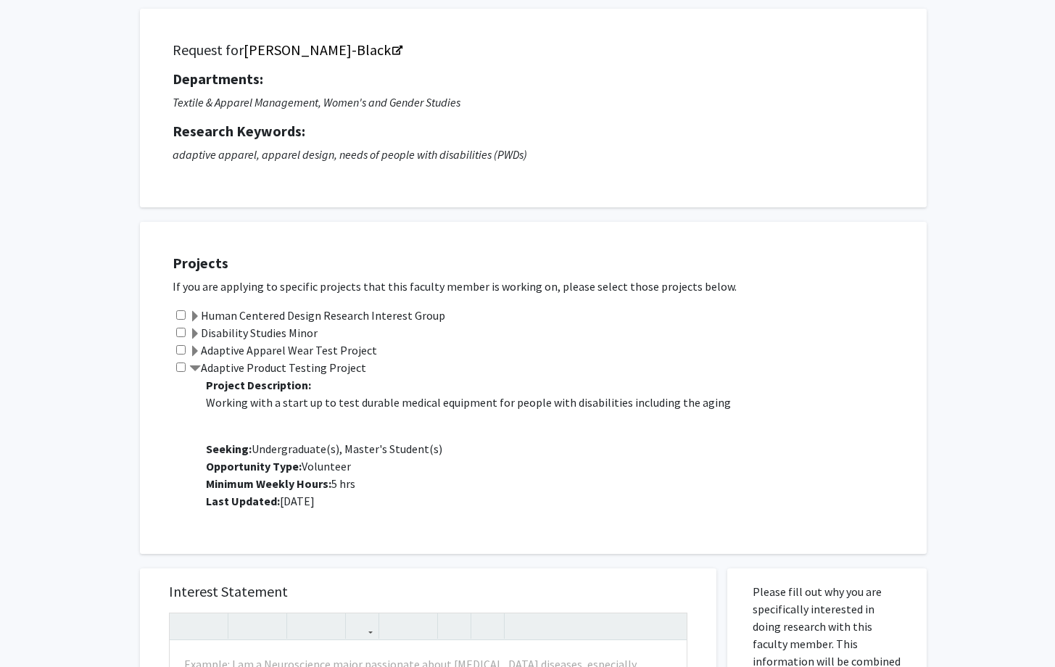
click at [250, 367] on label "Adaptive Product Testing Project" at bounding box center [277, 367] width 177 height 17
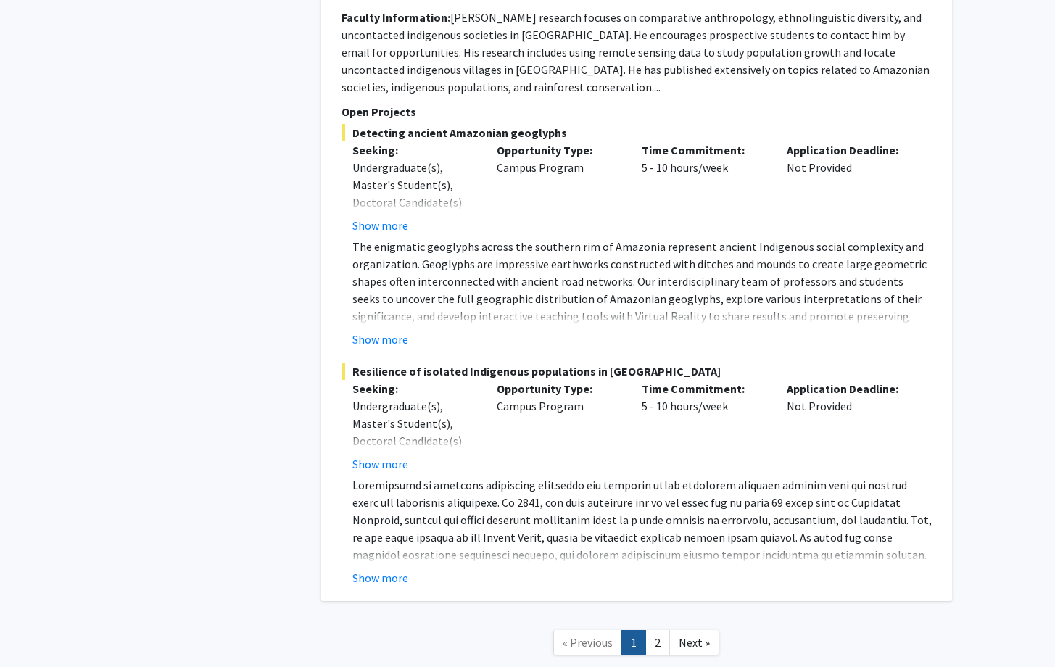
scroll to position [7634, 0]
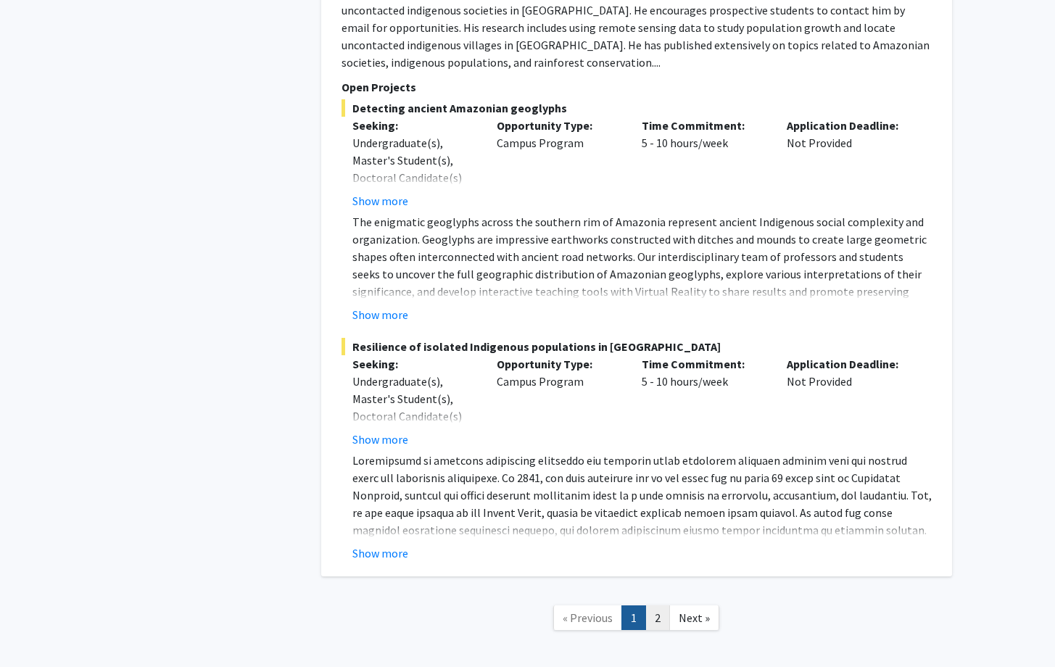
click at [660, 606] on link "2" at bounding box center [658, 618] width 25 height 25
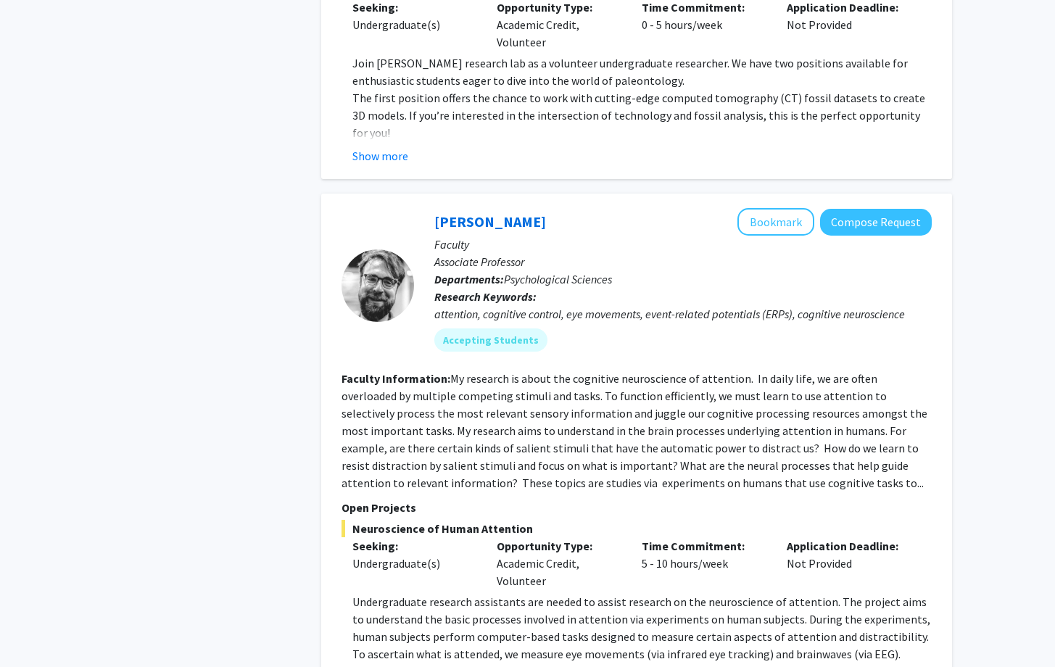
scroll to position [2613, 0]
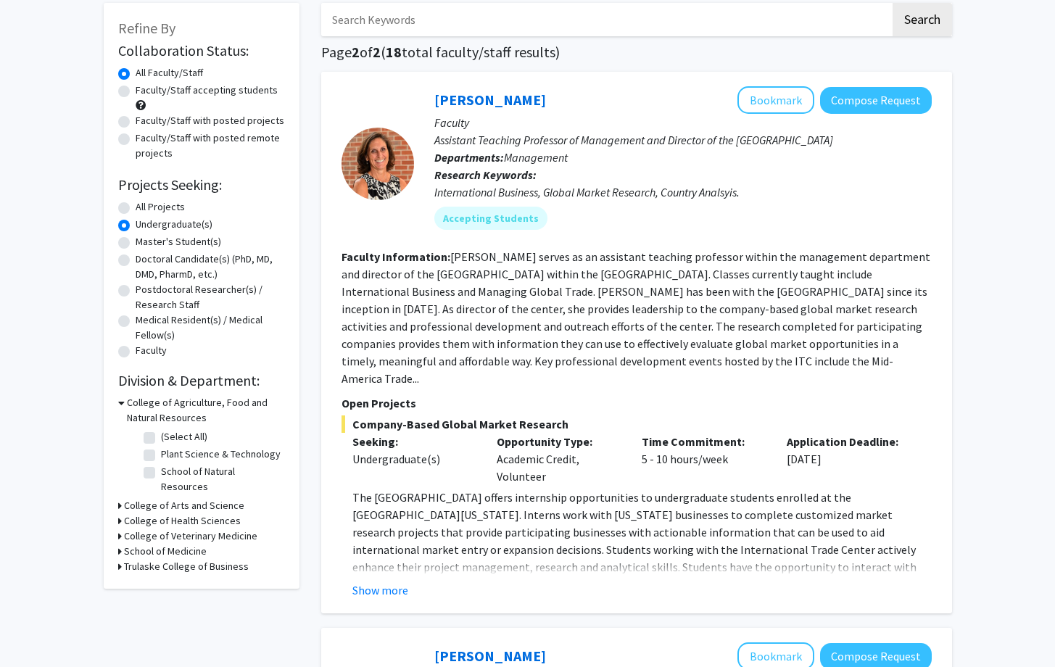
scroll to position [0, 0]
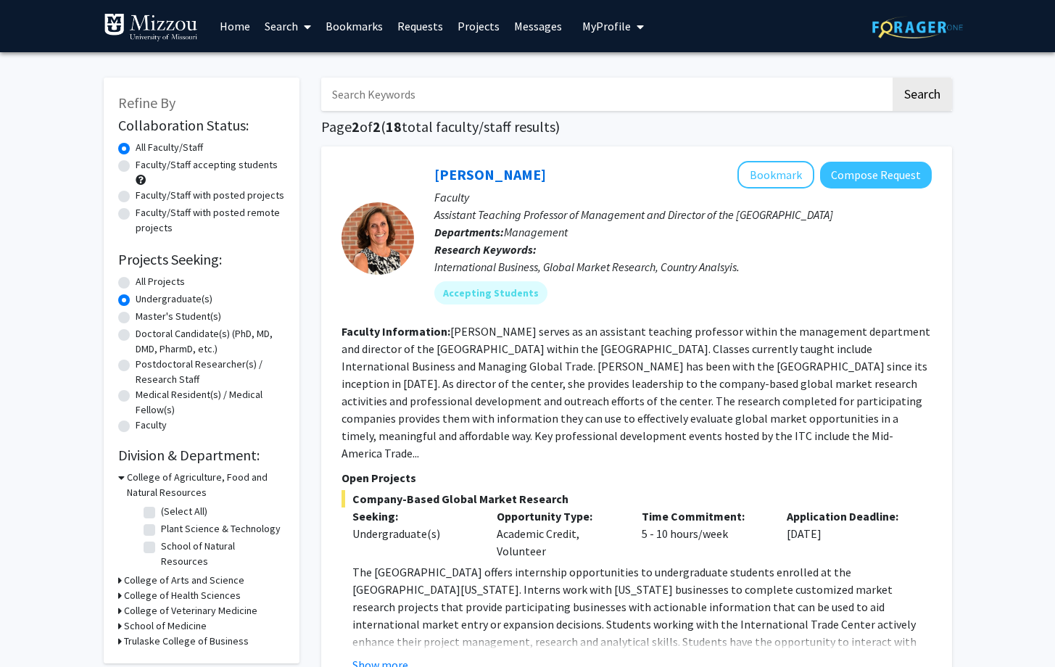
click at [282, 22] on link "Search" at bounding box center [287, 26] width 61 height 51
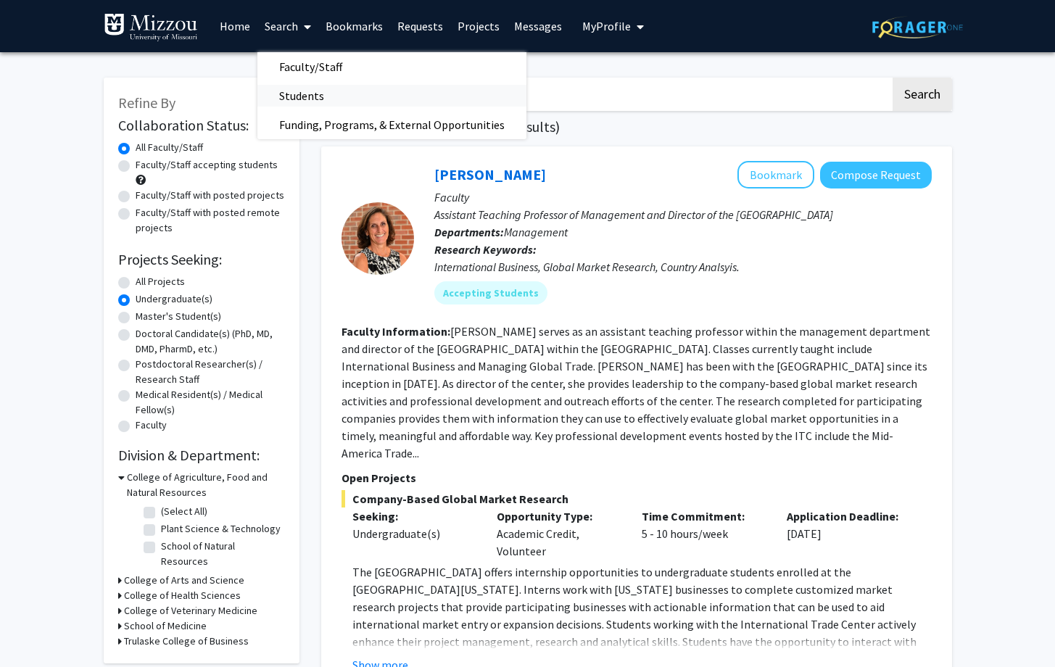
click at [286, 94] on span "Students" at bounding box center [301, 95] width 88 height 29
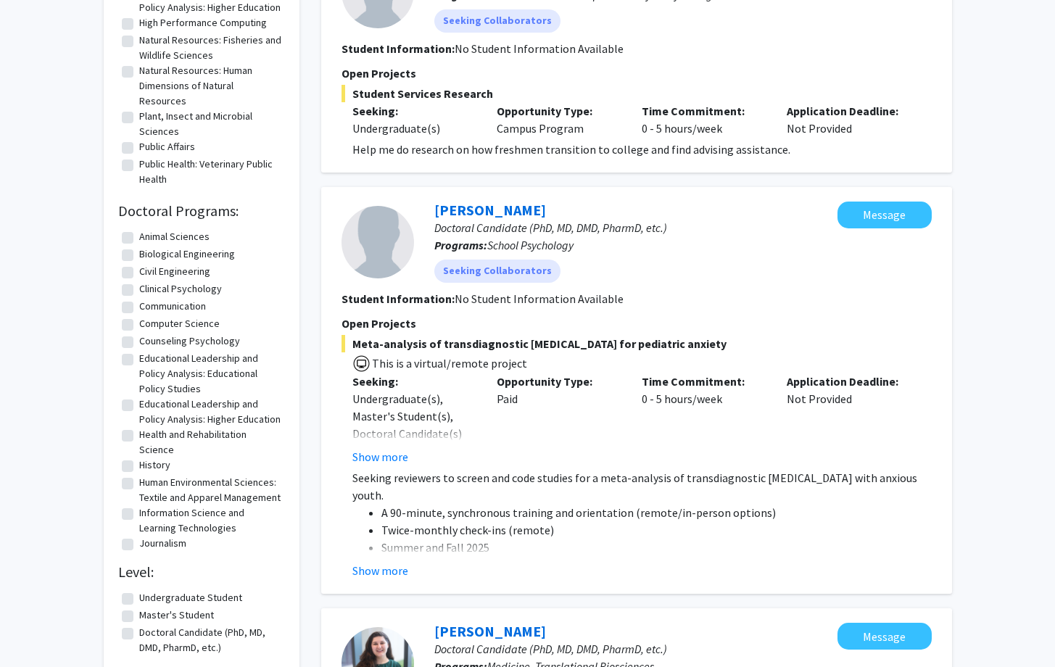
scroll to position [1052, 0]
click at [375, 561] on button "Show more" at bounding box center [381, 569] width 56 height 17
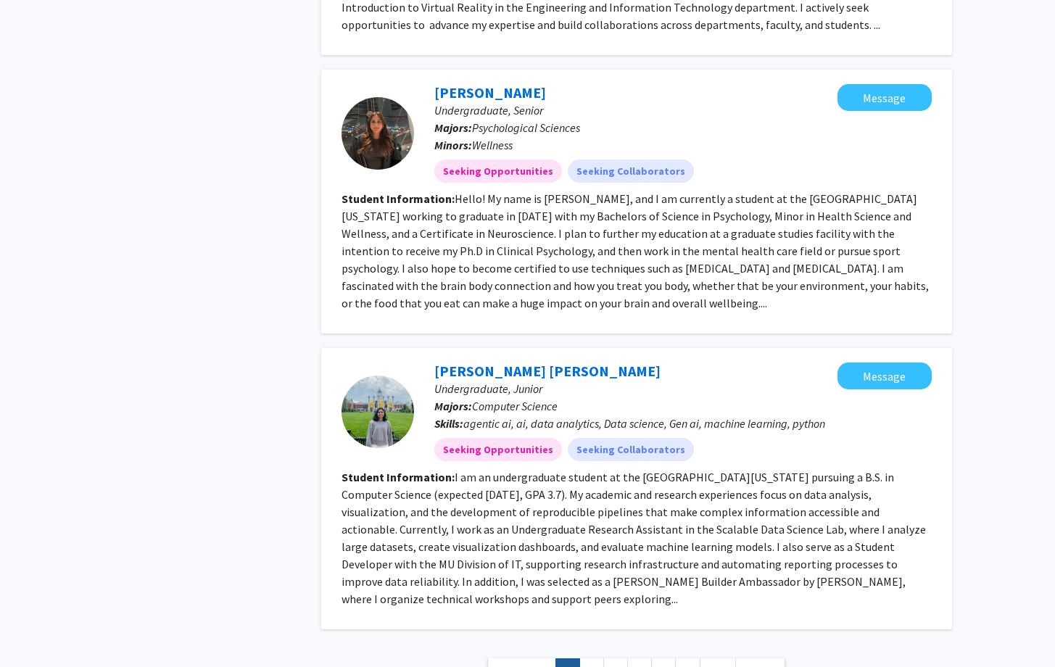
scroll to position [2537, 0]
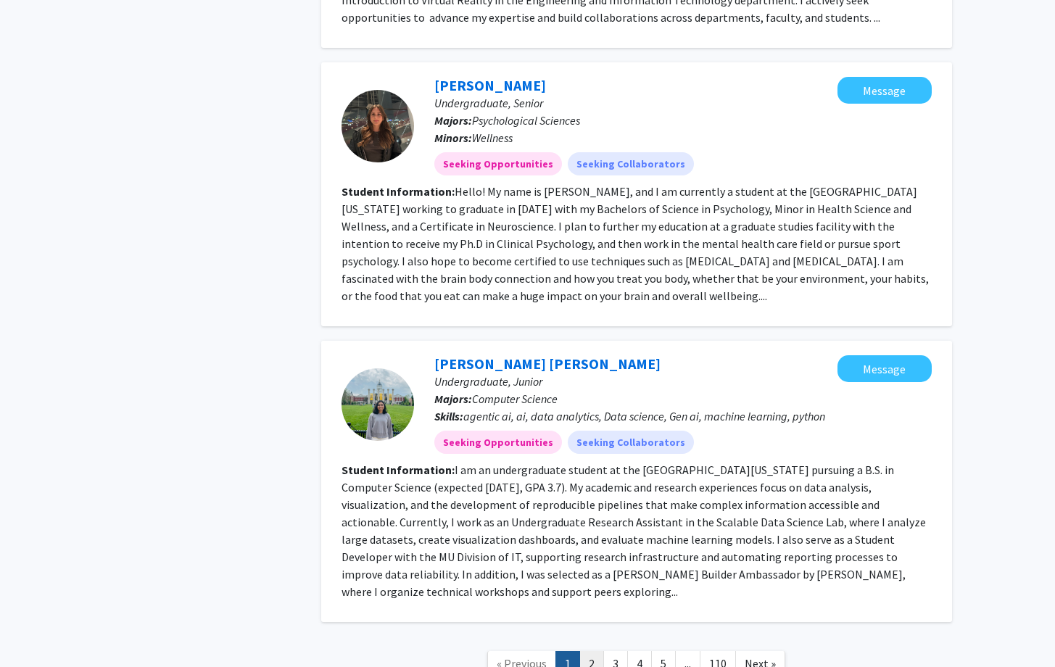
click at [594, 651] on link "2" at bounding box center [592, 663] width 25 height 25
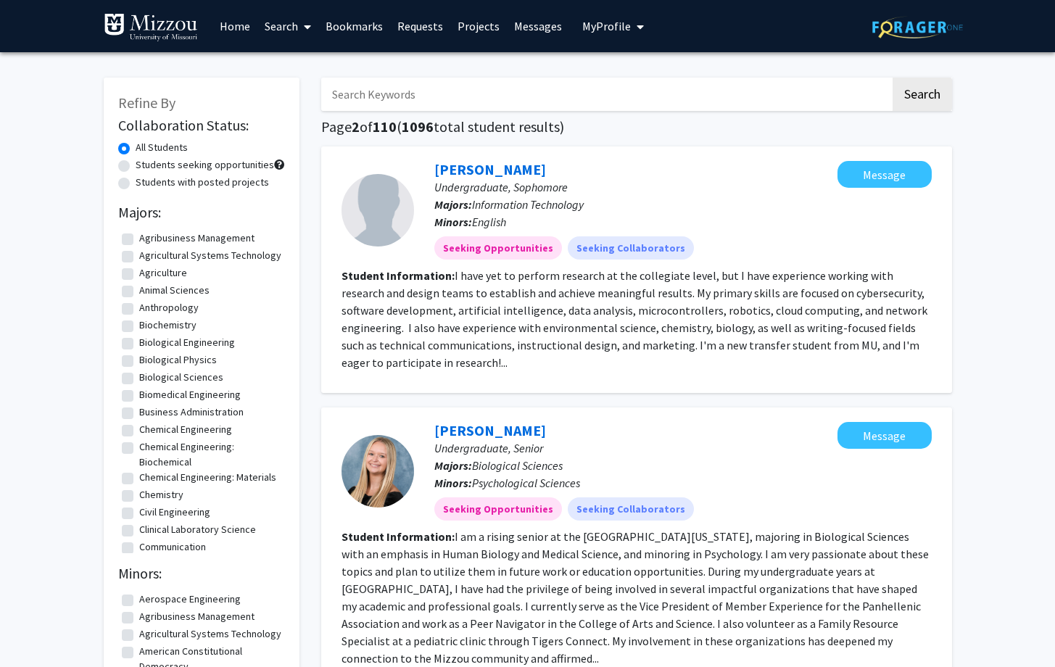
click at [231, 165] on label "Students seeking opportunities" at bounding box center [205, 164] width 139 height 15
click at [145, 165] on input "Students seeking opportunities" at bounding box center [140, 161] width 9 height 9
radio input "true"
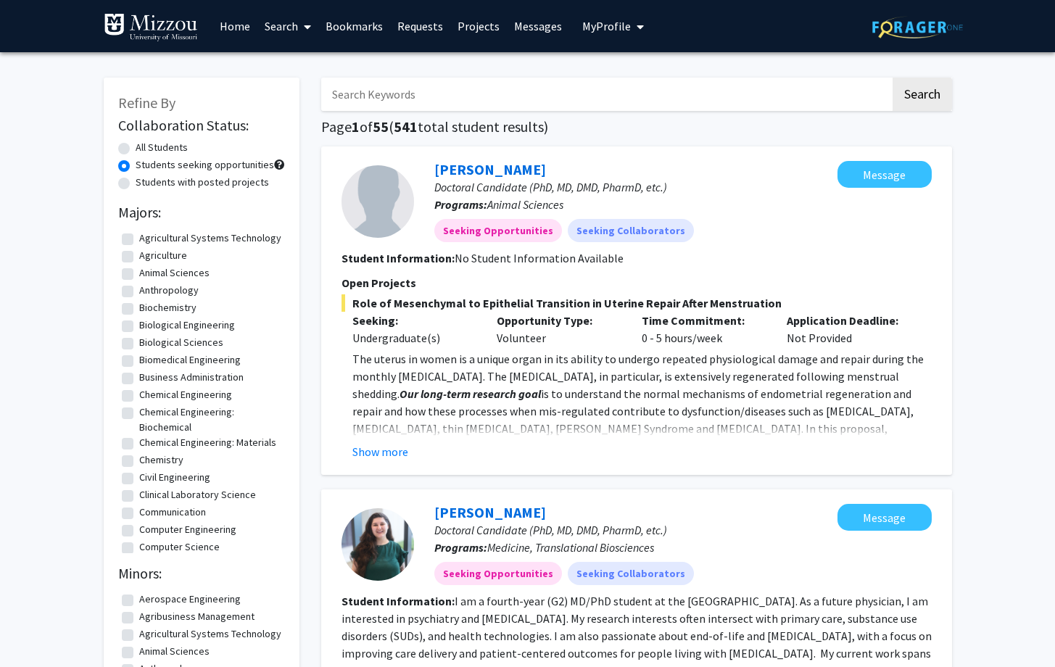
click at [221, 186] on label "Students with posted projects" at bounding box center [202, 182] width 133 height 15
click at [145, 184] on input "Students with posted projects" at bounding box center [140, 179] width 9 height 9
radio input "true"
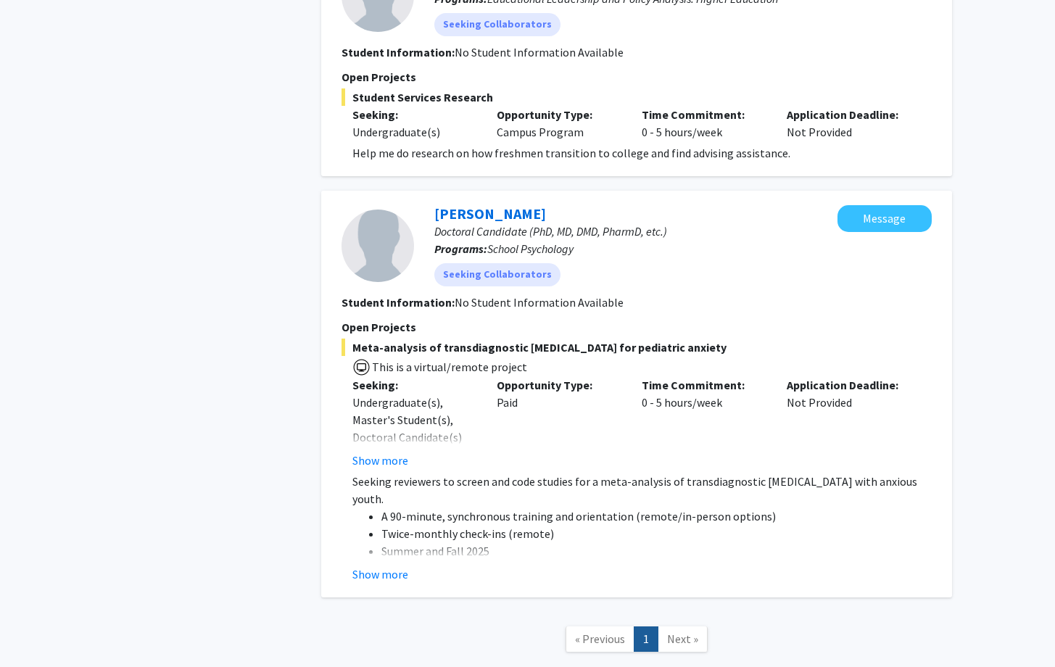
scroll to position [1111, 0]
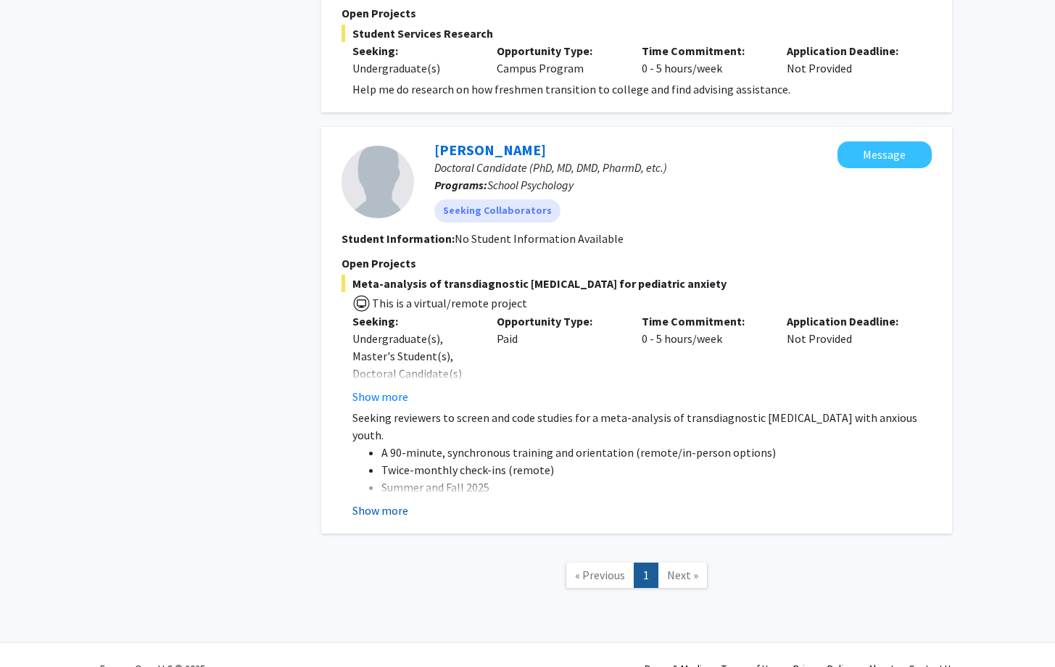
click at [402, 502] on button "Show more" at bounding box center [381, 510] width 56 height 17
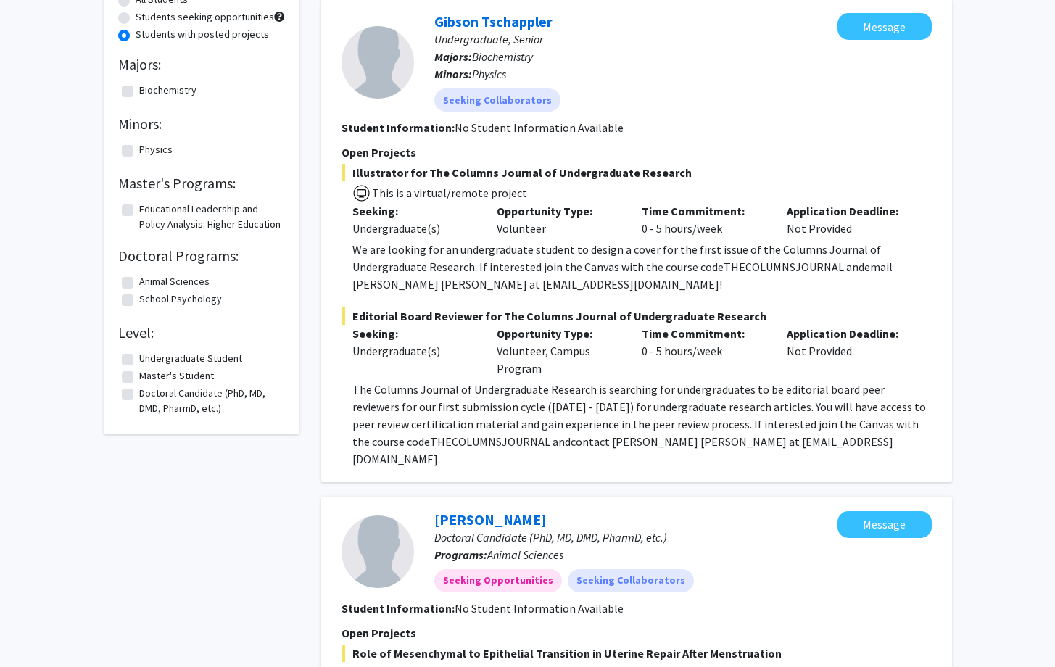
scroll to position [0, 0]
